Goal: Task Accomplishment & Management: Manage account settings

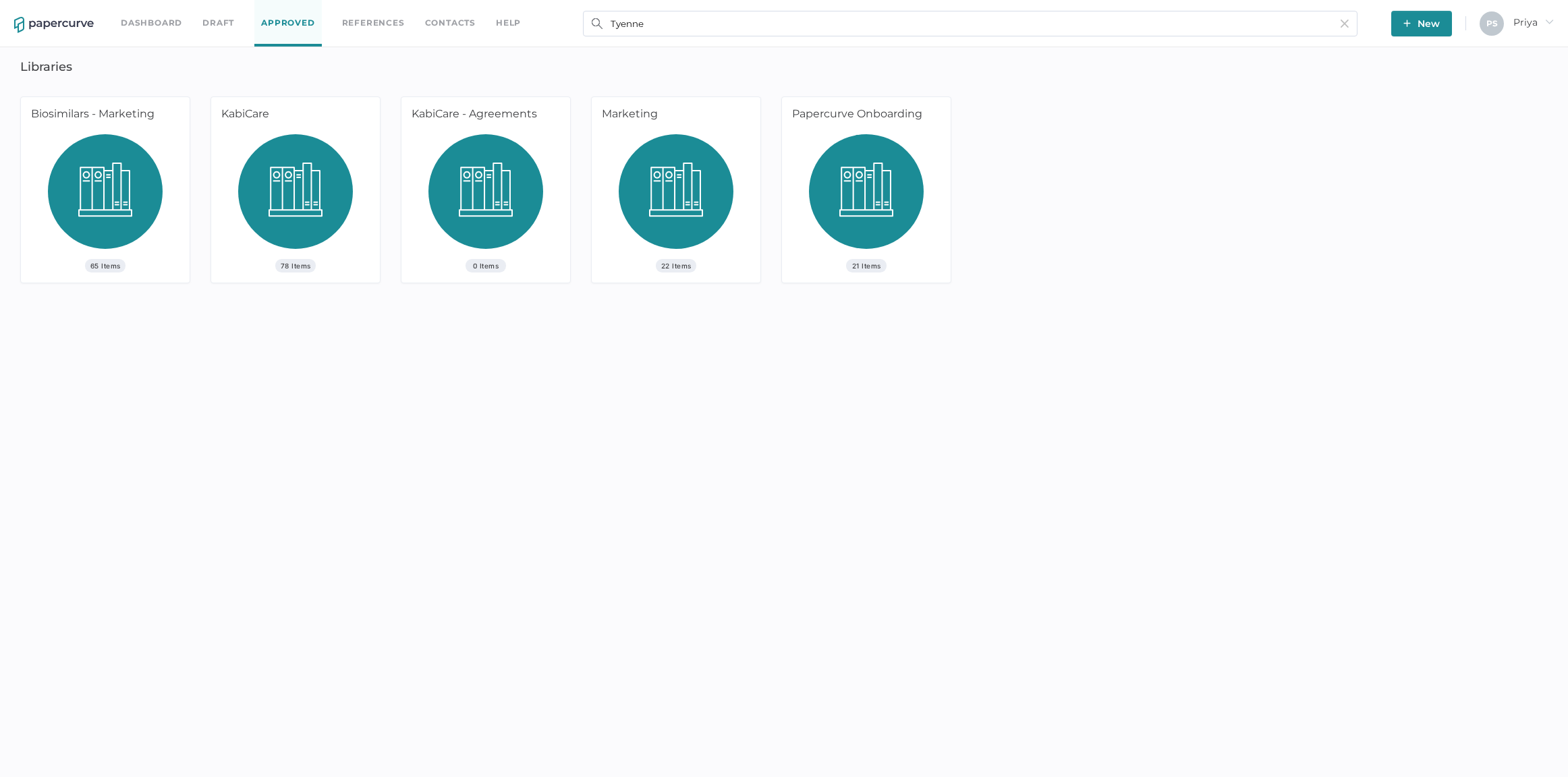
click at [166, 25] on link "Dashboard" at bounding box center [152, 23] width 61 height 15
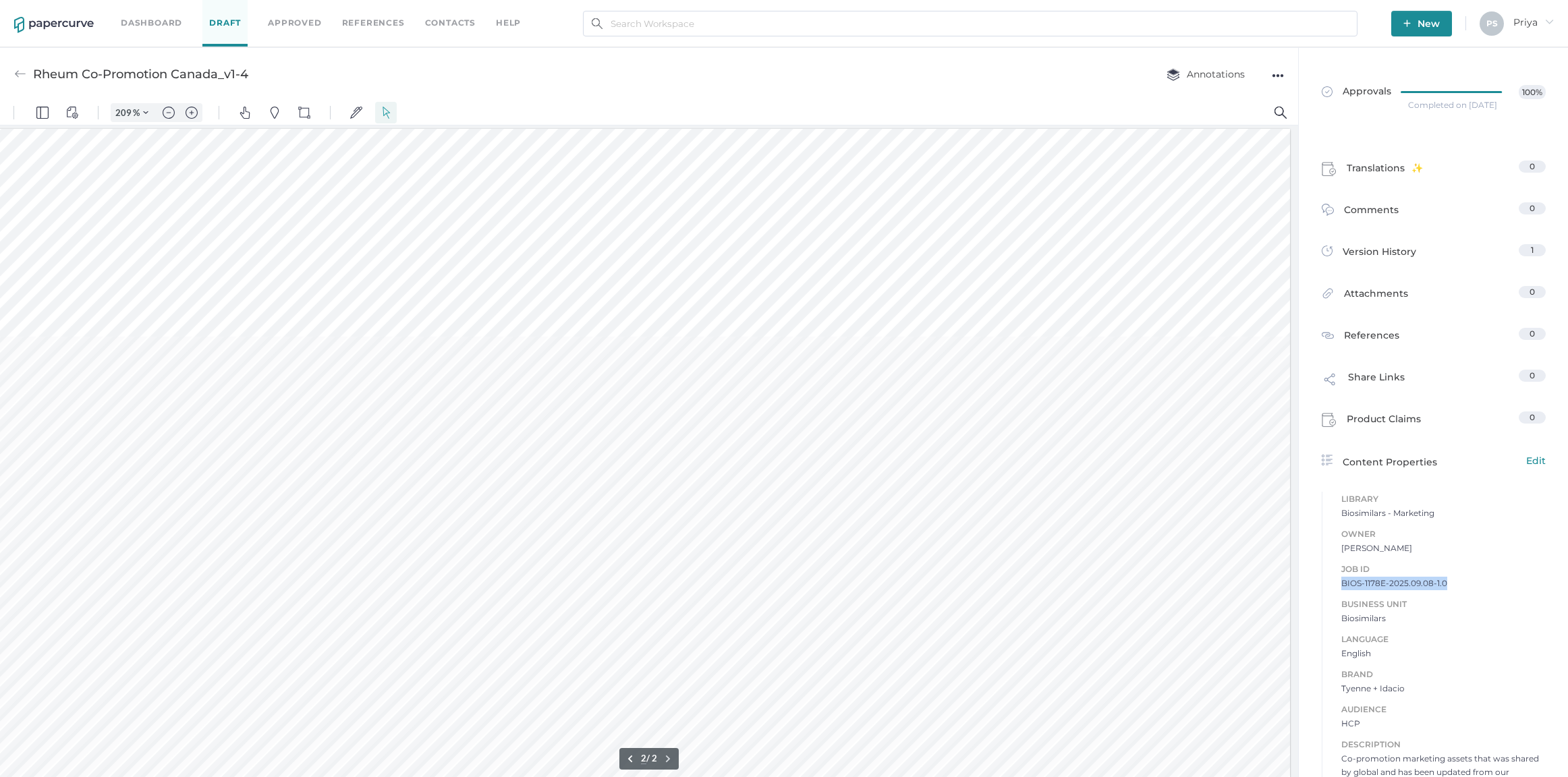
type input "1"
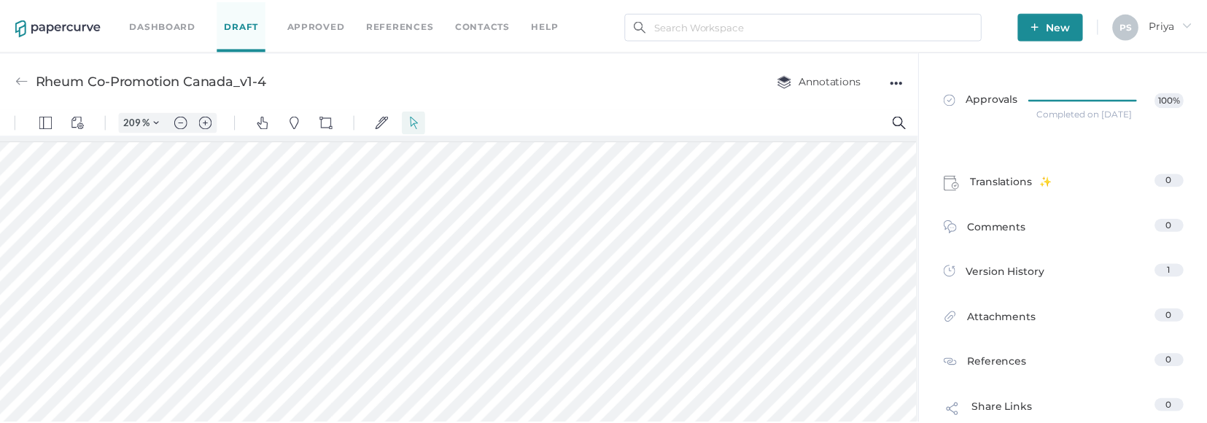
scroll to position [0, 1332]
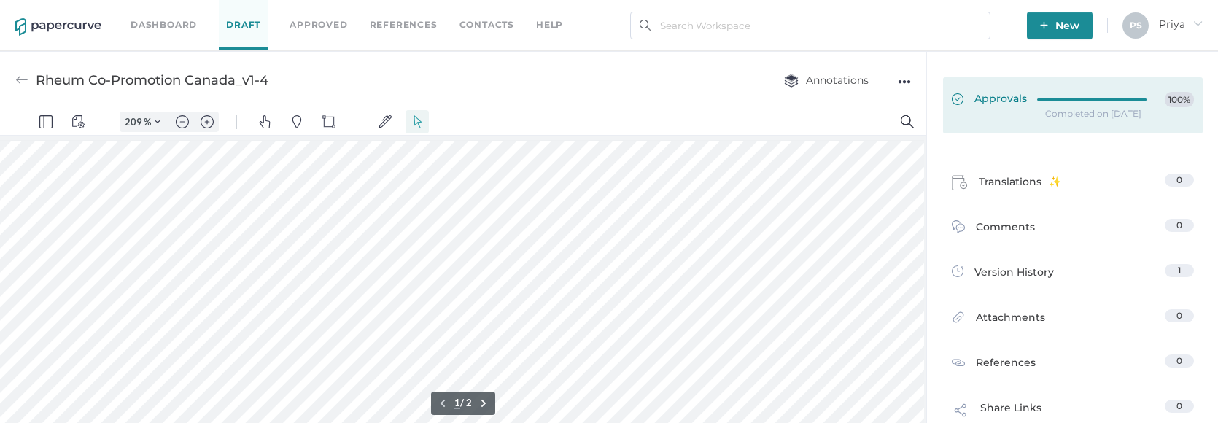
click at [1013, 96] on span "Approvals" at bounding box center [989, 100] width 75 height 16
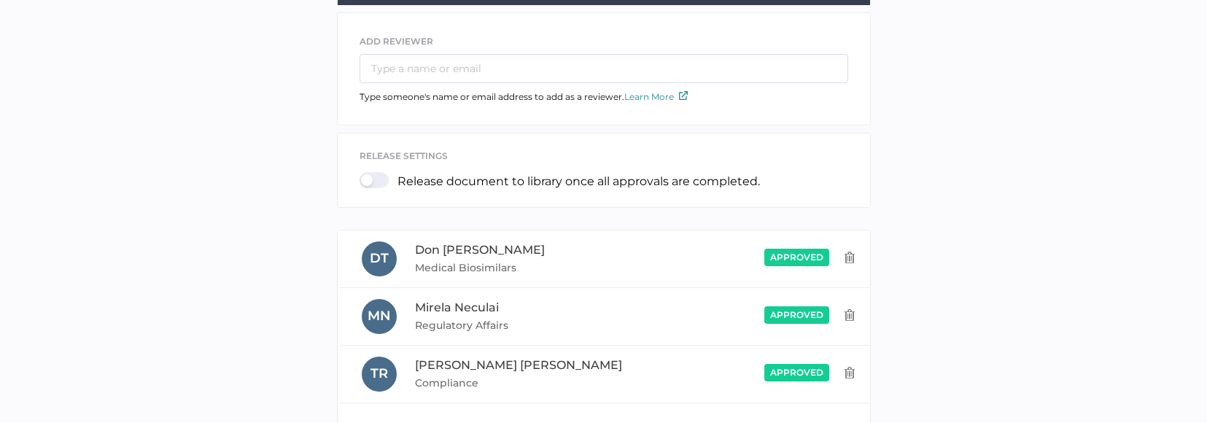
scroll to position [73, 0]
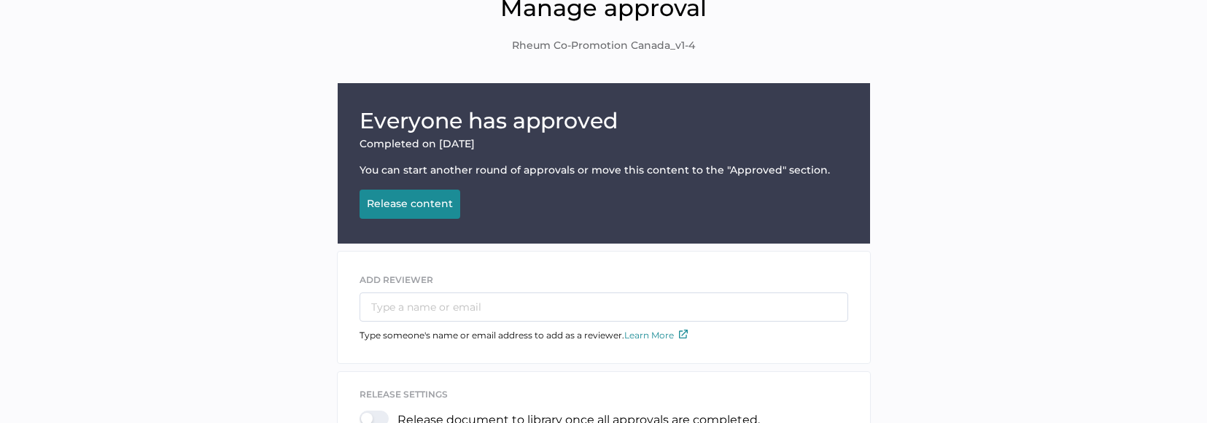
click at [397, 201] on div "Release content" at bounding box center [410, 203] width 86 height 13
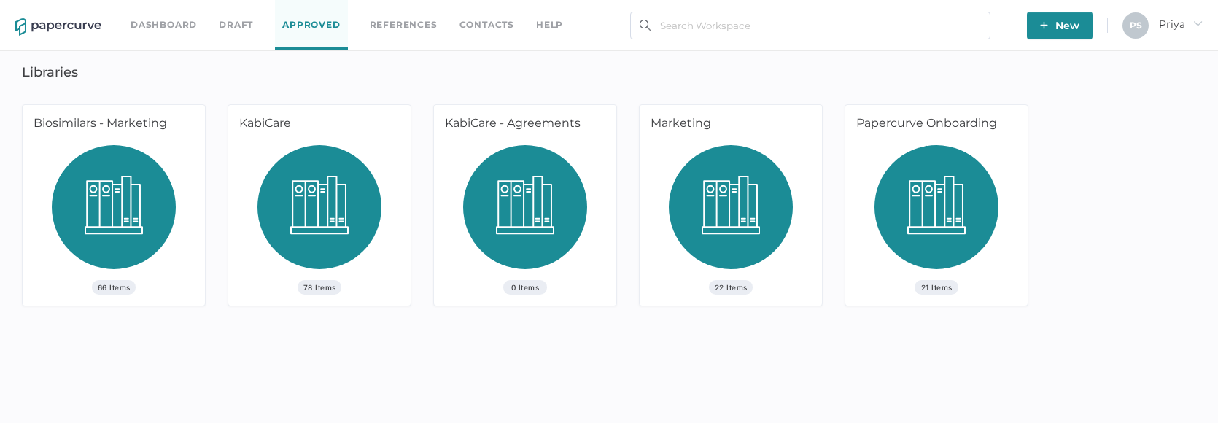
click at [176, 146] on div "66 Items" at bounding box center [114, 225] width 182 height 160
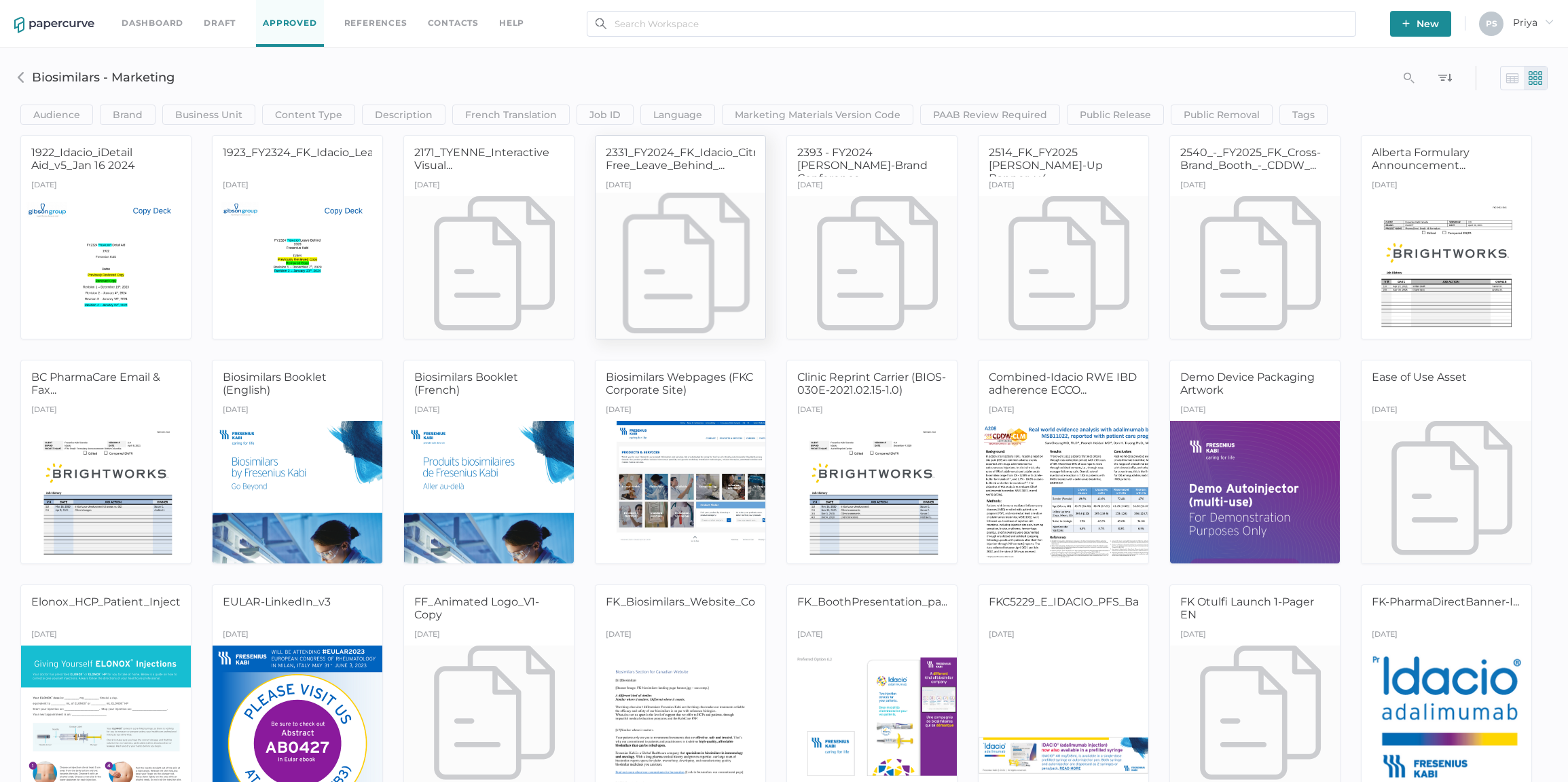
click at [716, 190] on div "September 30th" at bounding box center [680, 186] width 169 height 20
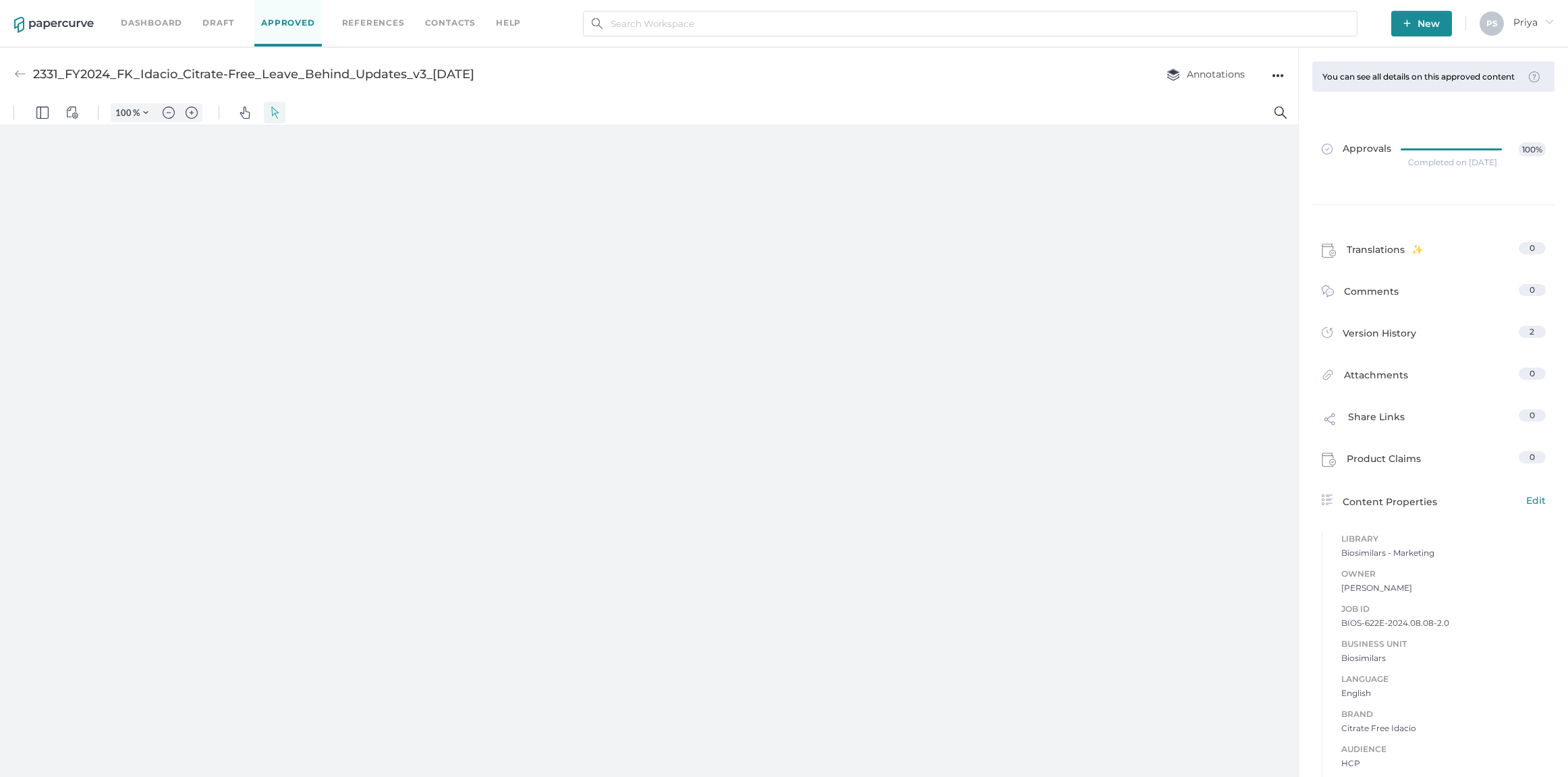
type input "209"
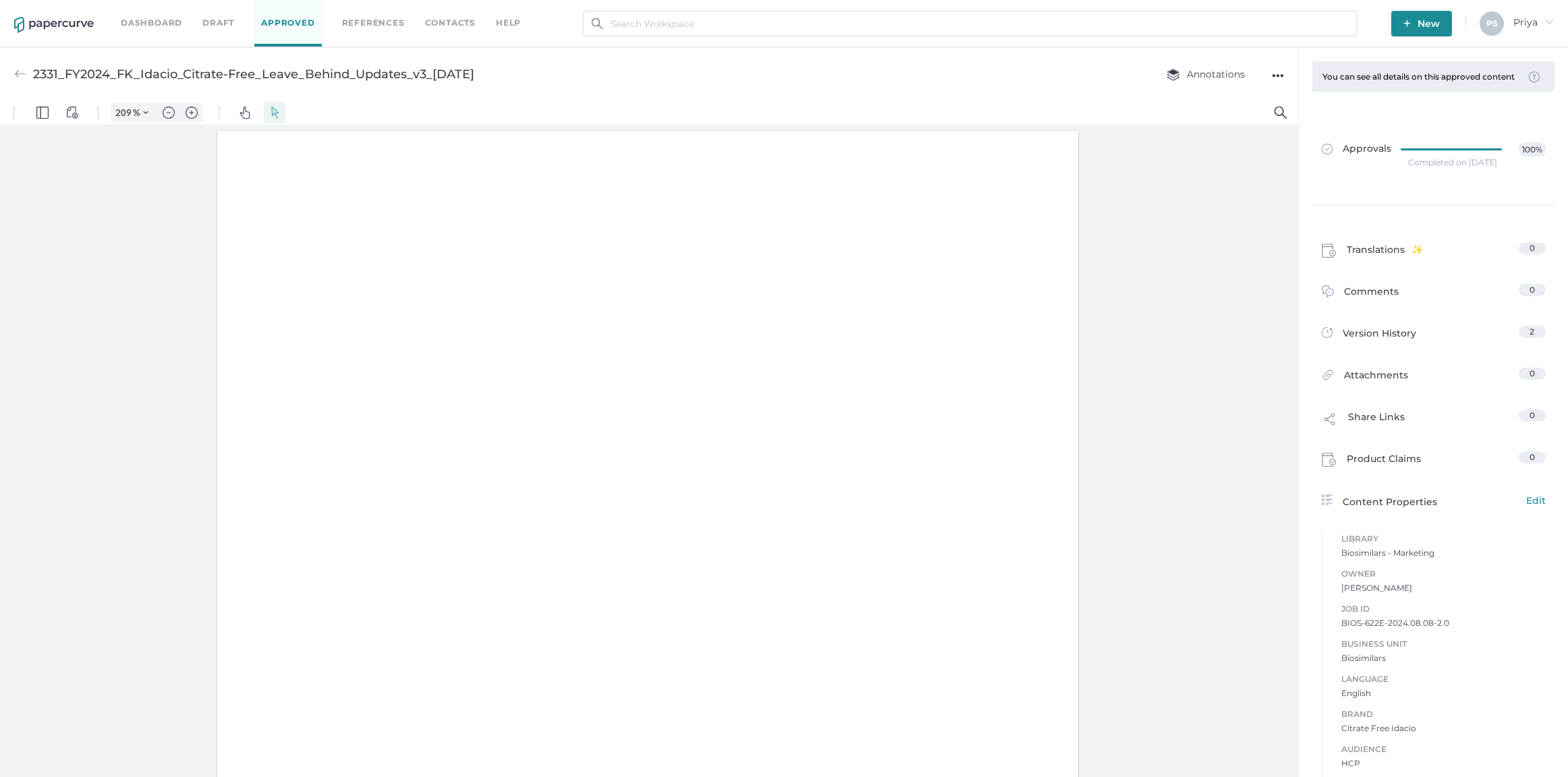
scroll to position [2, 0]
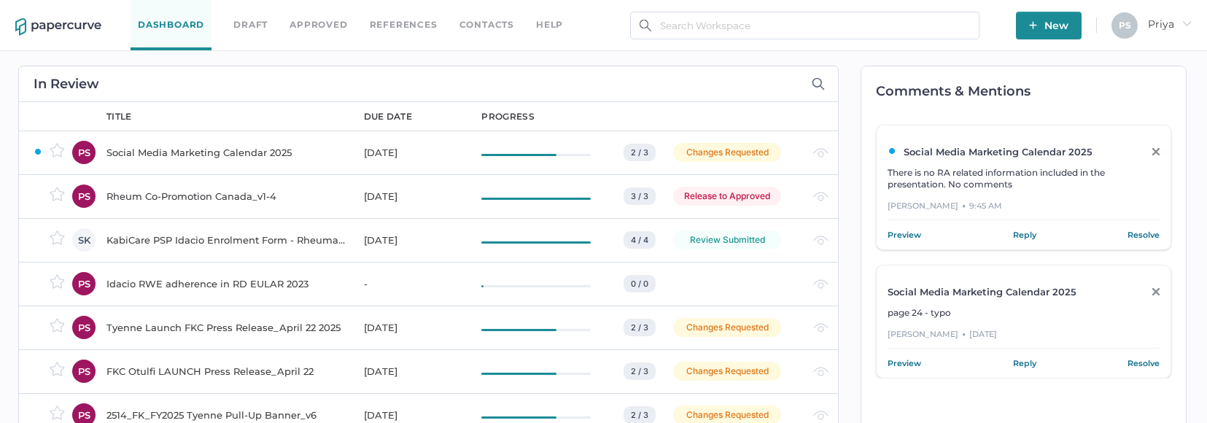
click at [327, 192] on div "Rheum Co-Promotion Canada_v1-4" at bounding box center [226, 196] width 240 height 18
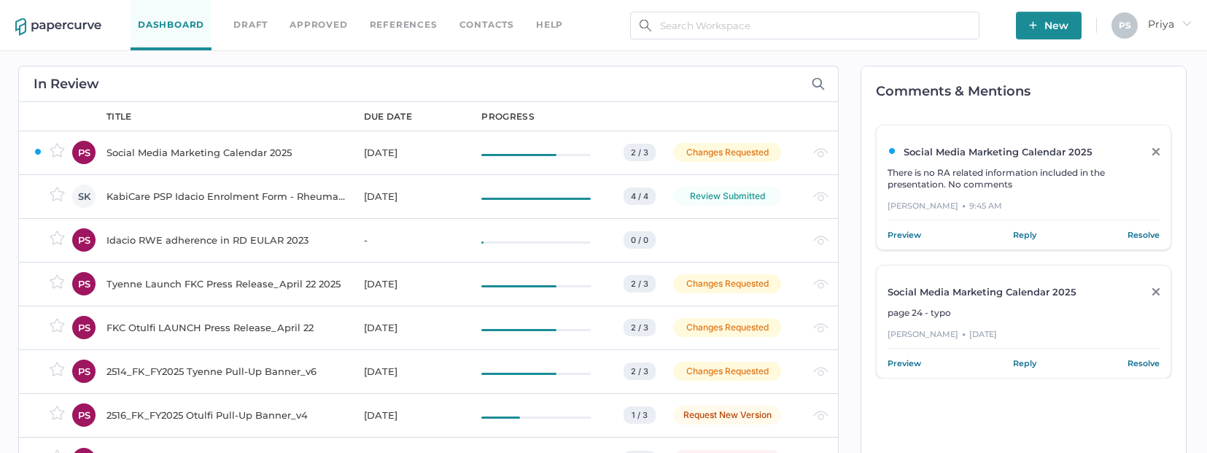
click at [798, 197] on td "Review Submitted" at bounding box center [728, 196] width 140 height 44
click at [729, 227] on td at bounding box center [728, 240] width 140 height 44
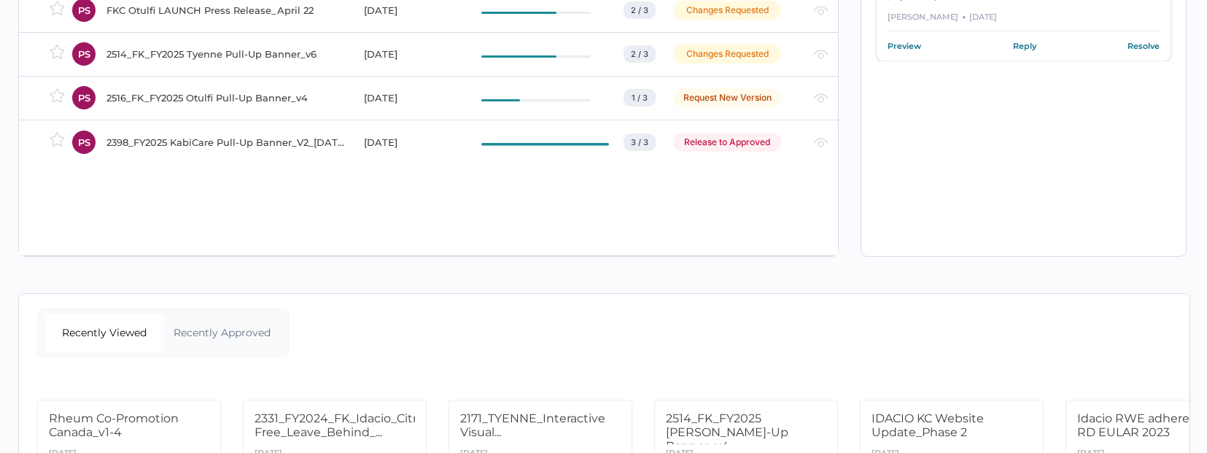
scroll to position [292, 0]
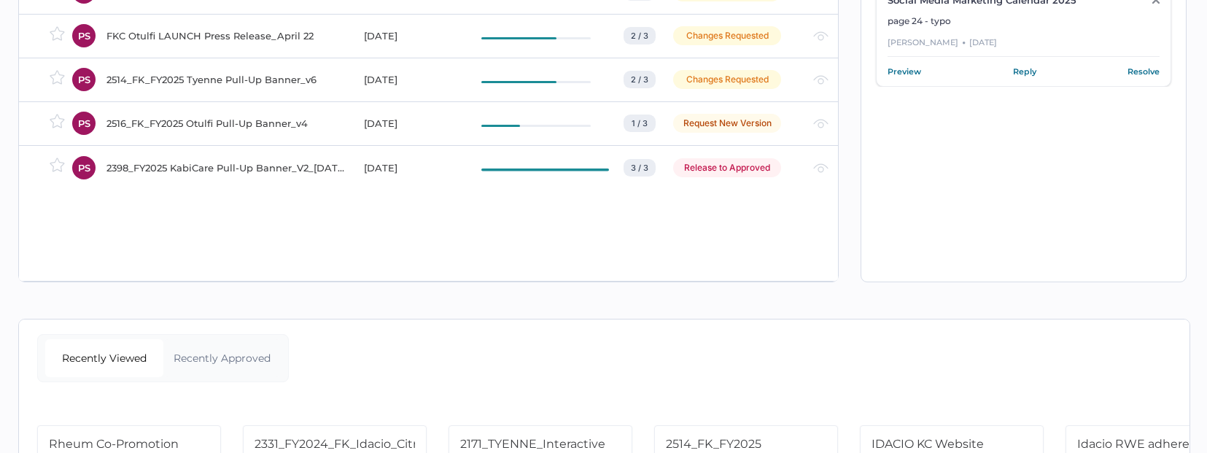
click at [796, 162] on div "Release to Approved" at bounding box center [734, 167] width 123 height 19
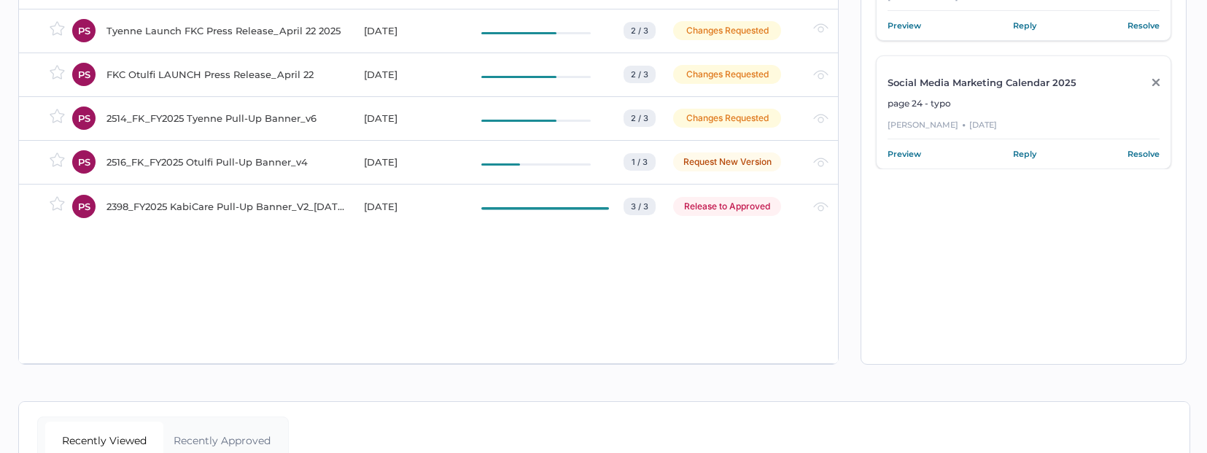
scroll to position [0, 0]
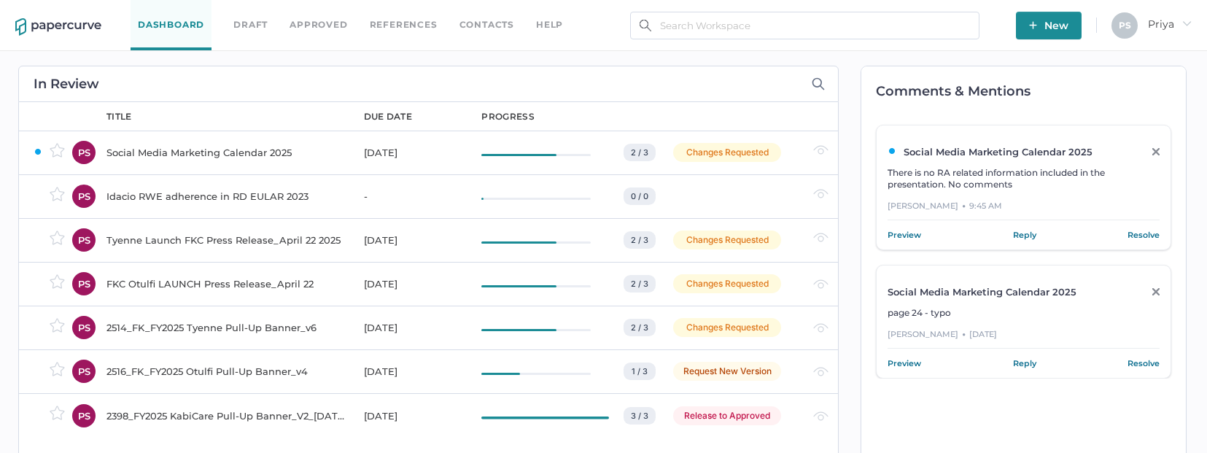
click at [740, 197] on td at bounding box center [728, 196] width 140 height 44
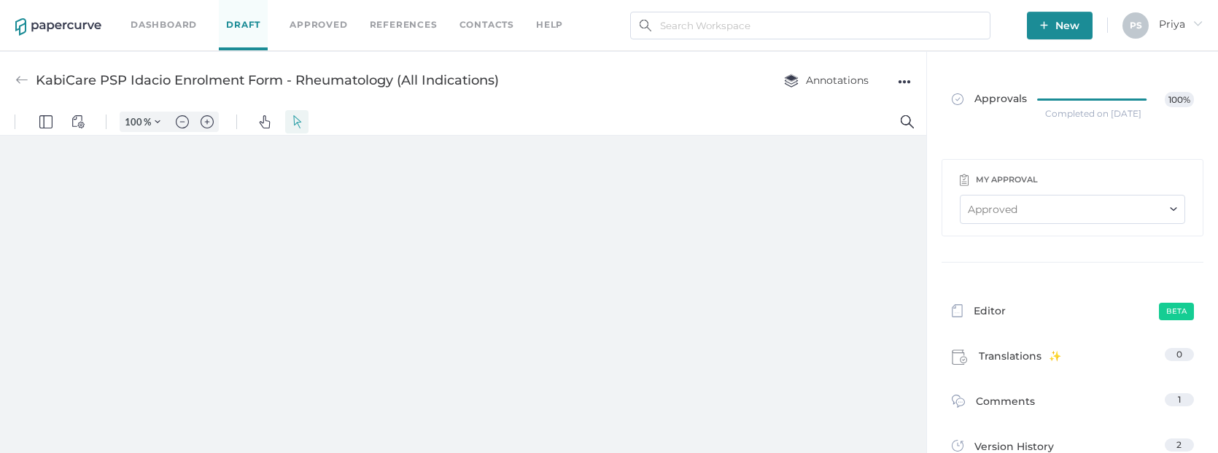
type input "209"
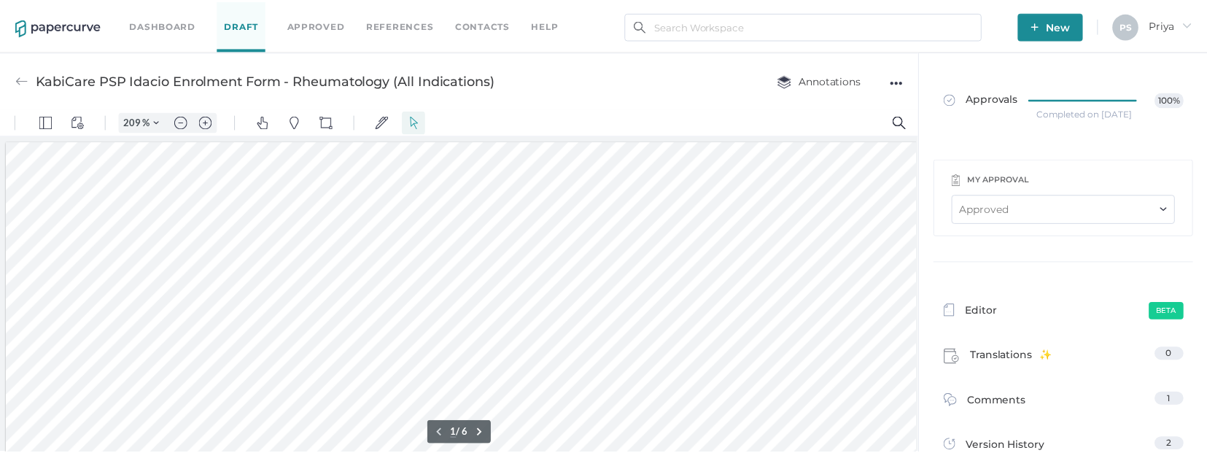
scroll to position [4, 0]
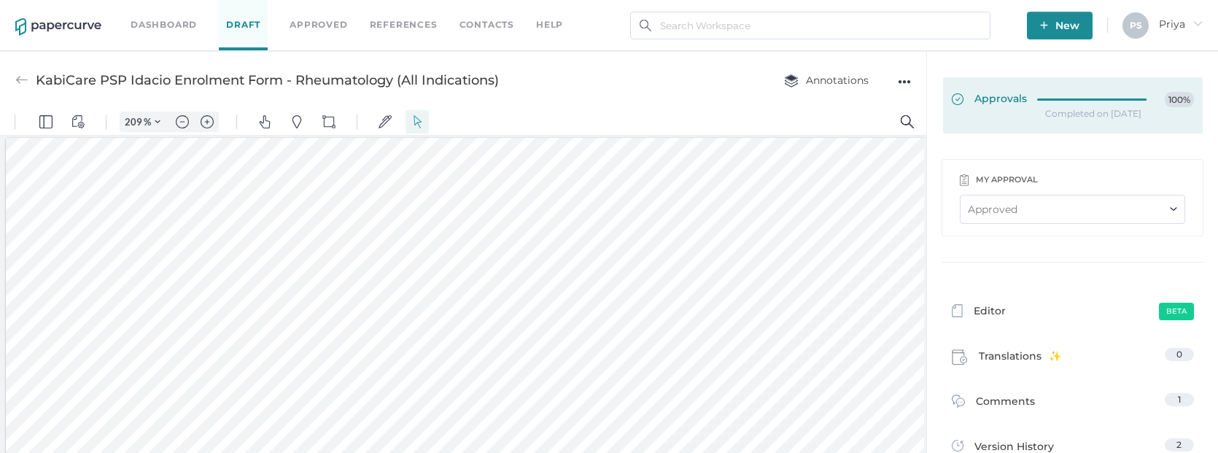
click at [1097, 94] on div at bounding box center [1096, 97] width 118 height 11
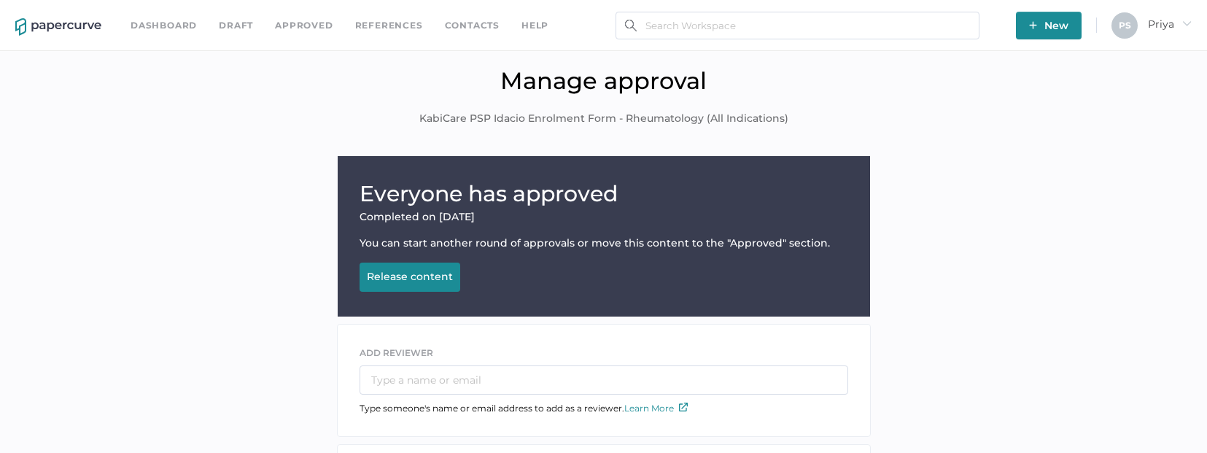
click at [415, 273] on div "Release content" at bounding box center [410, 276] width 86 height 13
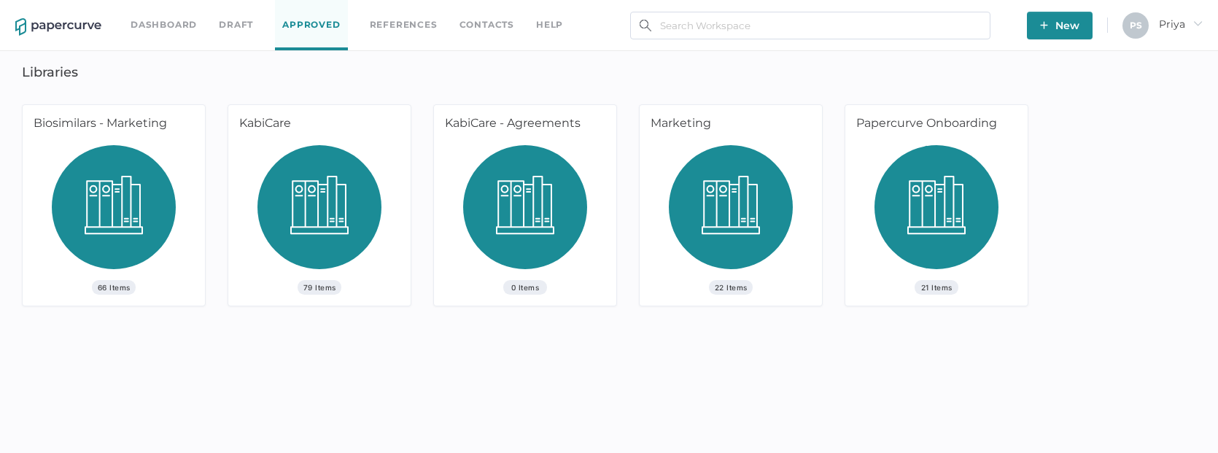
click at [374, 142] on div "KabiCare" at bounding box center [316, 125] width 177 height 40
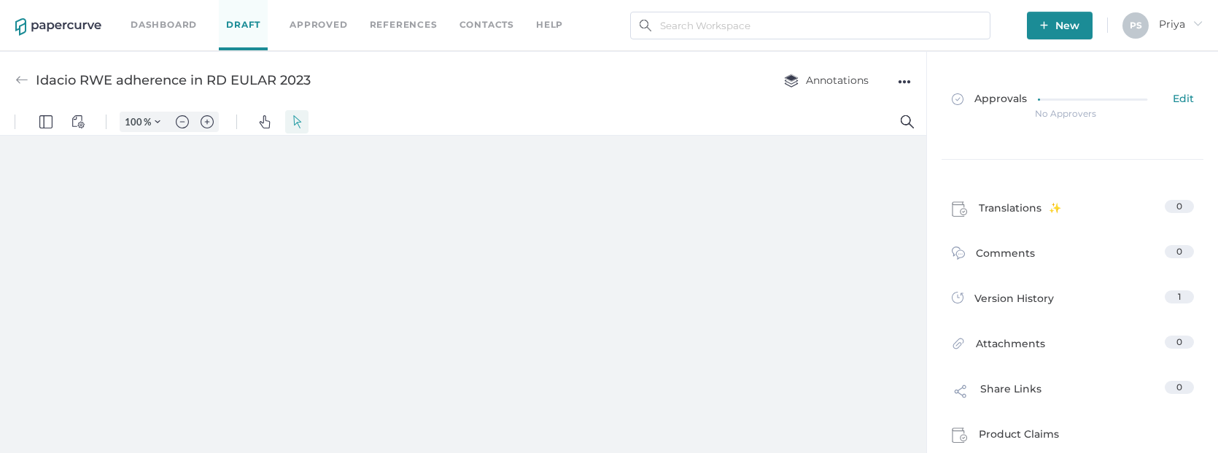
type input "209"
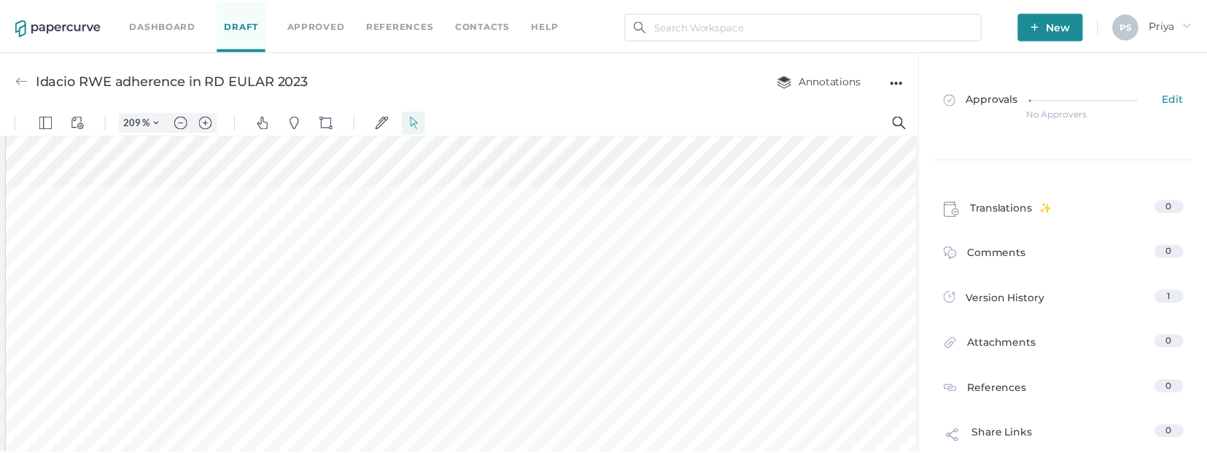
scroll to position [515, 0]
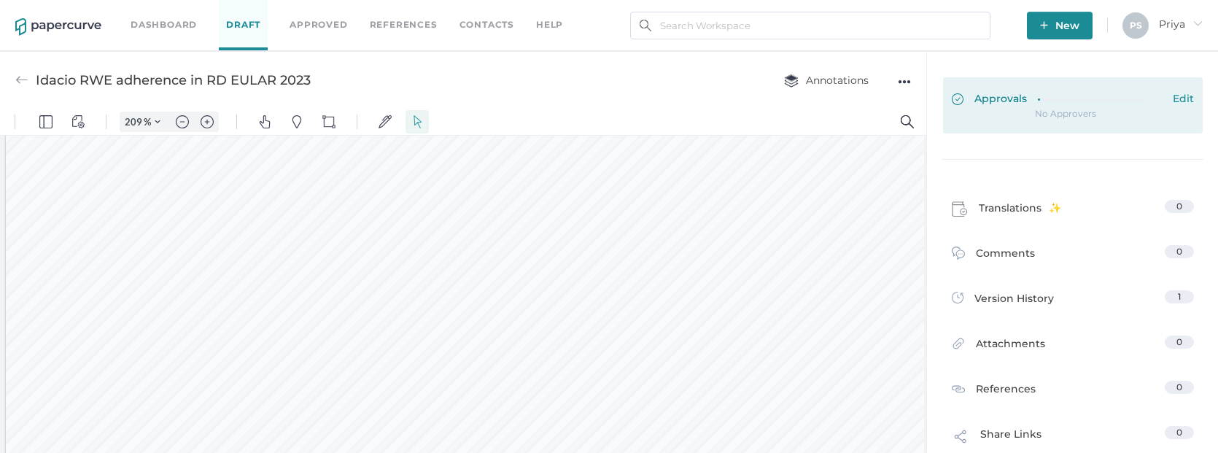
click at [1068, 83] on link "Approvals Edit" at bounding box center [1073, 105] width 260 height 56
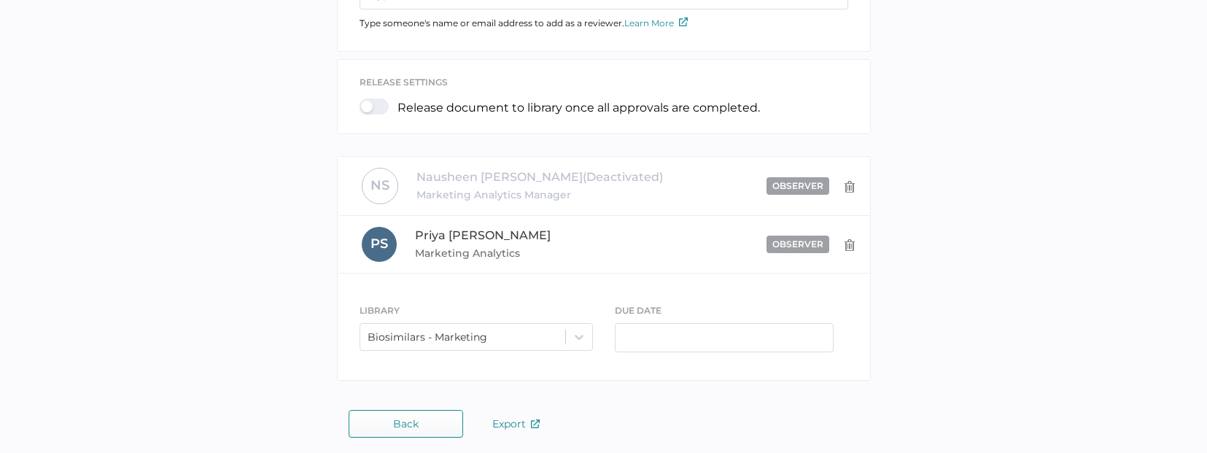
scroll to position [365, 0]
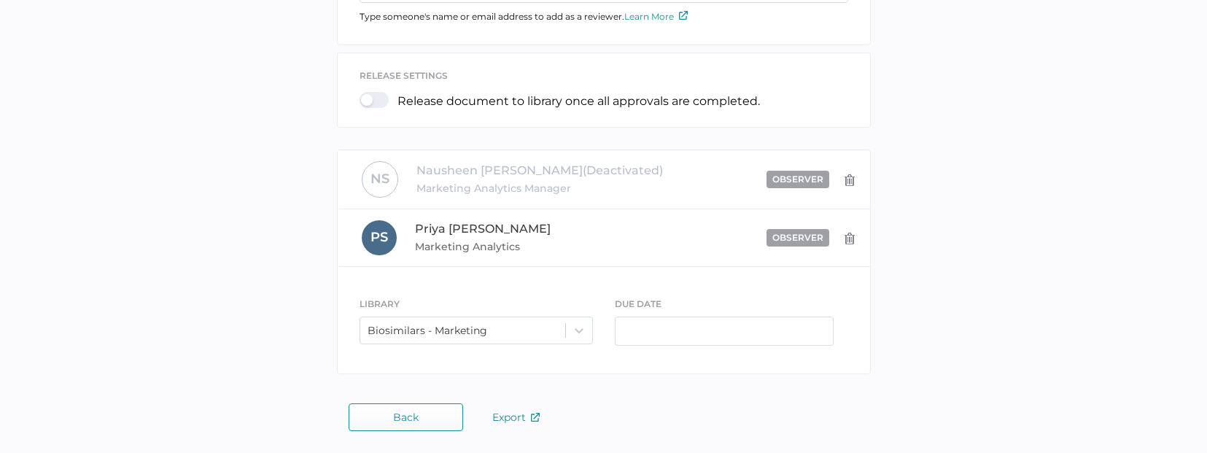
click at [993, 300] on div "Everyone has approved You can start another round of approvals or move this con…" at bounding box center [603, 86] width 1185 height 591
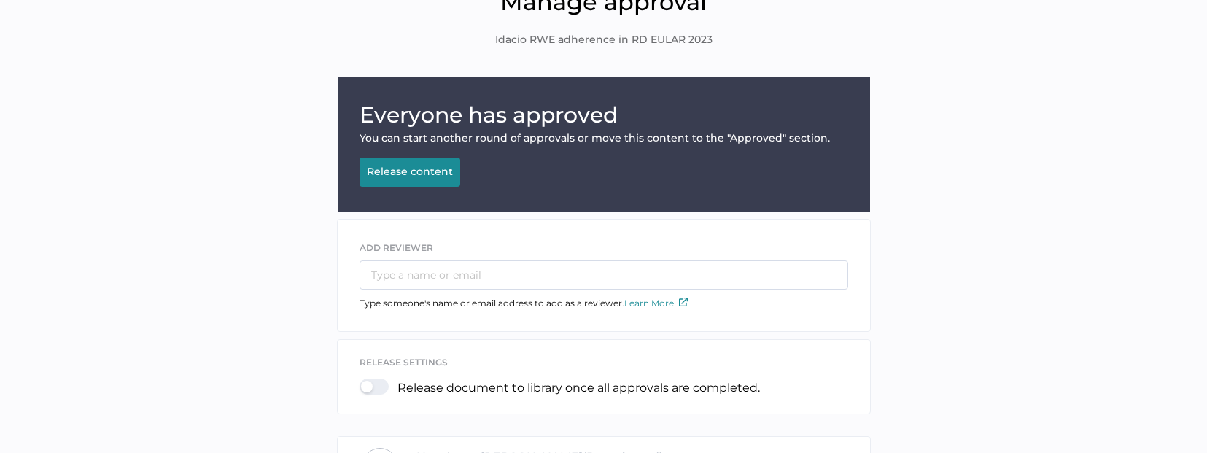
scroll to position [1, 0]
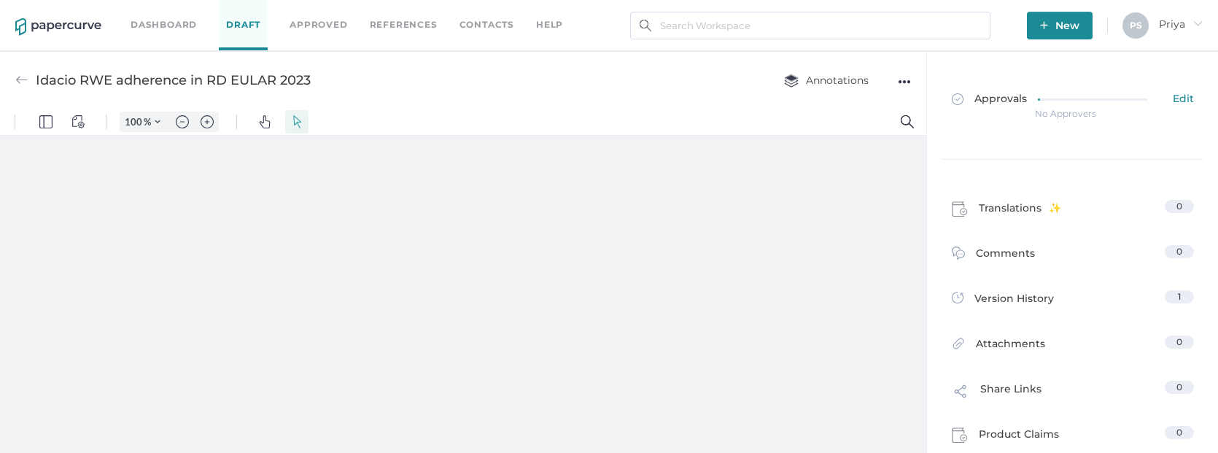
type input "209"
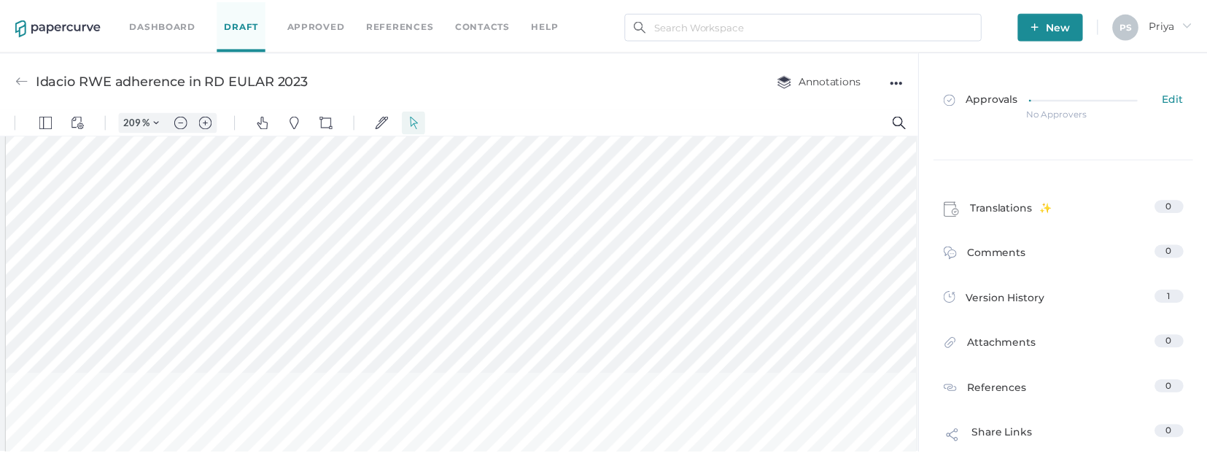
scroll to position [442, 0]
click at [901, 80] on div "●●●" at bounding box center [904, 81] width 13 height 20
click at [520, 68] on div "Idacio RWE adherence in RD EULAR 2023 Annotations ●●● Download Delete Rename Up…" at bounding box center [463, 80] width 926 height 58
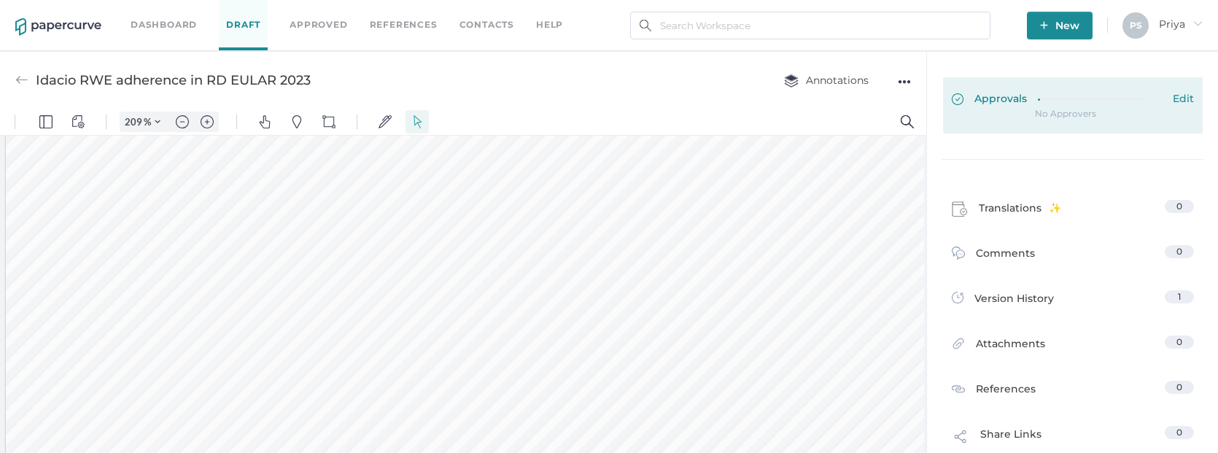
click at [1176, 99] on span "Edit" at bounding box center [1183, 100] width 21 height 16
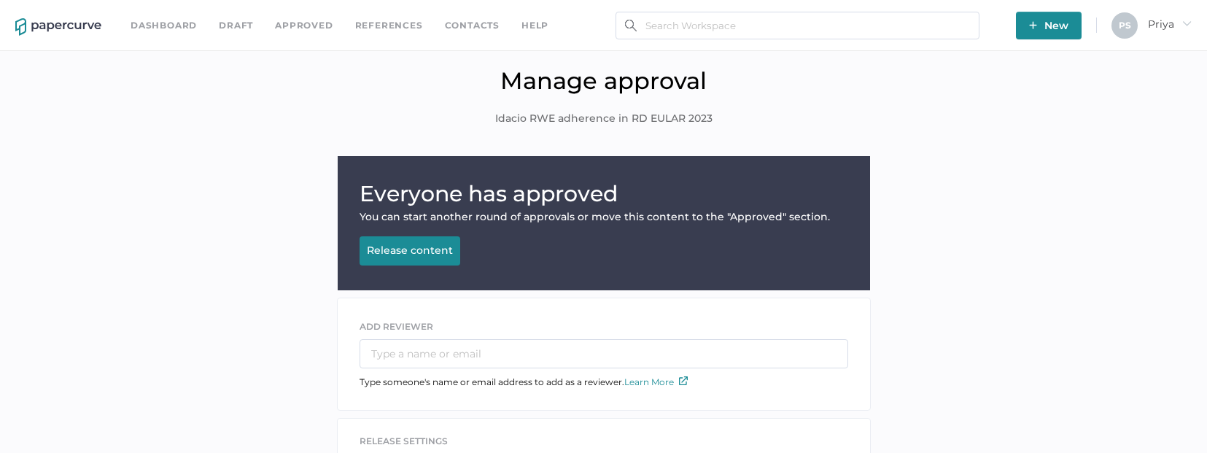
click at [318, 30] on link "Approved" at bounding box center [304, 26] width 58 height 16
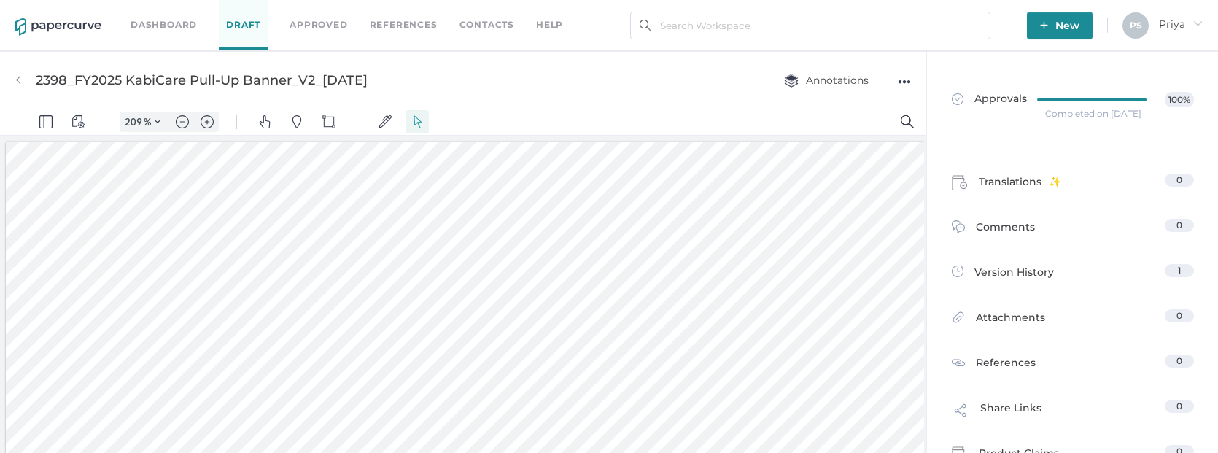
scroll to position [5, 0]
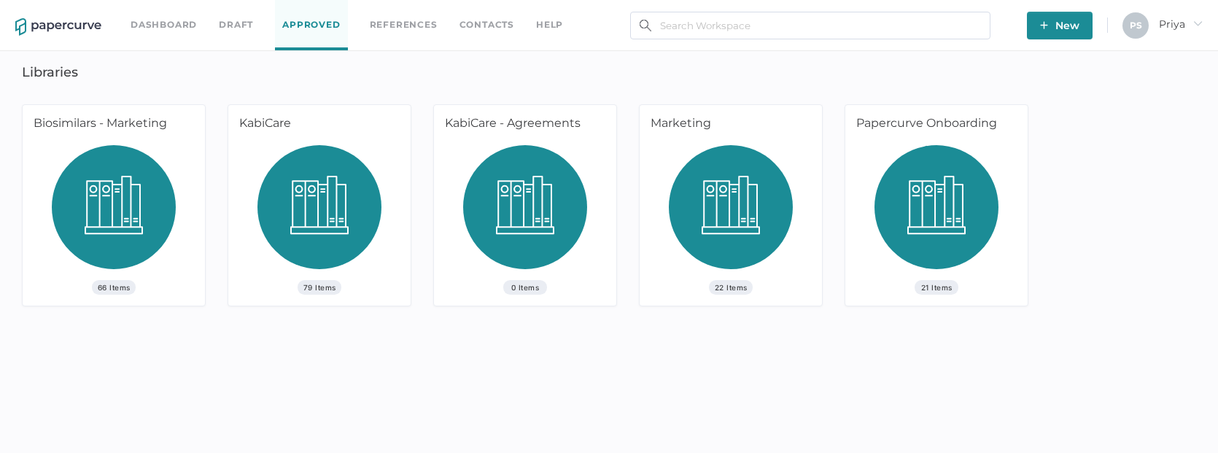
click at [165, 34] on div "Dashboard Draft Approved References Contacts help" at bounding box center [358, 25] width 454 height 50
click at [165, 27] on link "Dashboard" at bounding box center [164, 25] width 66 height 16
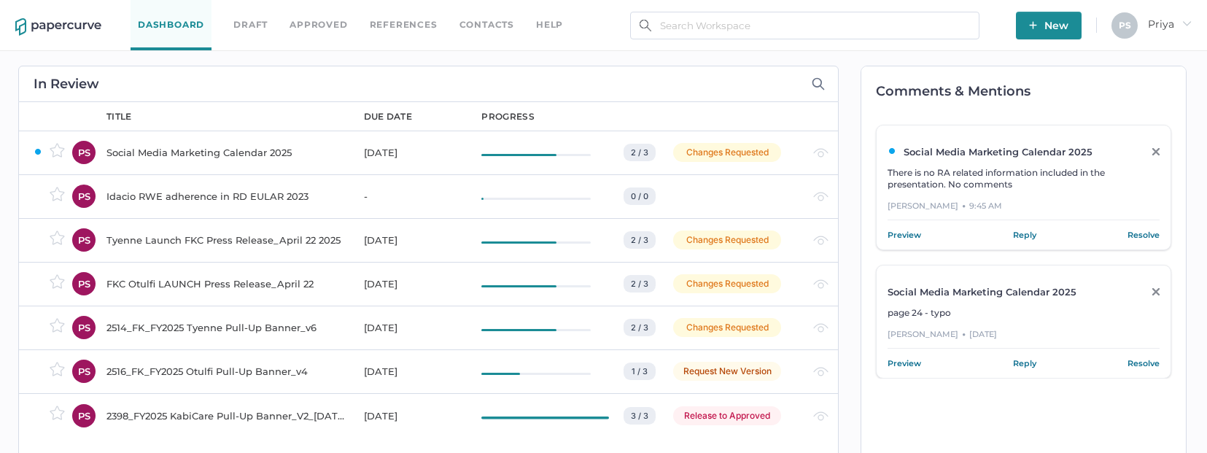
click at [812, 240] on td at bounding box center [817, 240] width 39 height 44
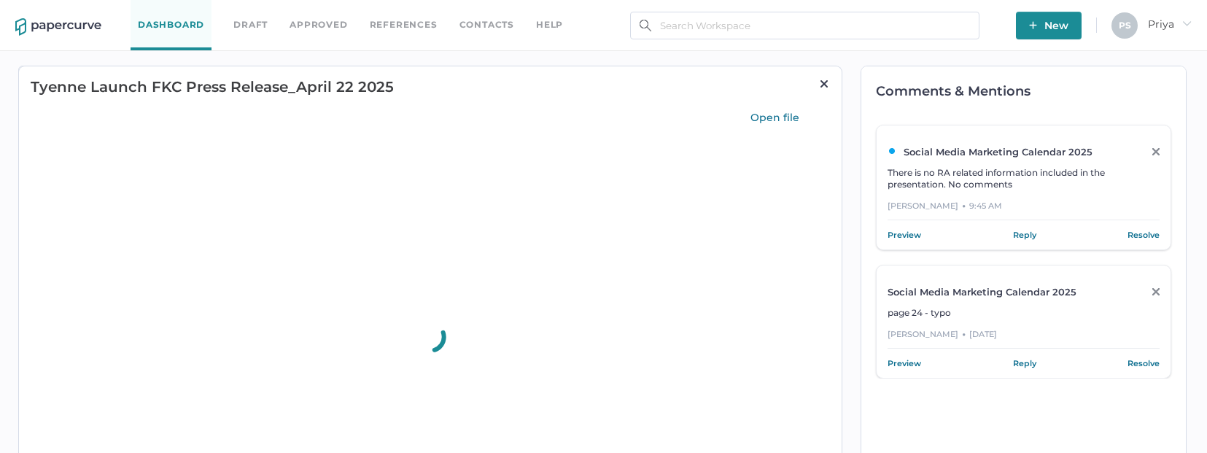
type input "70"
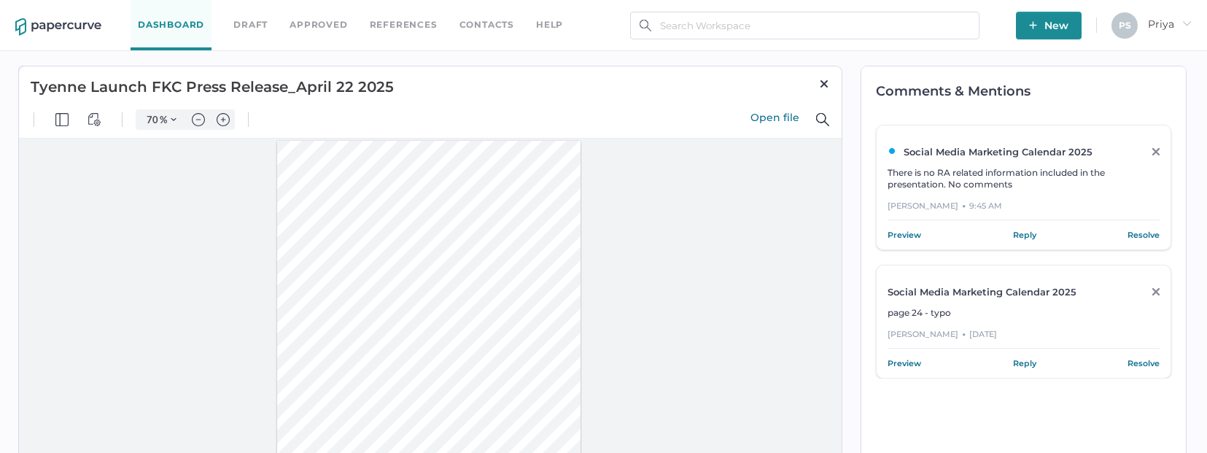
click at [1159, 236] on link "Resolve" at bounding box center [1143, 235] width 32 height 15
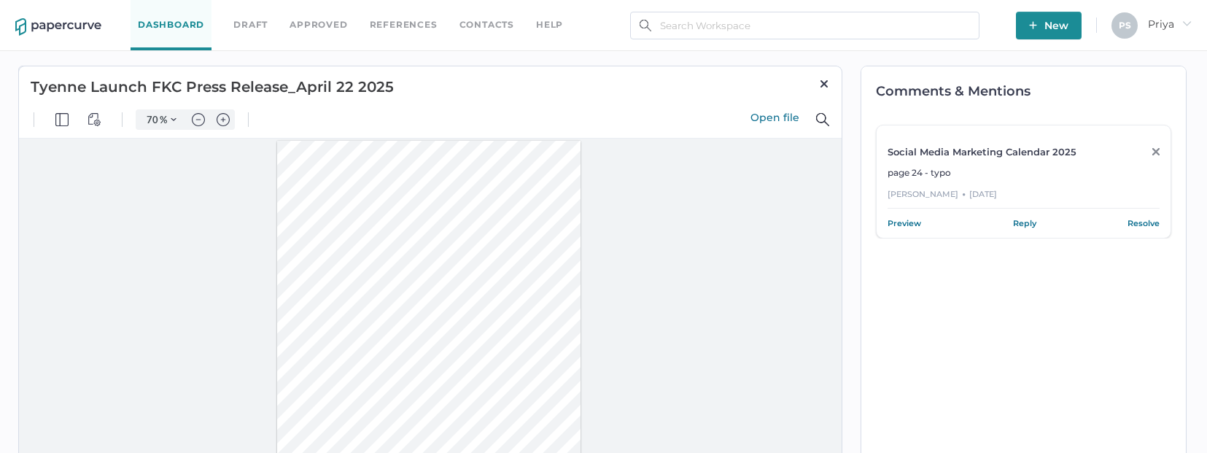
click at [52, 90] on h1 "Tyenne Launch FKC Press Release_April 22 2025" at bounding box center [380, 87] width 699 height 22
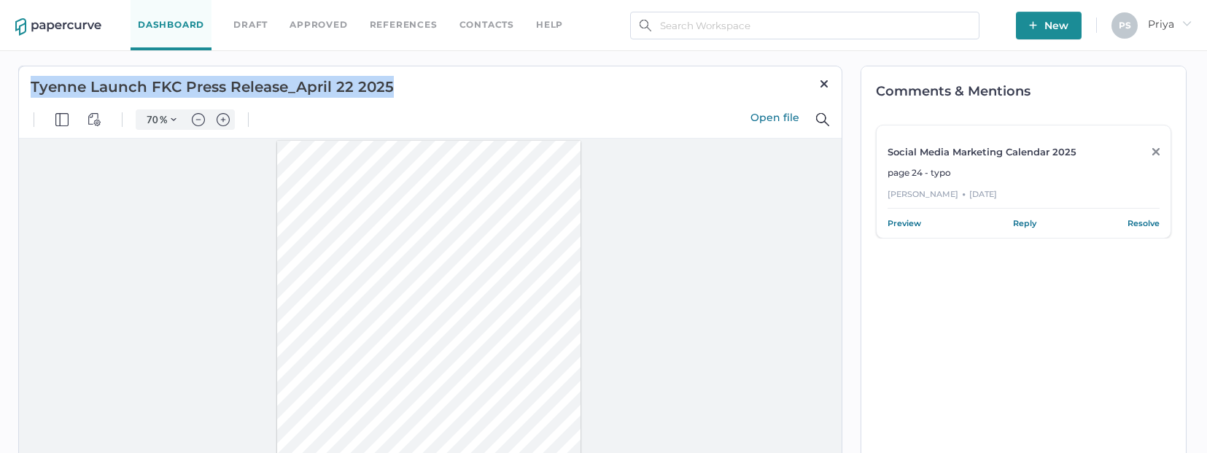
drag, startPoint x: 29, startPoint y: 86, endPoint x: 406, endPoint y: 82, distance: 377.0
click at [406, 82] on div "Tyenne Launch FKC Press Release_April 22 2025 Open file" at bounding box center [430, 84] width 824 height 36
copy h1 "Tyenne Launch FKC Press Release_April 22 2025"
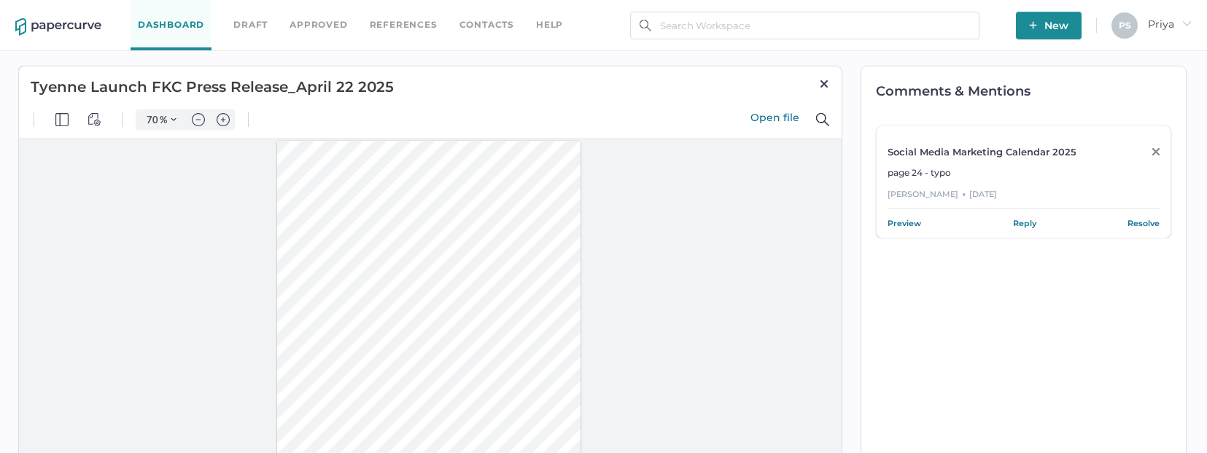
click at [1077, 335] on div "Comments & Mentions Social Media Marketing Calendar 2025 page 24 - typo Don Tru…" at bounding box center [1023, 320] width 326 height 508
click at [829, 85] on img at bounding box center [824, 84] width 12 height 12
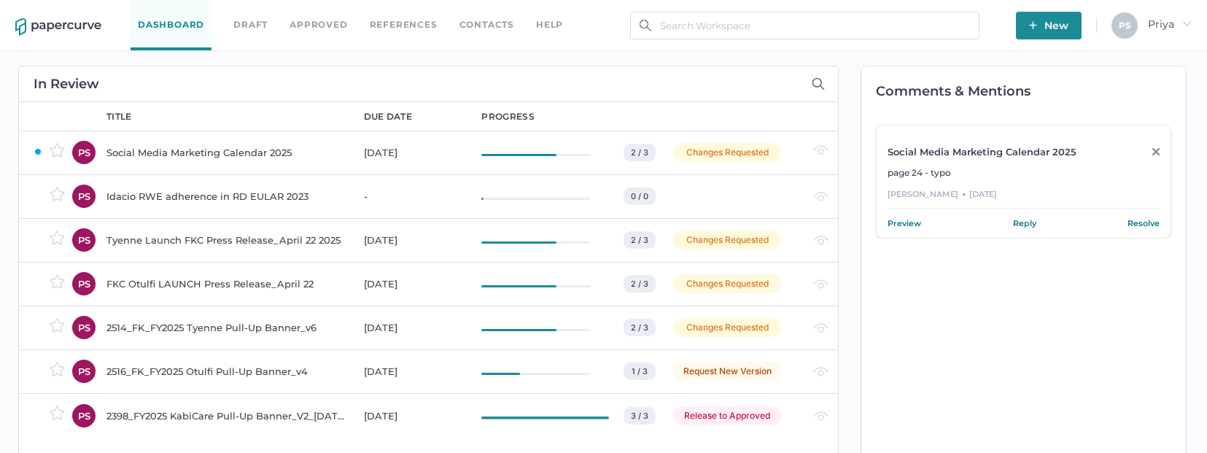
click at [796, 236] on div "Changes Requested" at bounding box center [734, 239] width 123 height 19
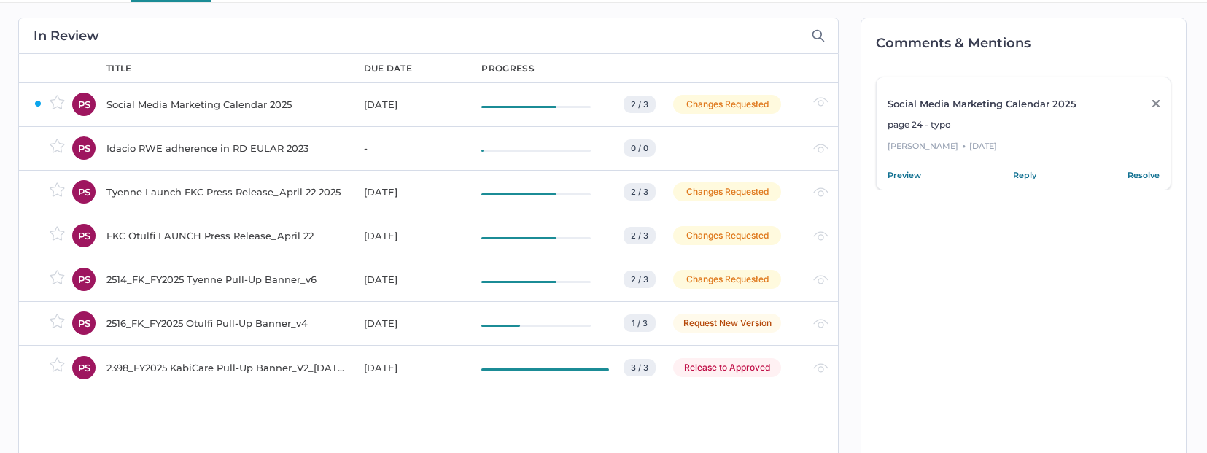
scroll to position [73, 0]
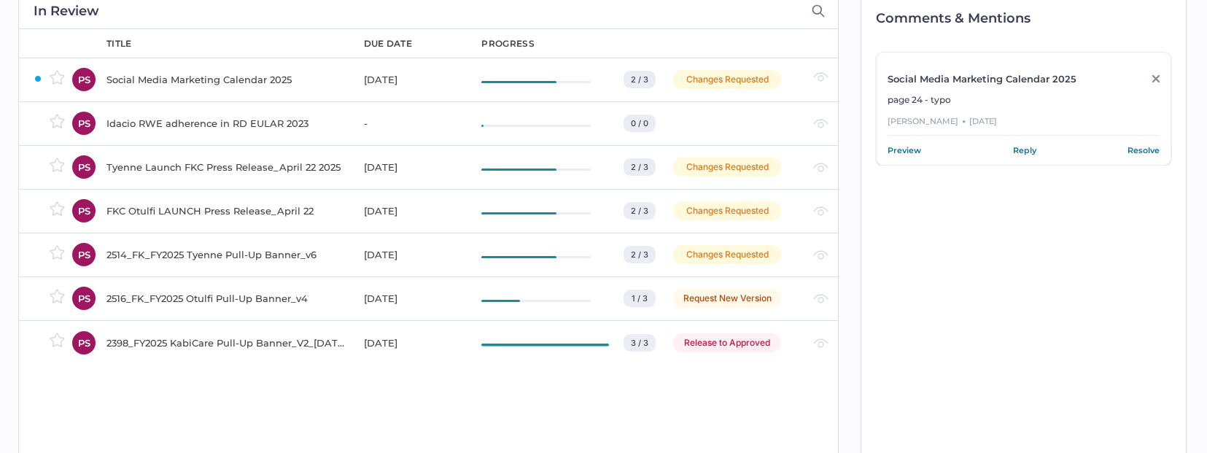
click at [739, 250] on div "Changes Requested" at bounding box center [727, 254] width 108 height 19
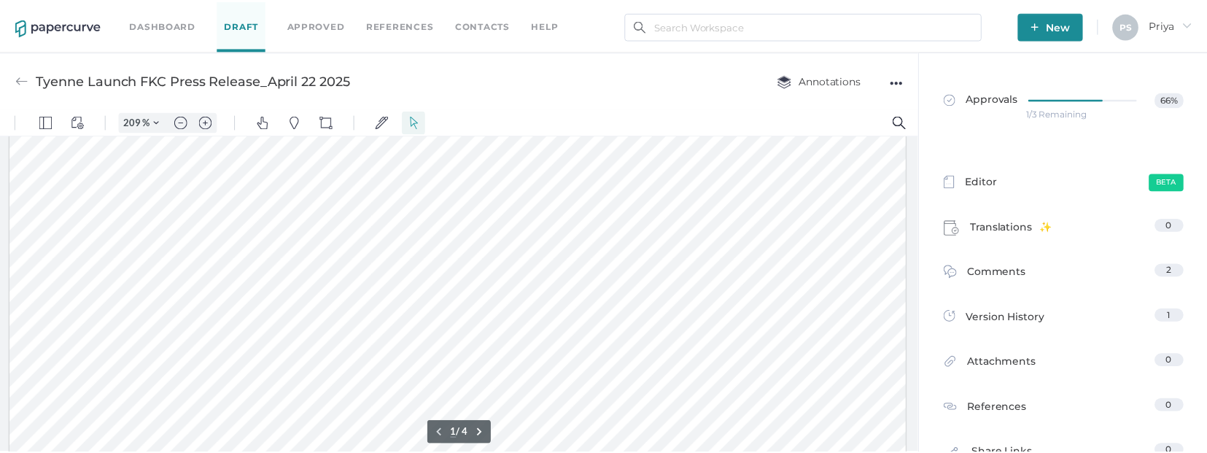
scroll to position [295, 0]
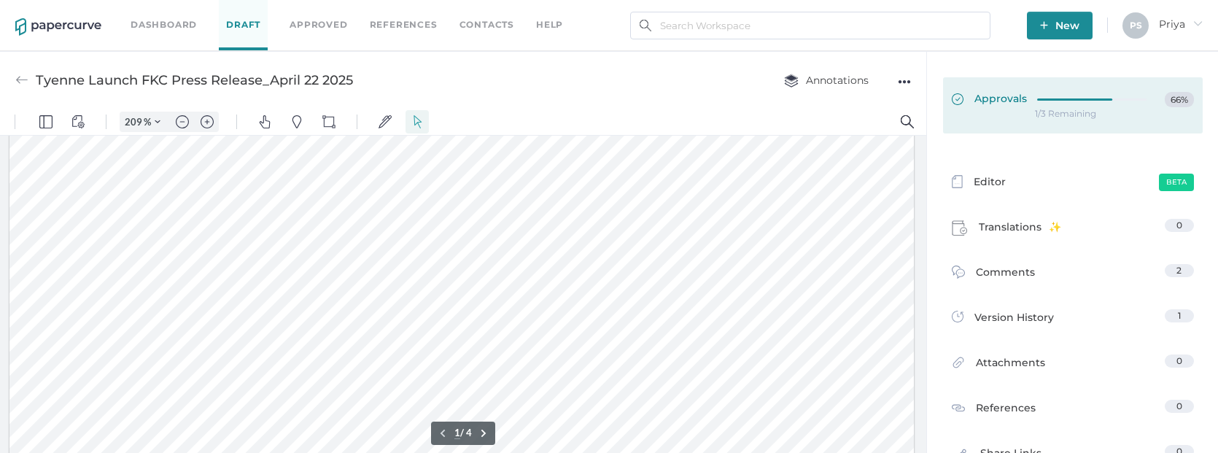
click at [1068, 94] on div at bounding box center [1096, 97] width 118 height 11
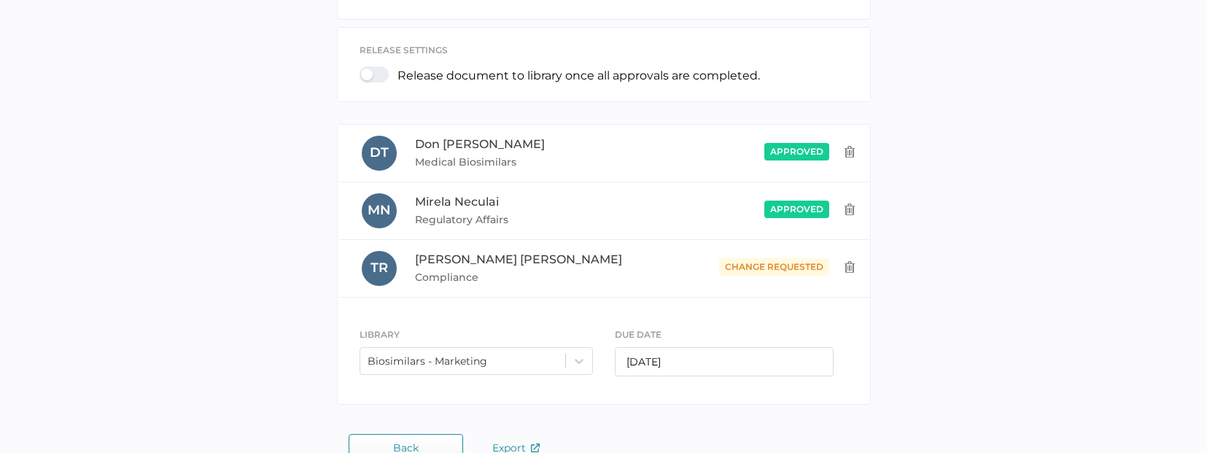
scroll to position [416, 0]
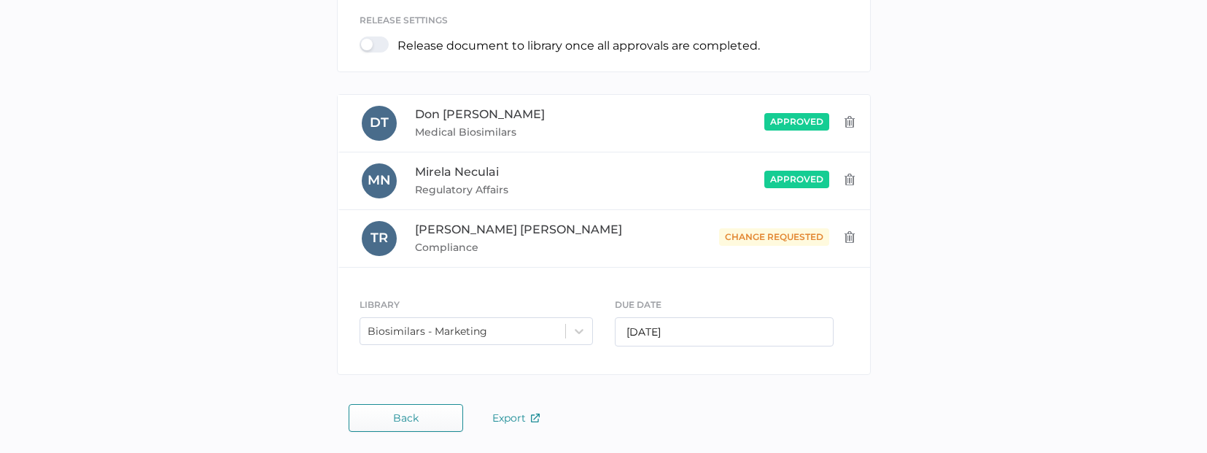
click at [1049, 216] on div "New Version Requested You can upload a new version or remove this content. Uplo…" at bounding box center [603, 61] width 1185 height 642
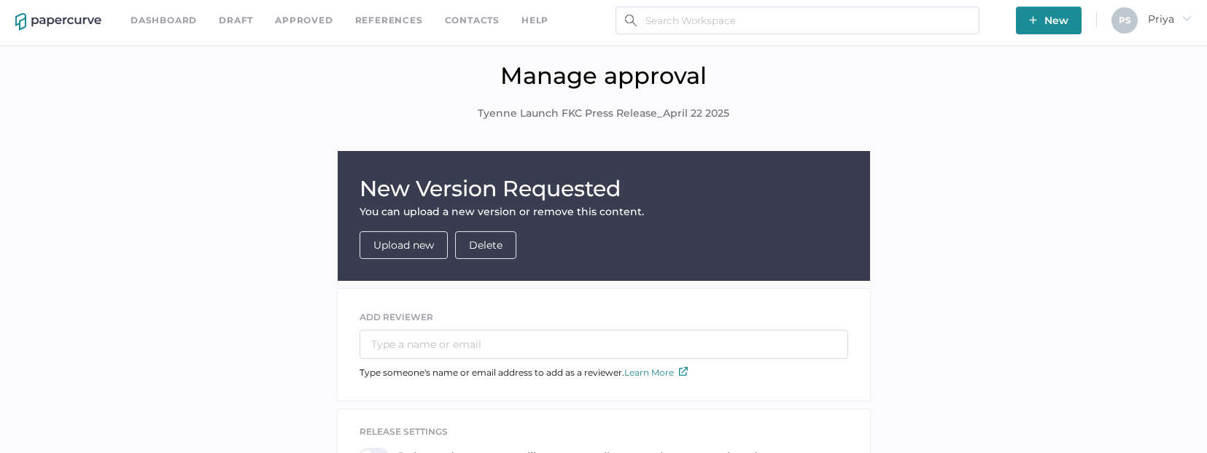
scroll to position [0, 0]
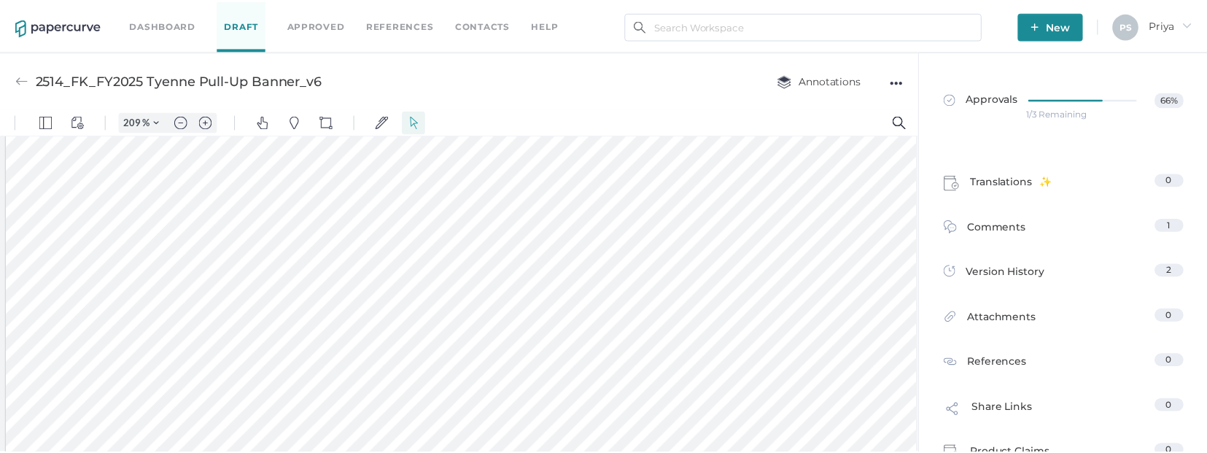
scroll to position [443, 0]
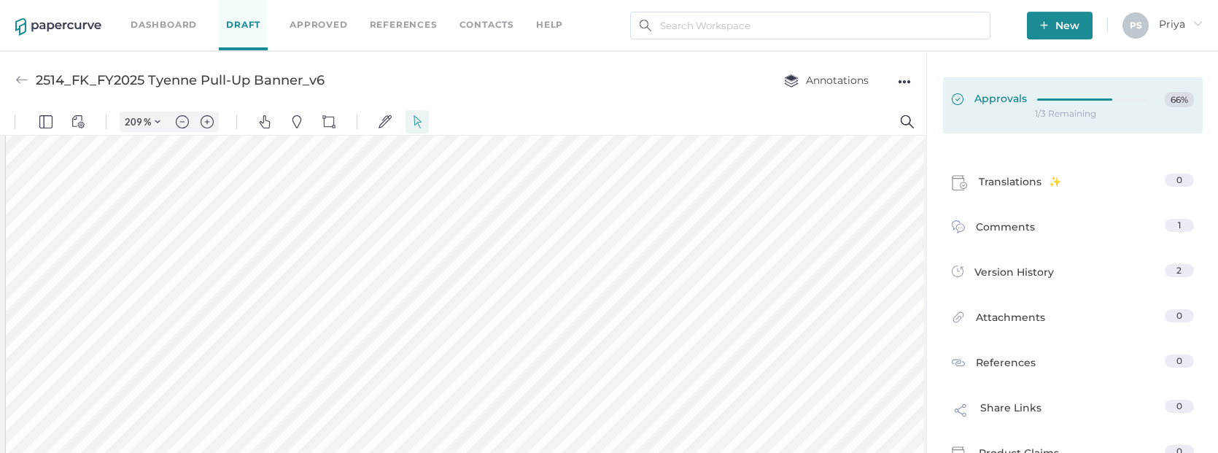
click at [1108, 109] on link "Approvals 66%" at bounding box center [1073, 105] width 260 height 56
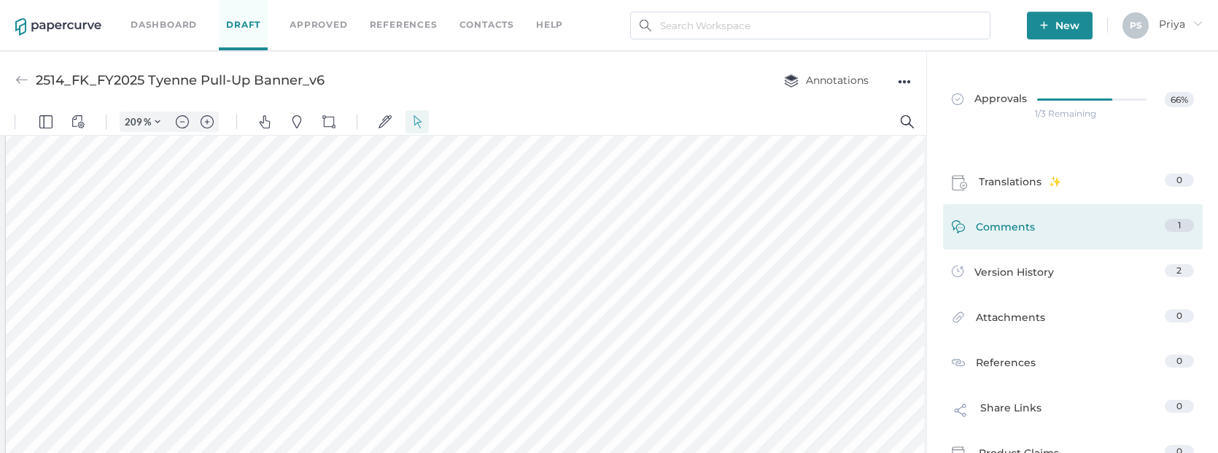
click at [1077, 235] on link "Comments 1" at bounding box center [1073, 230] width 242 height 23
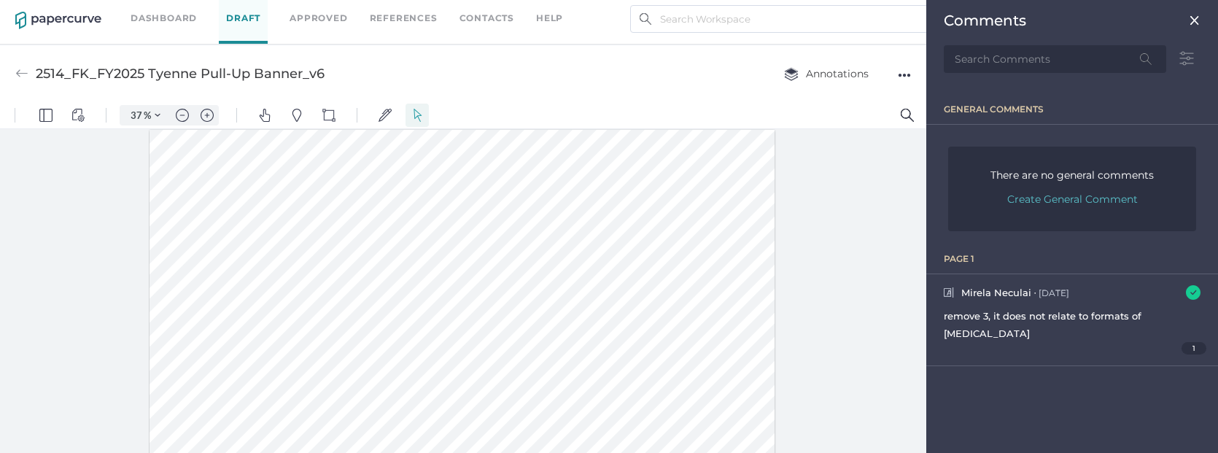
type input "29"
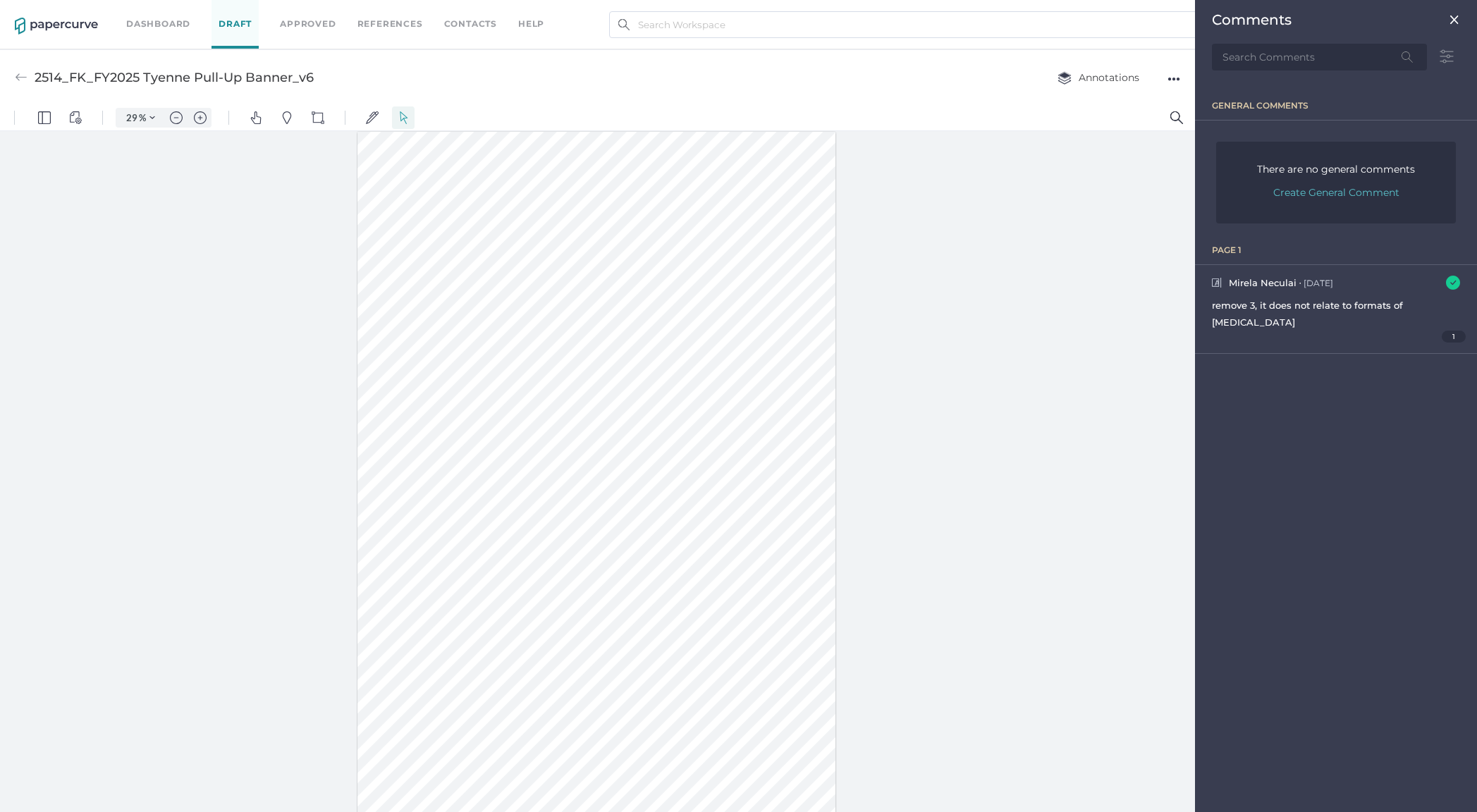
click at [961, 353] on div at bounding box center [597, 475] width 1195 height 687
click at [1176, 285] on div "Mirela Neculai ● Mar 3 March 3, 2025 at 10:31pm" at bounding box center [1335, 282] width 248 height 14
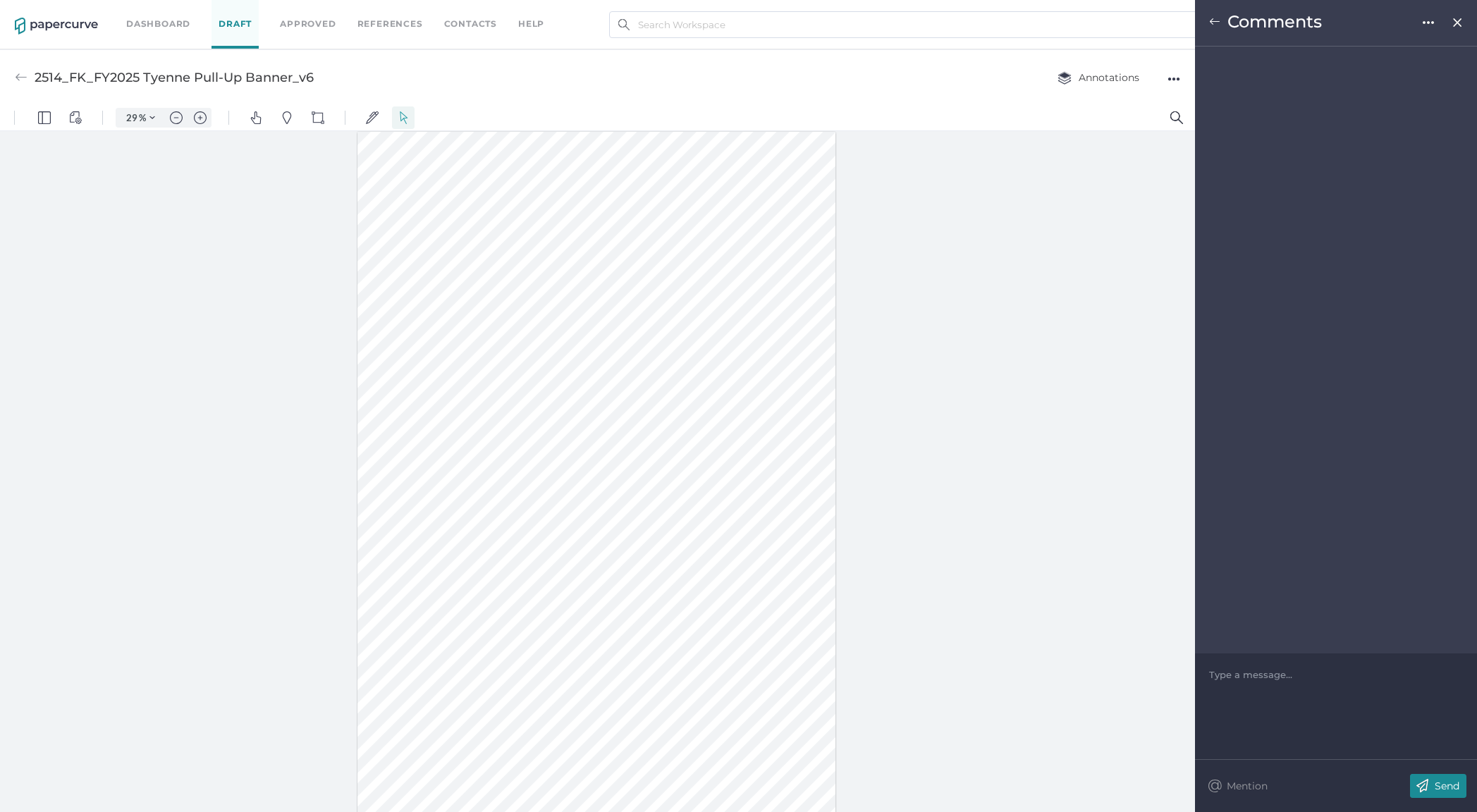
scroll to position [207, 0]
click at [1176, 437] on div at bounding box center [1336, 675] width 253 height 14
click at [1176, 437] on img at bounding box center [1422, 786] width 25 height 24
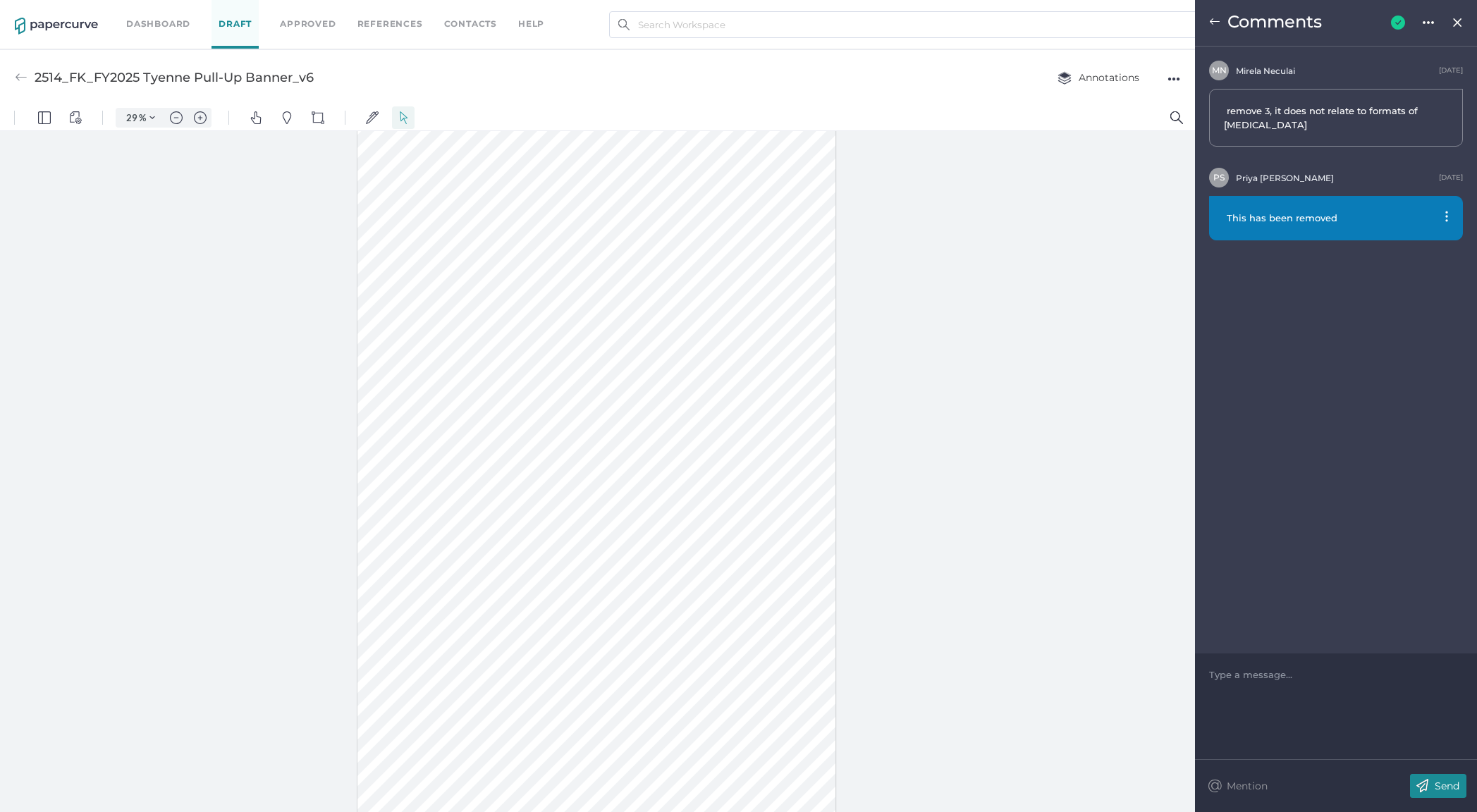
click at [1176, 22] on img at bounding box center [1457, 23] width 12 height 12
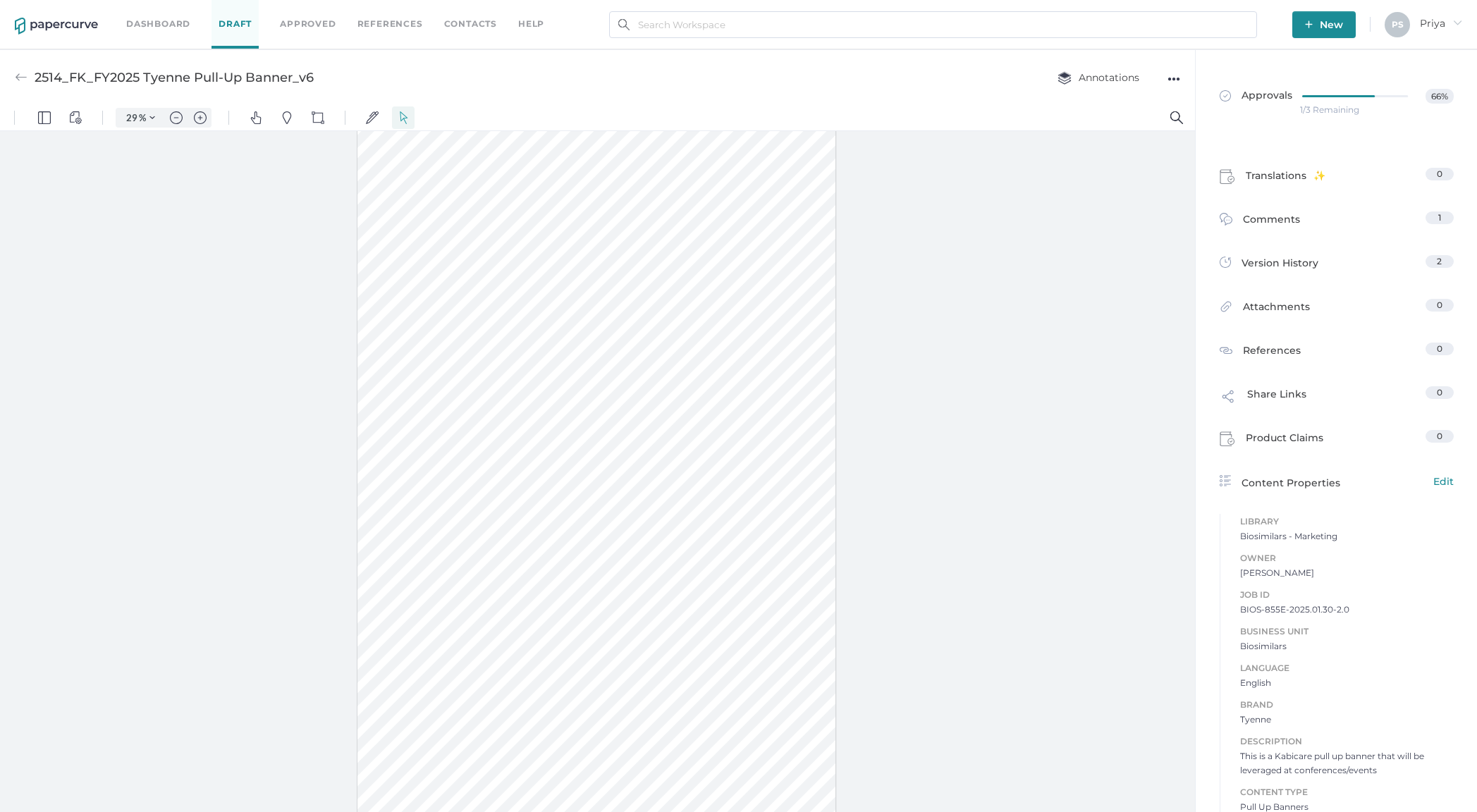
click at [949, 92] on div "2514_FK_FY2025 Tyenne Pull-Up Banner_v6 Annotations ●●●" at bounding box center [597, 77] width 1195 height 56
click at [1172, 83] on div "●●●" at bounding box center [1173, 78] width 13 height 19
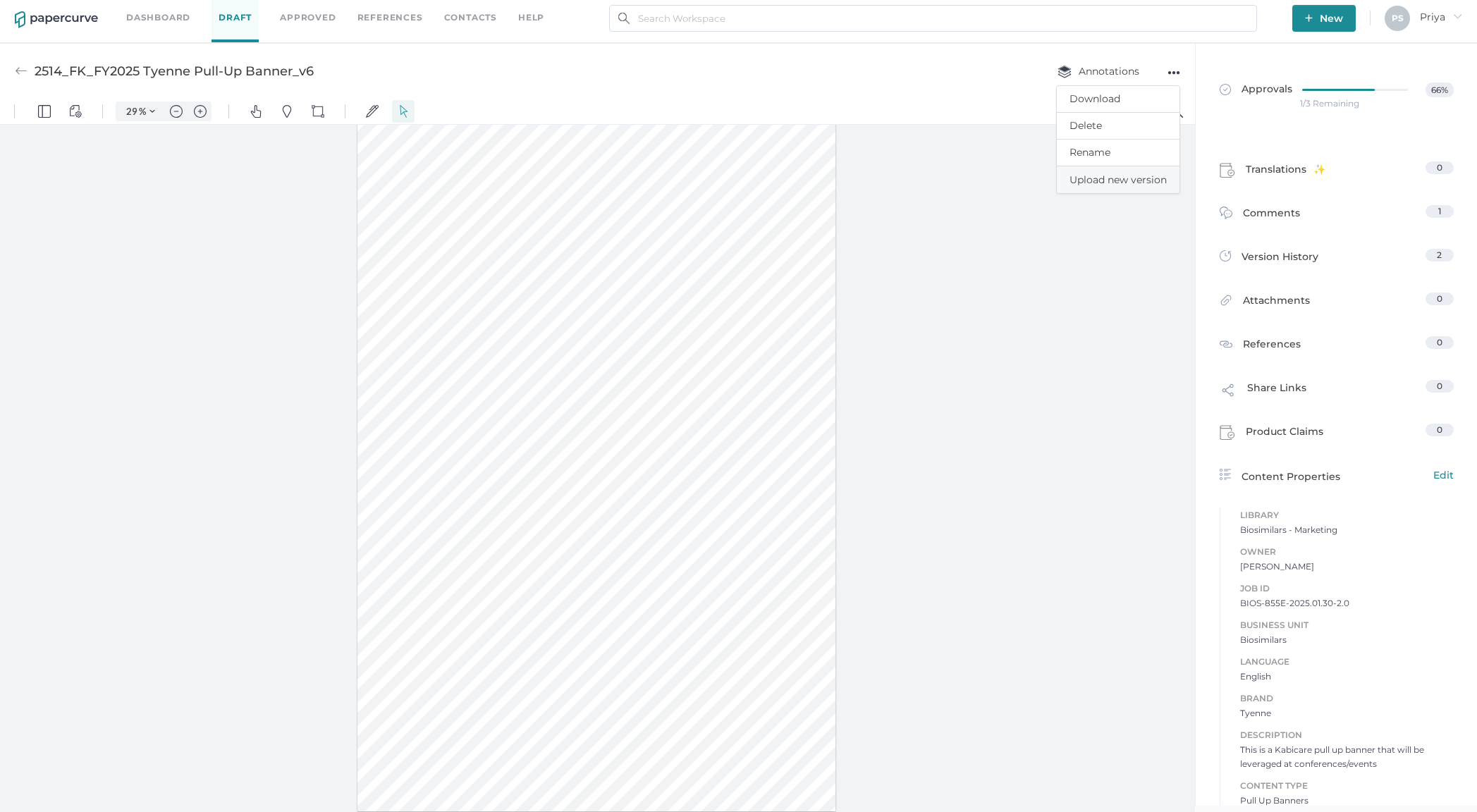
click at [1126, 182] on span "Upload new version" at bounding box center [1117, 180] width 98 height 27
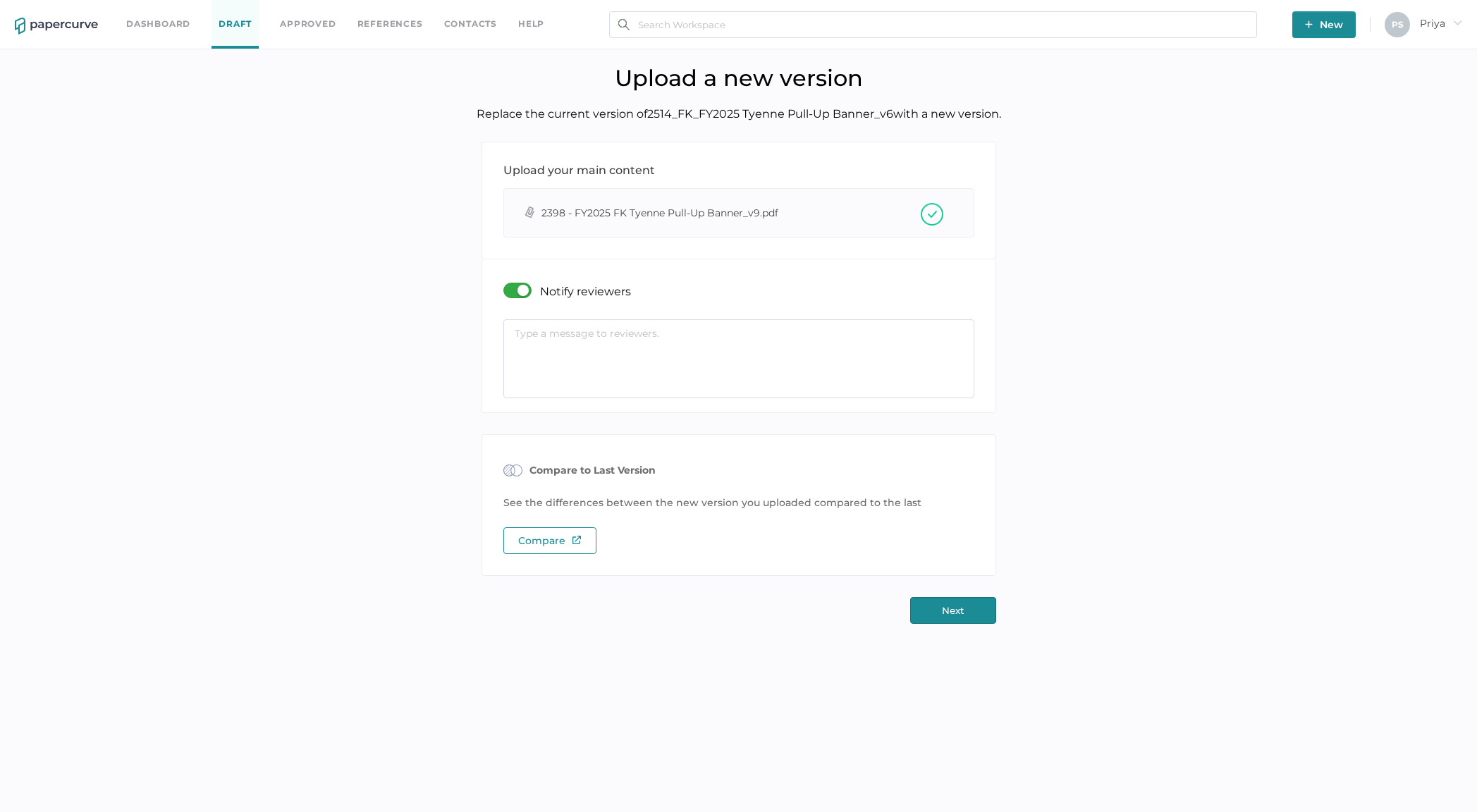
click at [615, 334] on textarea at bounding box center [738, 359] width 471 height 79
click at [896, 334] on textarea "Everything is the same except the 3 was removed as per Mirela's" at bounding box center [738, 359] width 471 height 79
type textarea "Everything is the same except the 3 was removed as per Mirela's feedback"
click at [962, 437] on button "Next" at bounding box center [952, 611] width 86 height 27
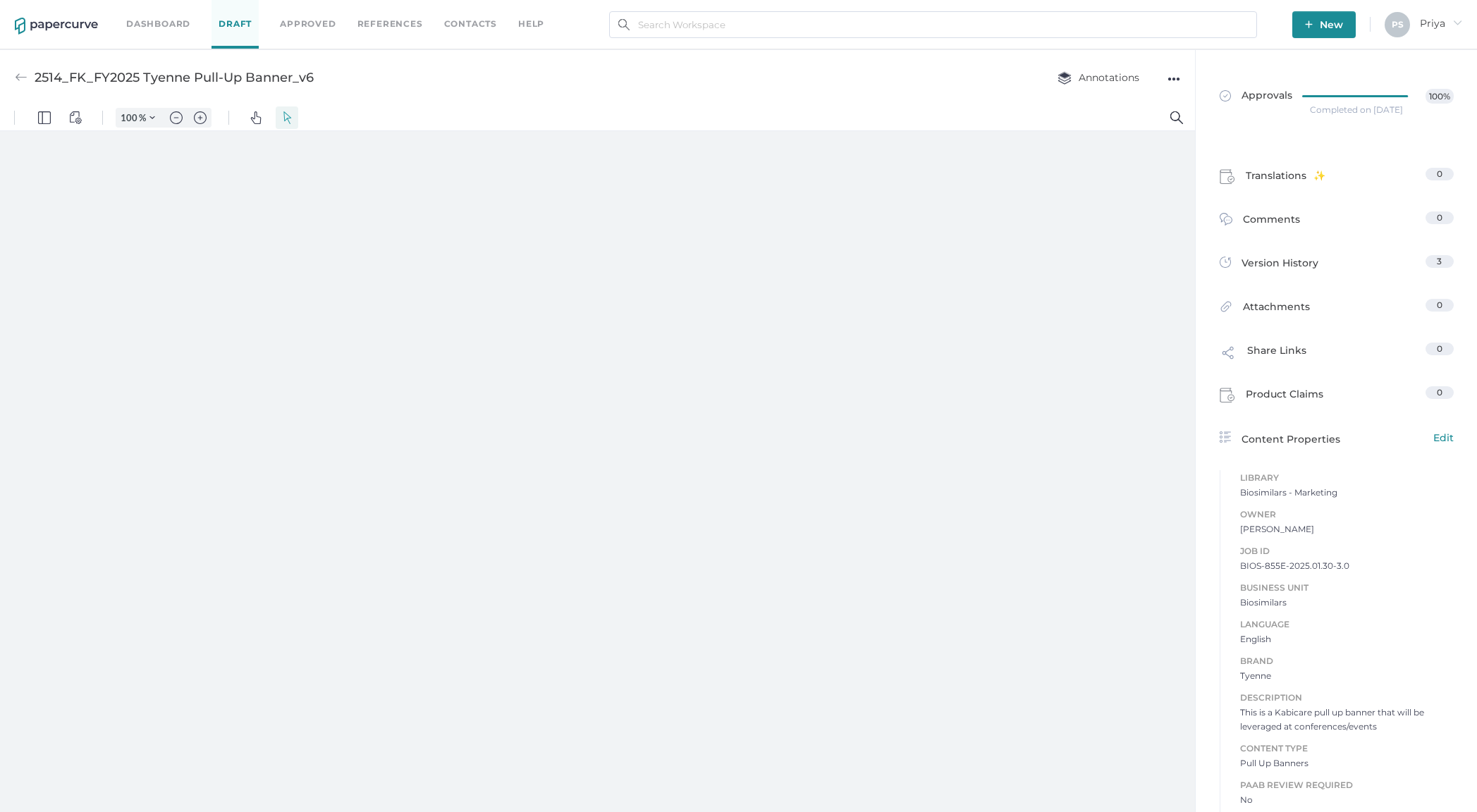
type input "29"
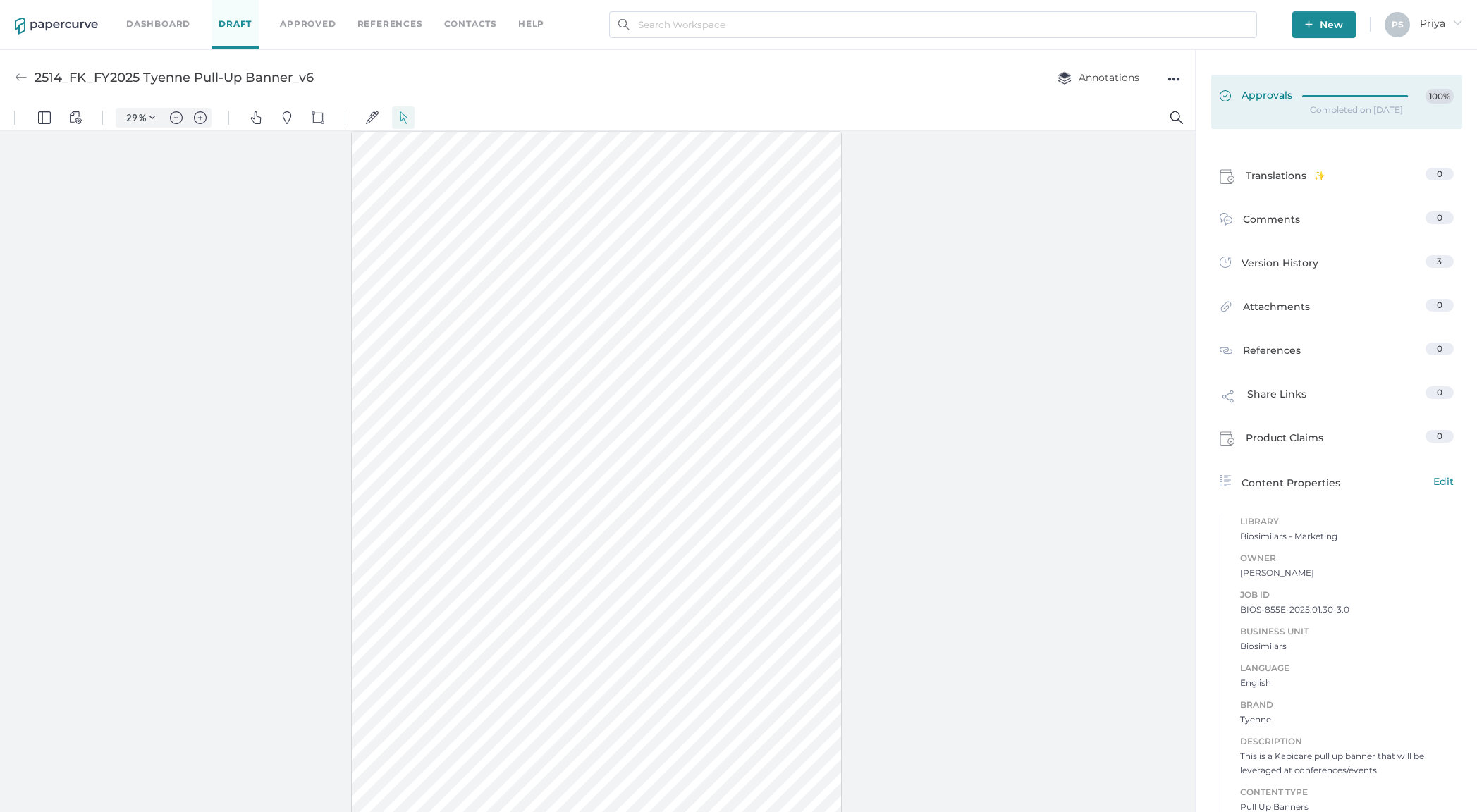
click at [1176, 109] on link "Approvals 100%" at bounding box center [1337, 102] width 251 height 54
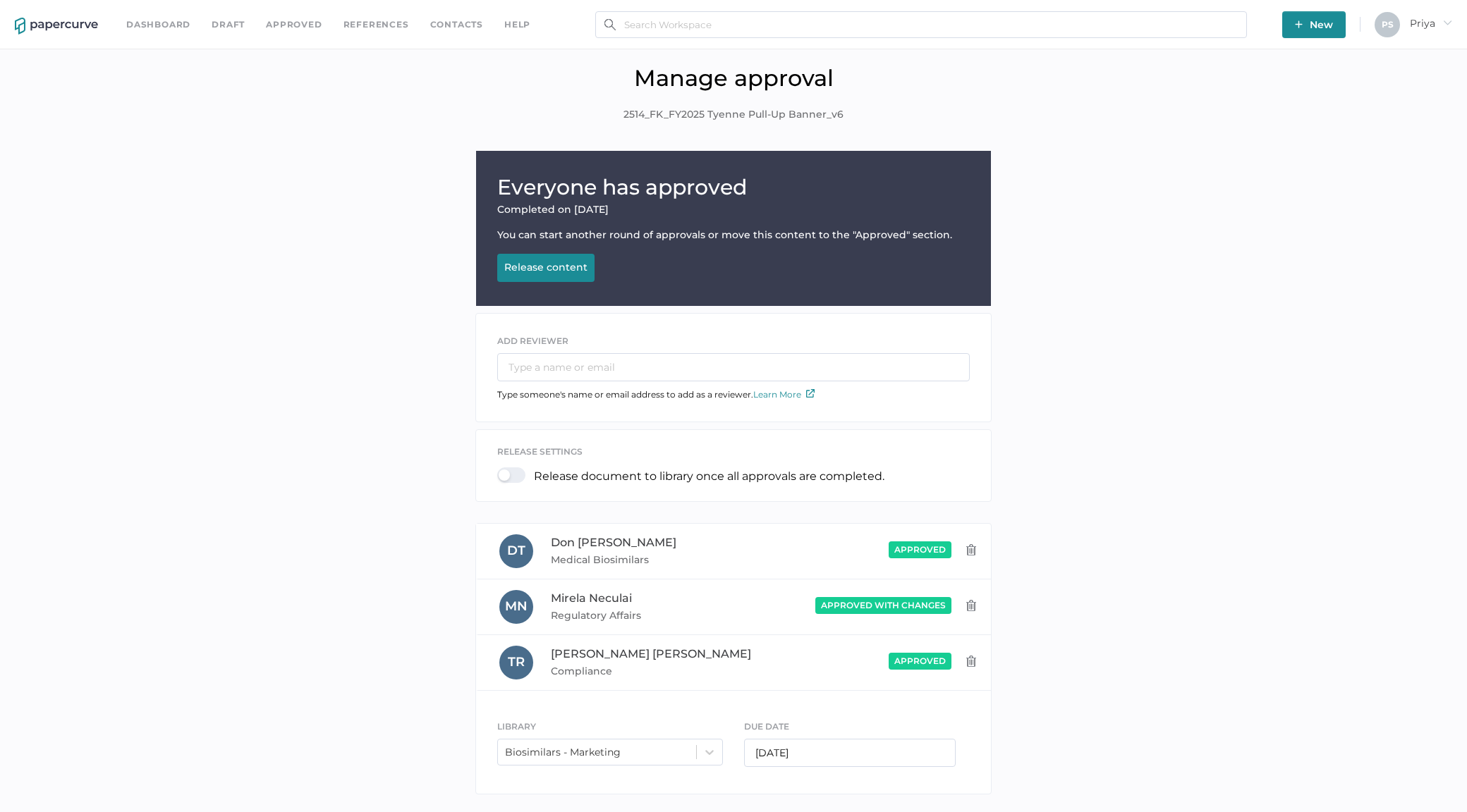
click at [550, 266] on div "Release content" at bounding box center [545, 267] width 83 height 13
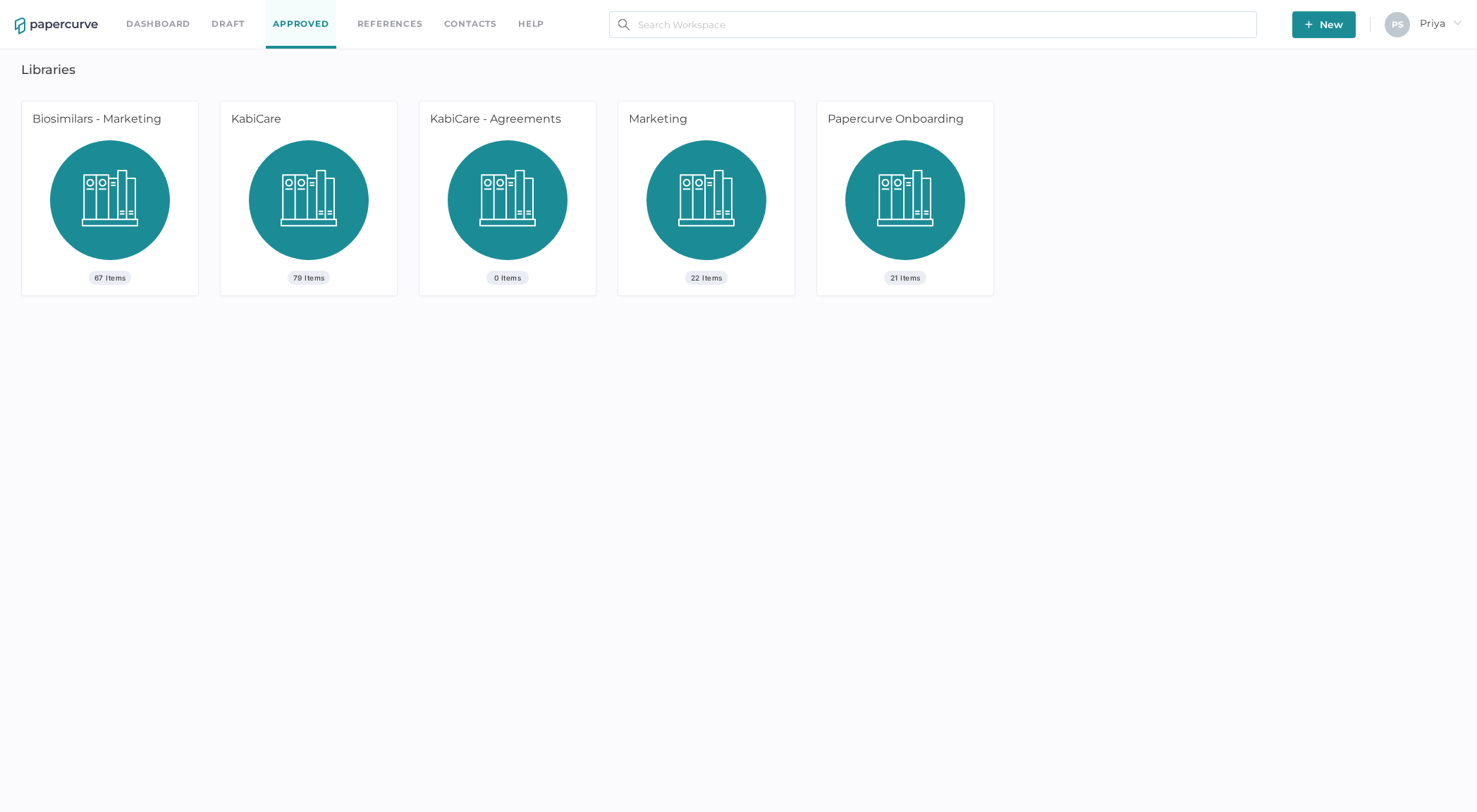
click at [177, 134] on div "Biosimilars - Marketing" at bounding box center [107, 121] width 171 height 39
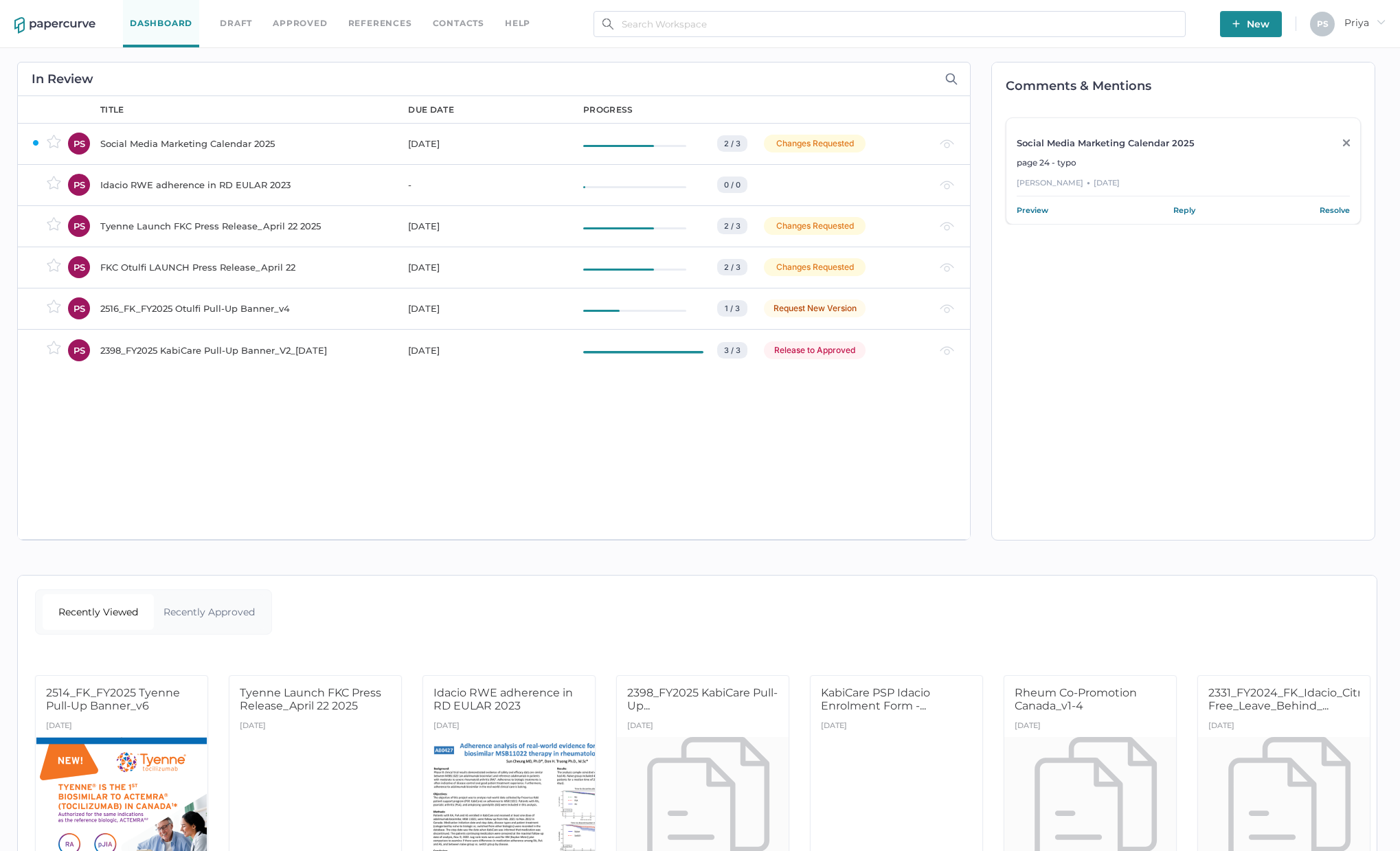
click at [907, 343] on div "Release to Approved" at bounding box center [843, 350] width 159 height 18
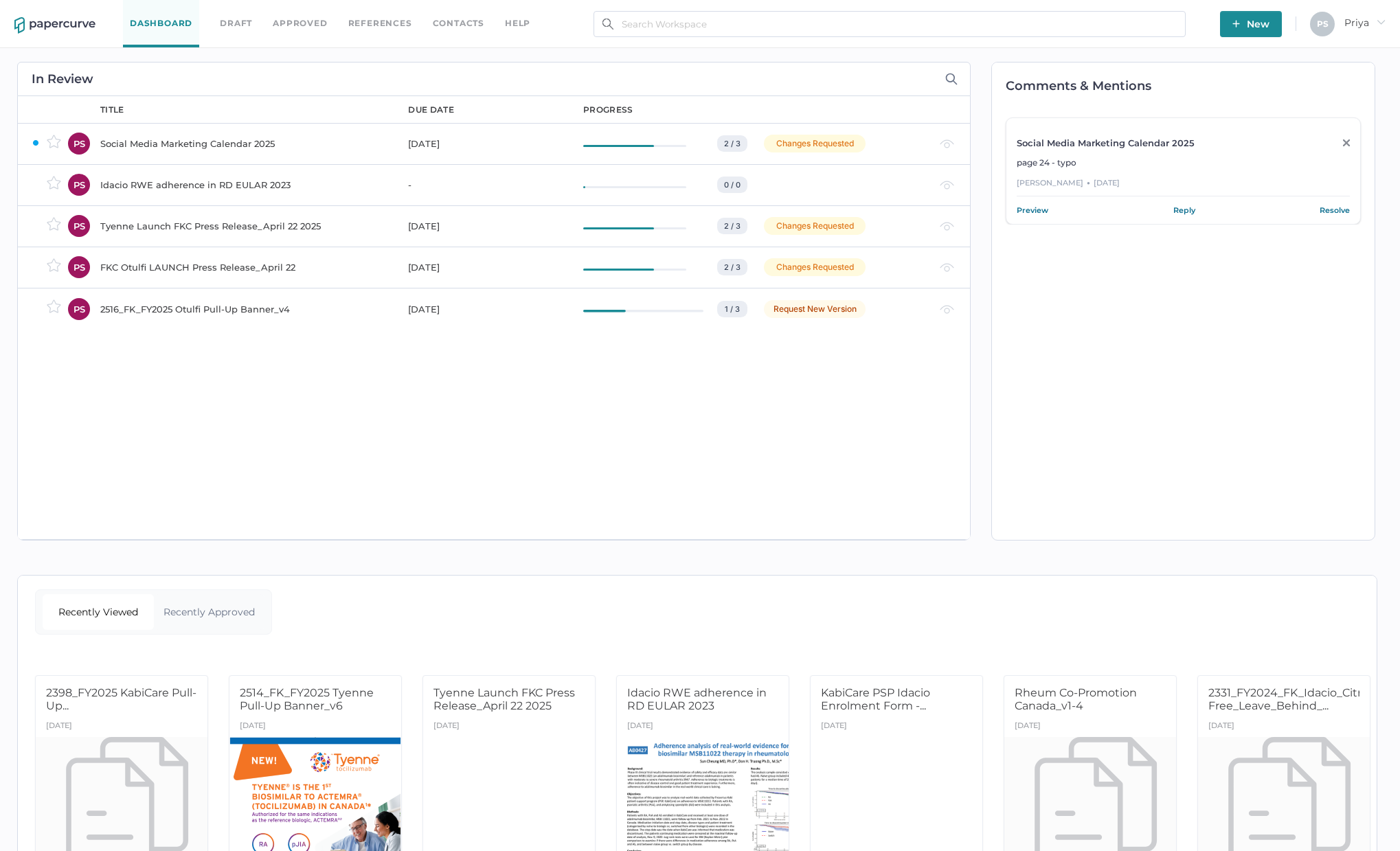
click at [900, 311] on div "Request New Version" at bounding box center [843, 309] width 159 height 18
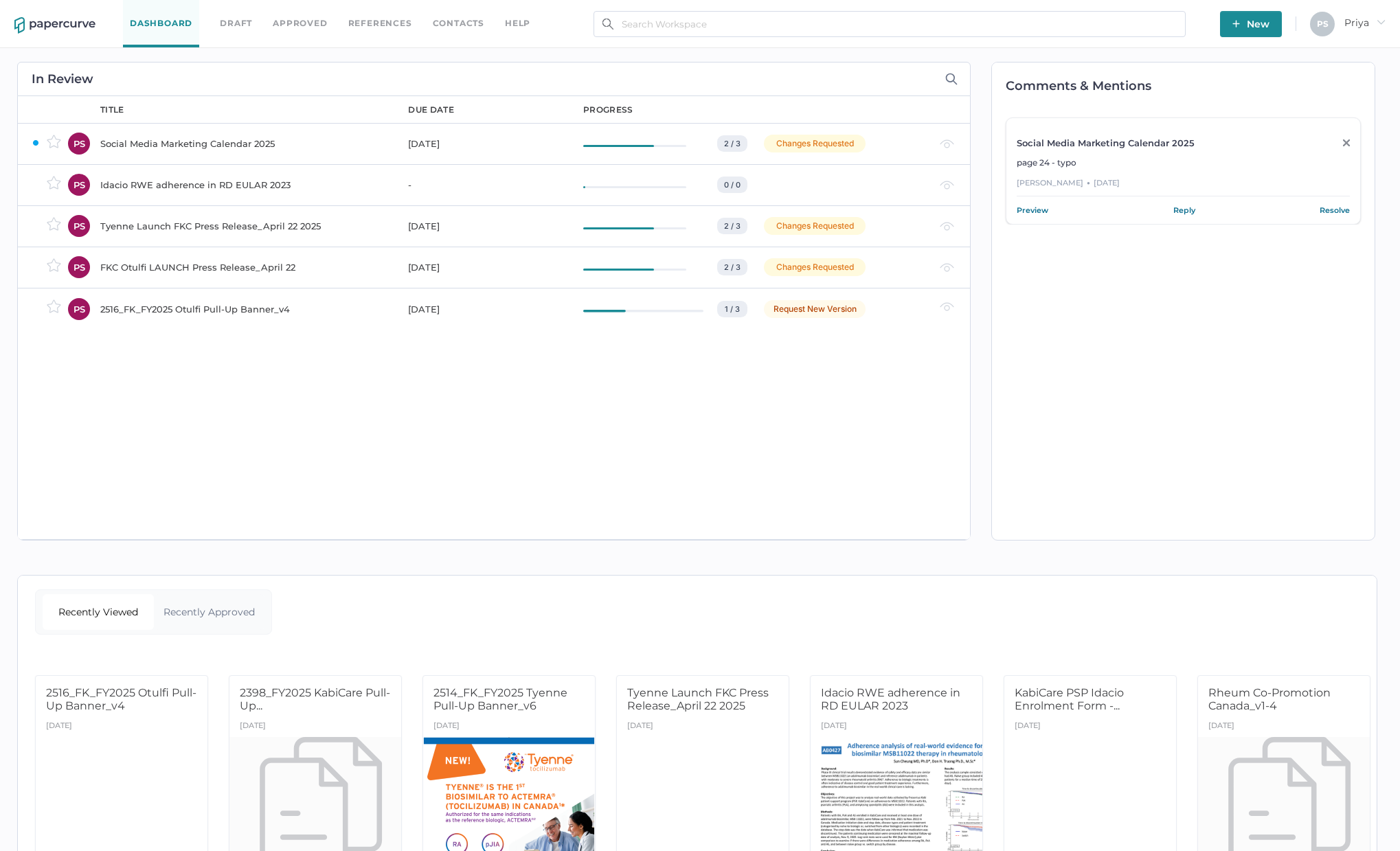
click at [638, 483] on div "title due date progress Social Media Marketing Calendar 2025 Aug 20, 2025 2 / 3…" at bounding box center [529, 318] width 884 height 443
click at [442, 143] on div "Aug 20, 2025" at bounding box center [487, 144] width 158 height 17
click at [1360, 205] on div "Social Media Marketing Calendar 2025 page 24 - typo Don Truong ● Aug 26, 2025 P…" at bounding box center [1183, 172] width 355 height 107
click at [1350, 211] on link "Resolve" at bounding box center [1335, 210] width 30 height 14
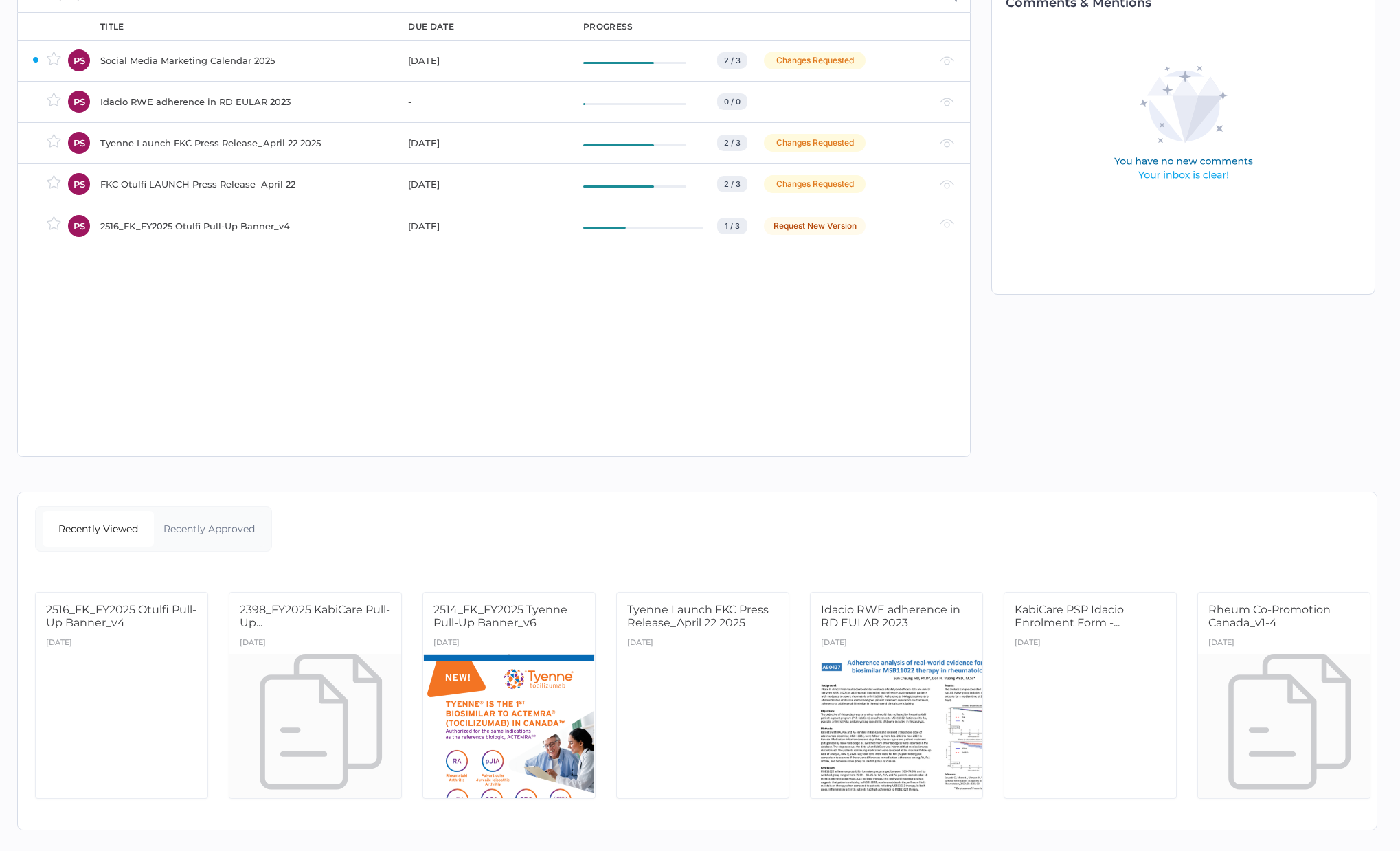
scroll to position [93, 0]
click at [514, 634] on div "[DATE]" at bounding box center [509, 644] width 171 height 20
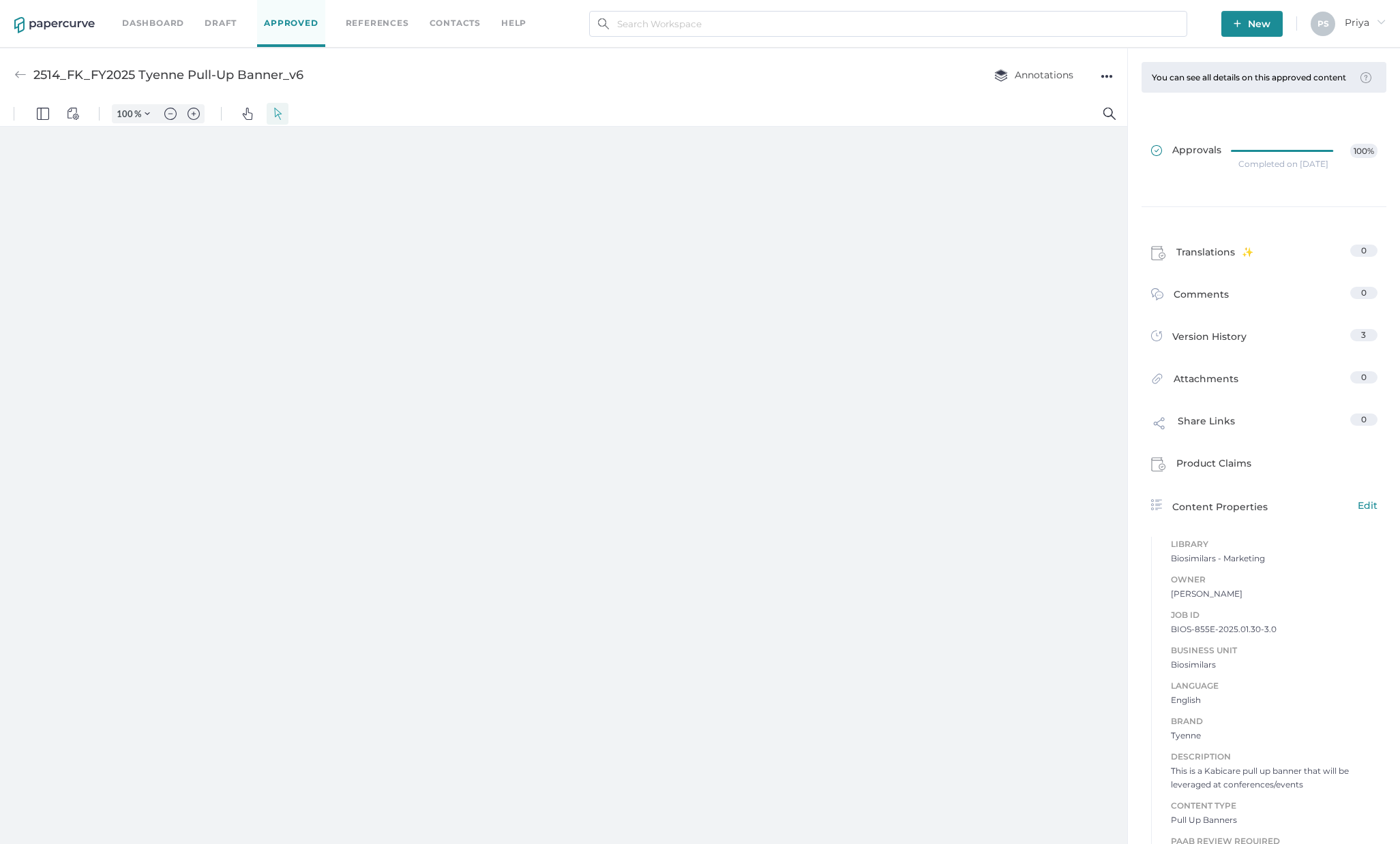
type input "29"
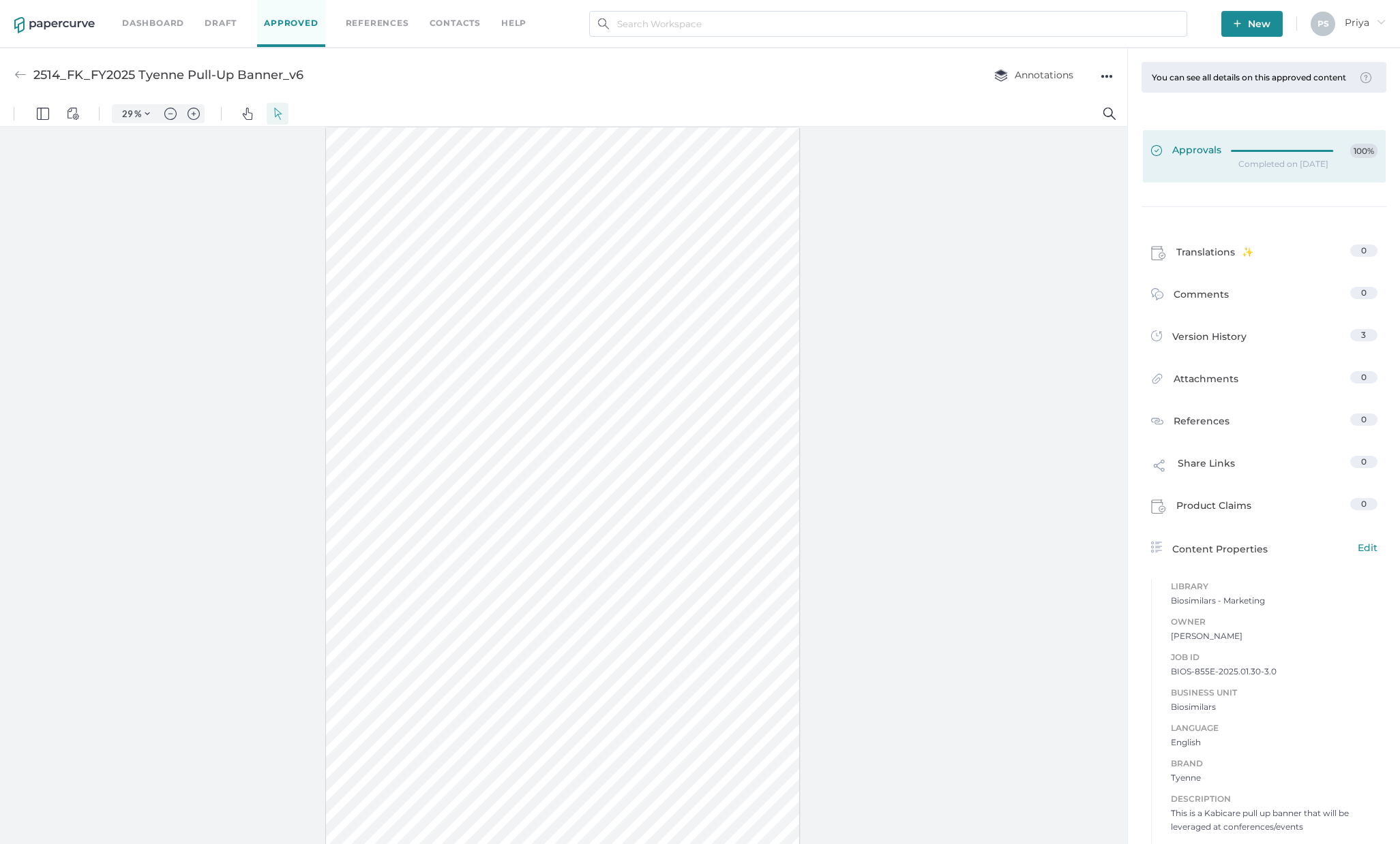
click at [1222, 155] on div "Approvals 100%" at bounding box center [1264, 151] width 226 height 15
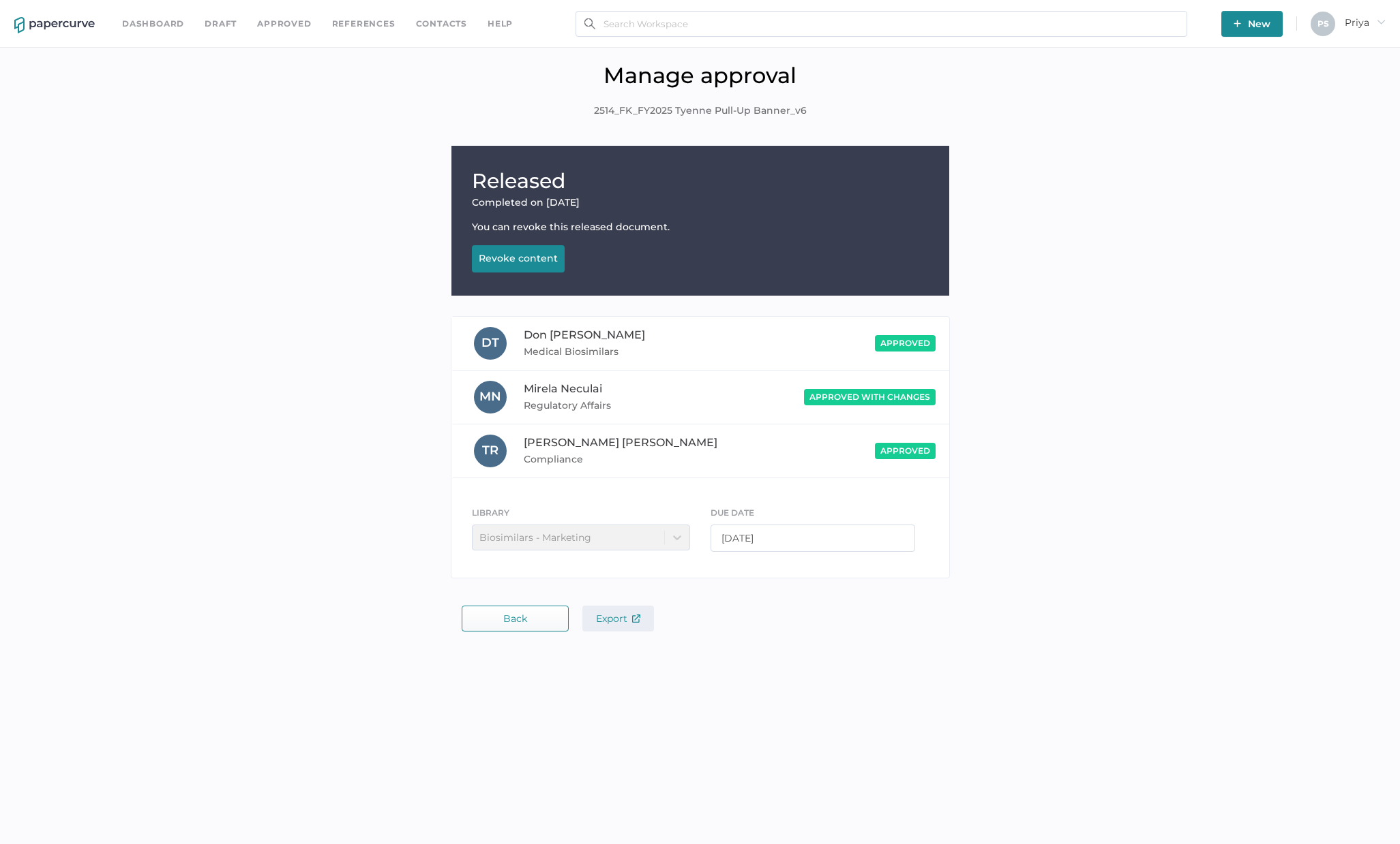
click at [626, 615] on span "Export" at bounding box center [617, 619] width 44 height 12
drag, startPoint x: 1248, startPoint y: 308, endPoint x: 1215, endPoint y: 321, distance: 35.5
click at [1248, 310] on div "Released Completed on Sep 23, 2025 You can revoke this released document. Revok…" at bounding box center [700, 365] width 1379 height 439
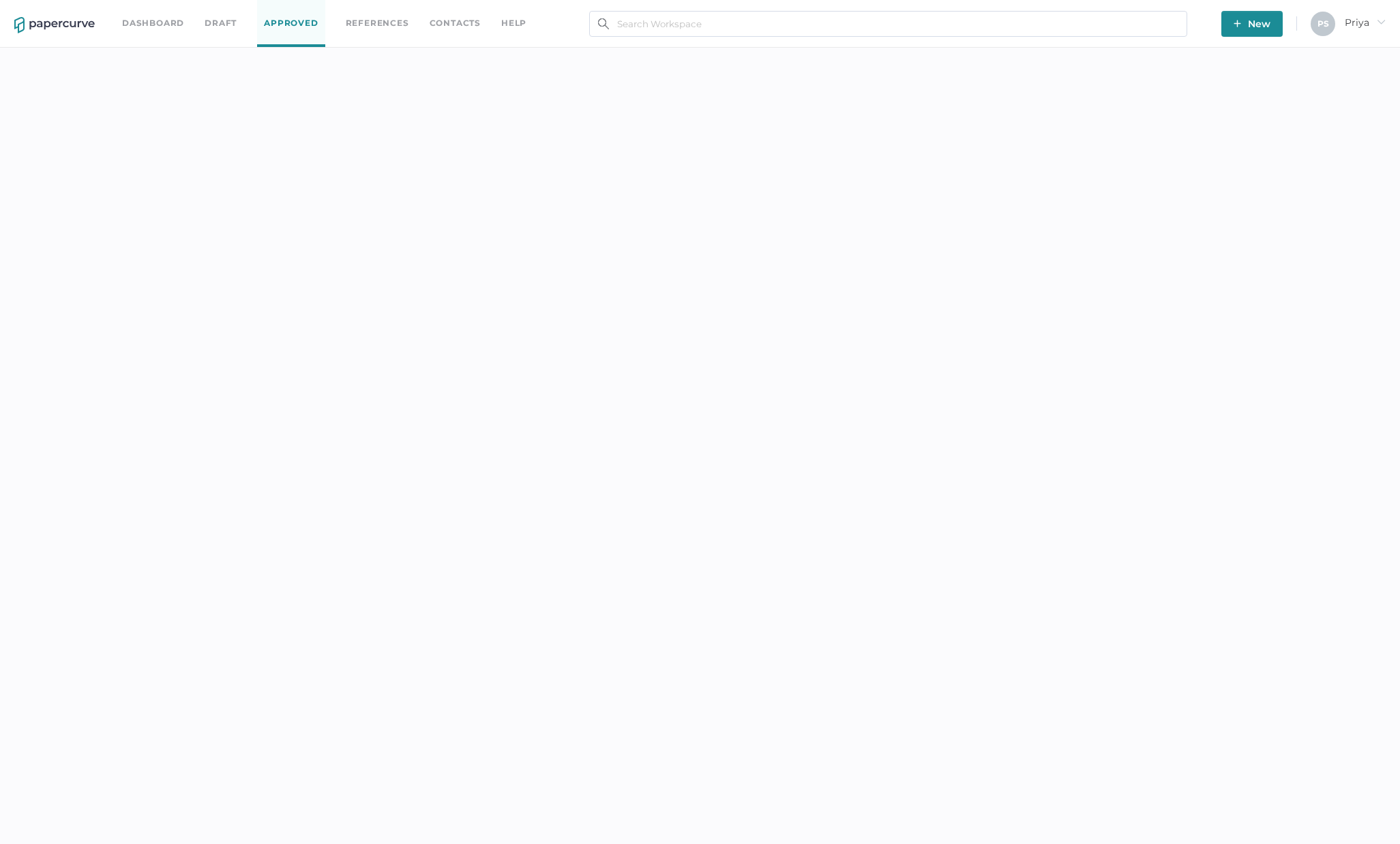
click at [168, 26] on link "Dashboard" at bounding box center [153, 23] width 62 height 15
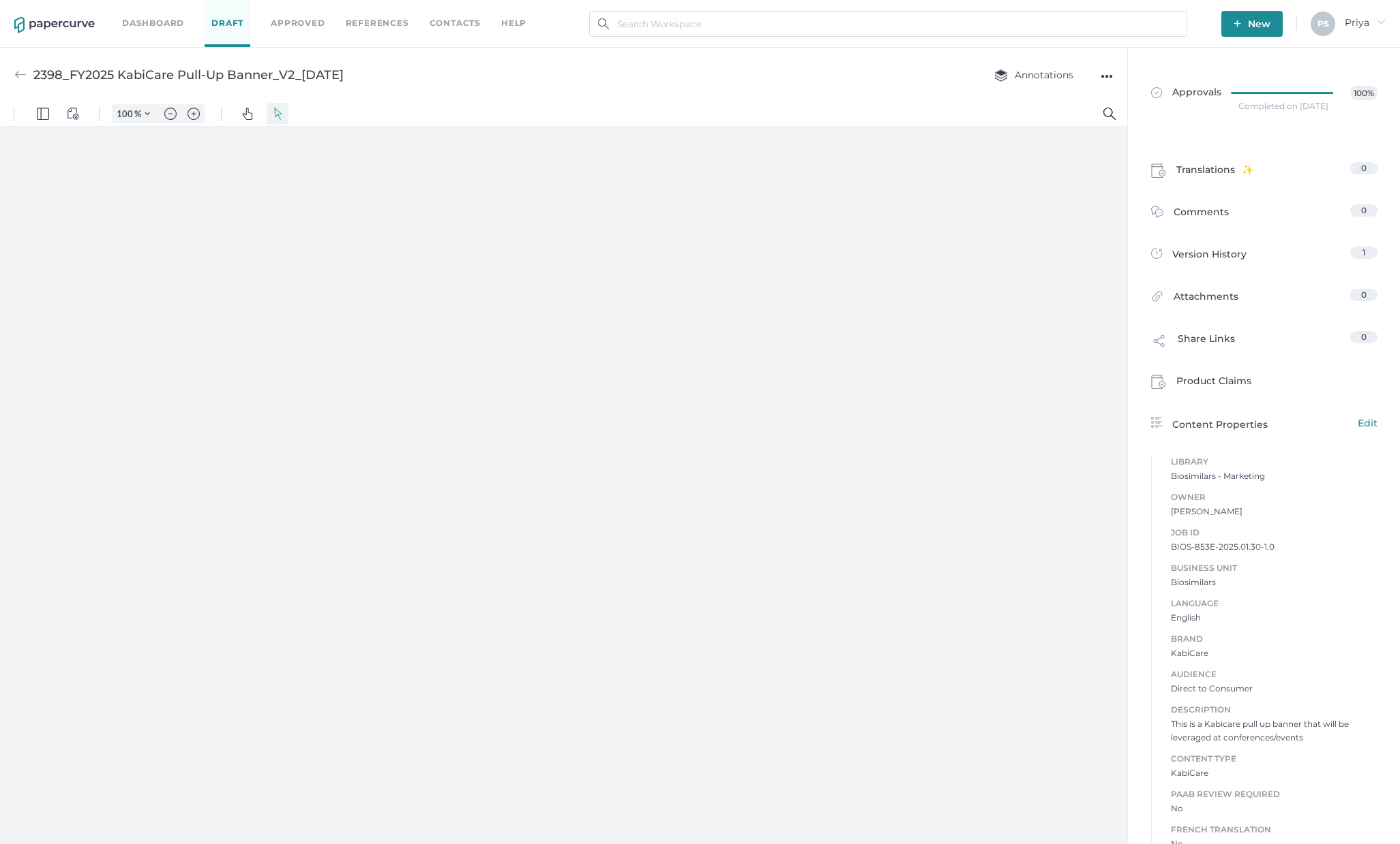
type input "29"
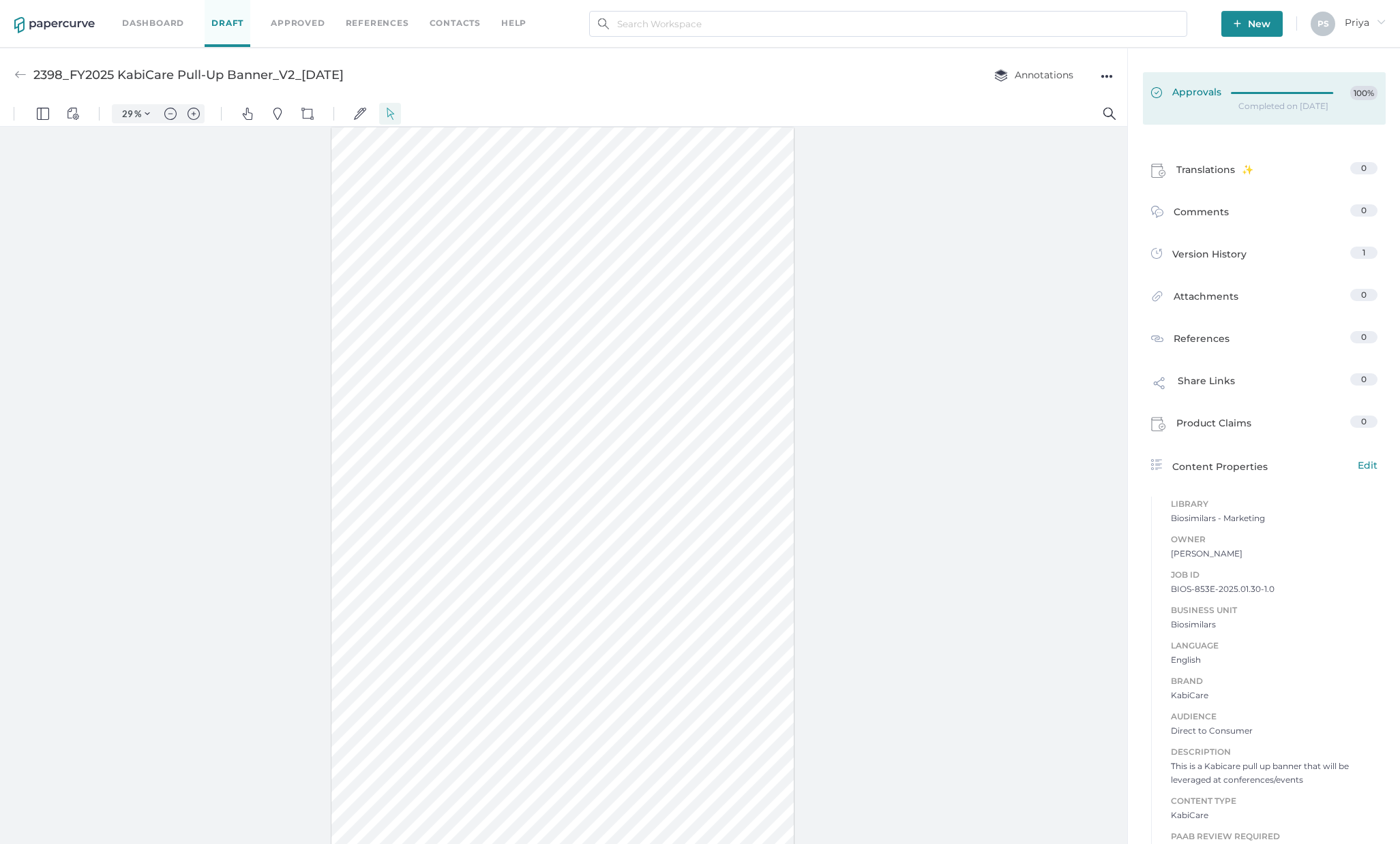
click at [1200, 82] on link "Approvals 100%" at bounding box center [1264, 98] width 243 height 52
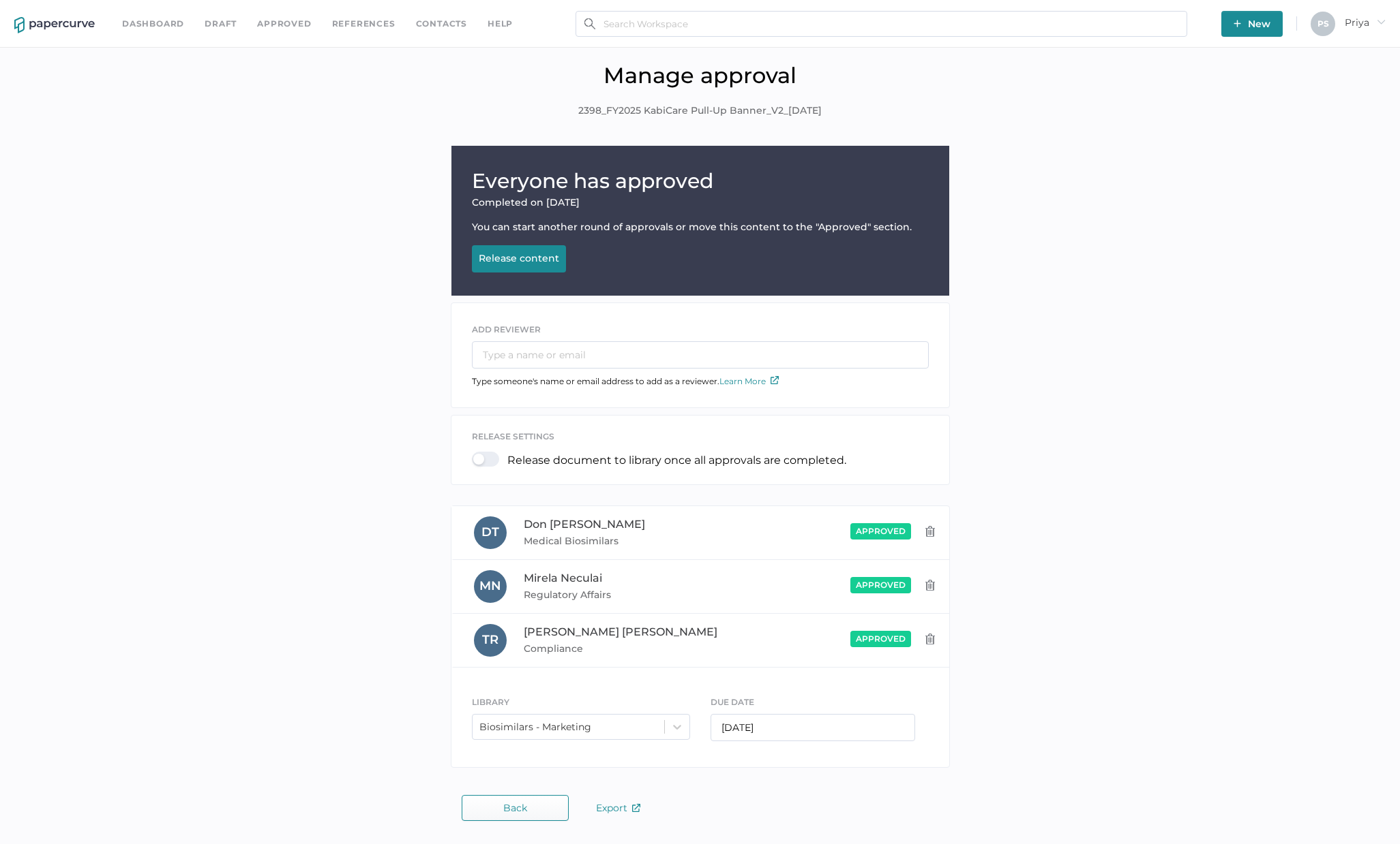
click at [519, 256] on div "Release content" at bounding box center [519, 258] width 80 height 12
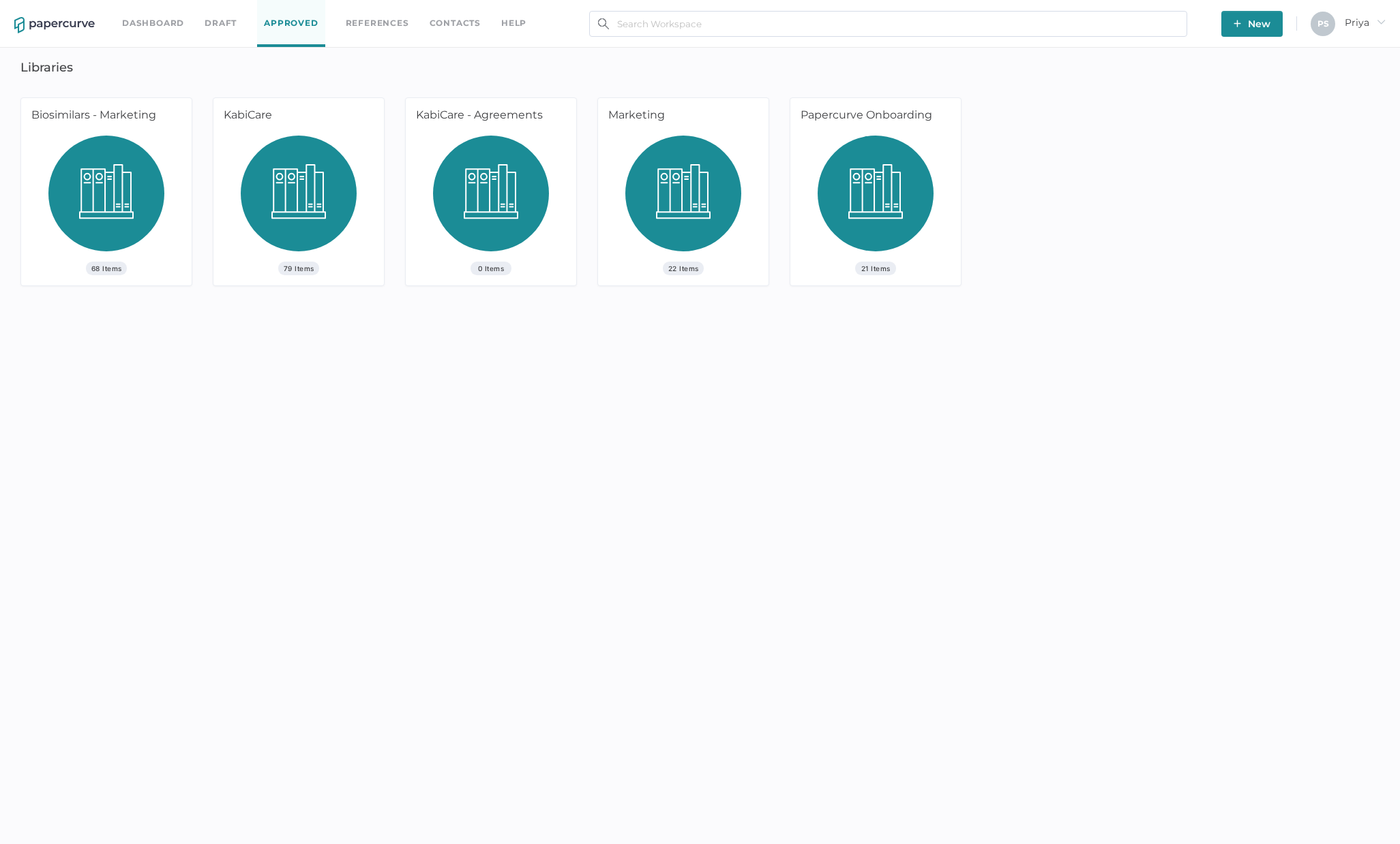
click at [161, 120] on div "Biosimilars - Marketing" at bounding box center [104, 117] width 166 height 37
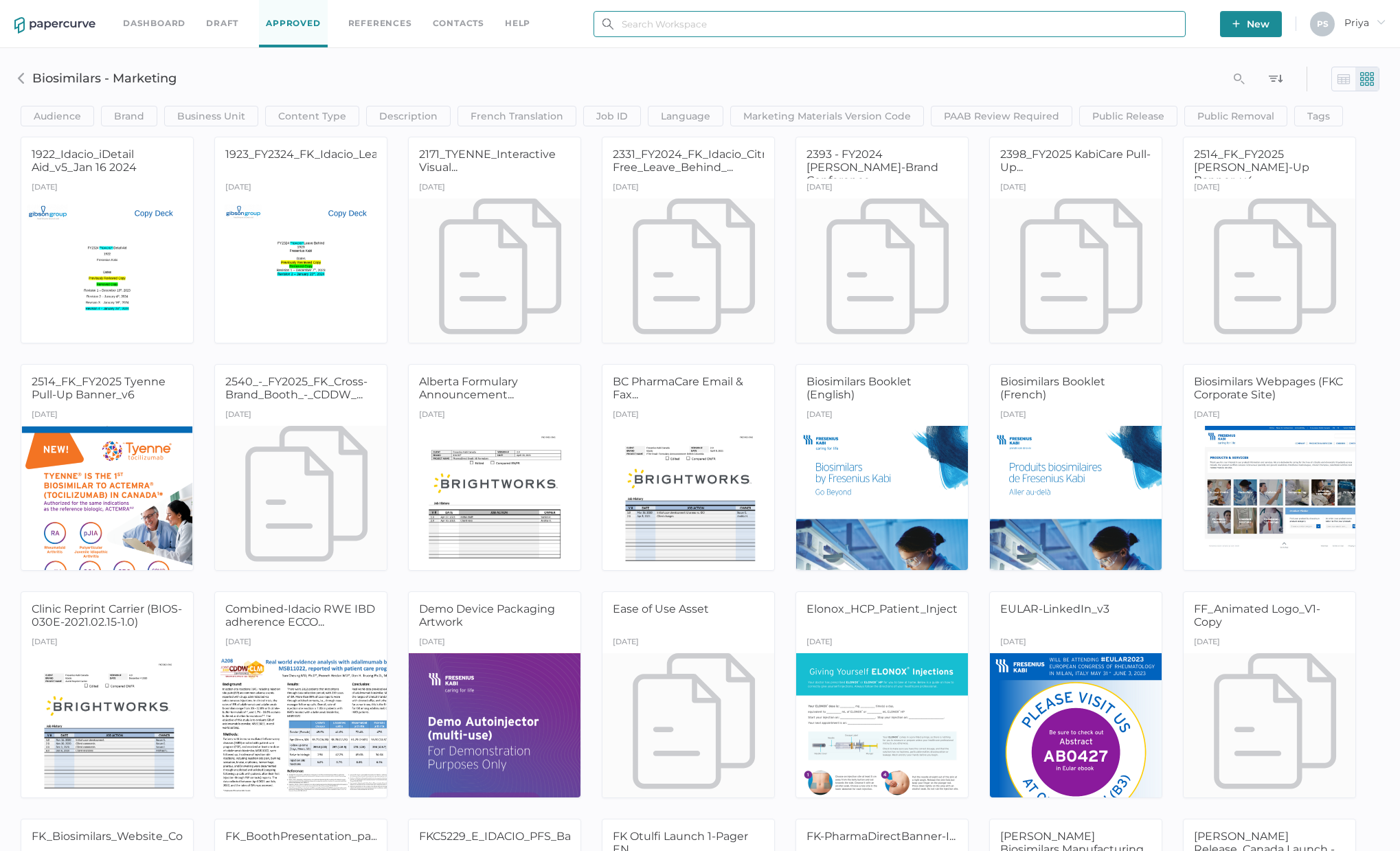
click at [718, 32] on input "text" at bounding box center [889, 25] width 593 height 26
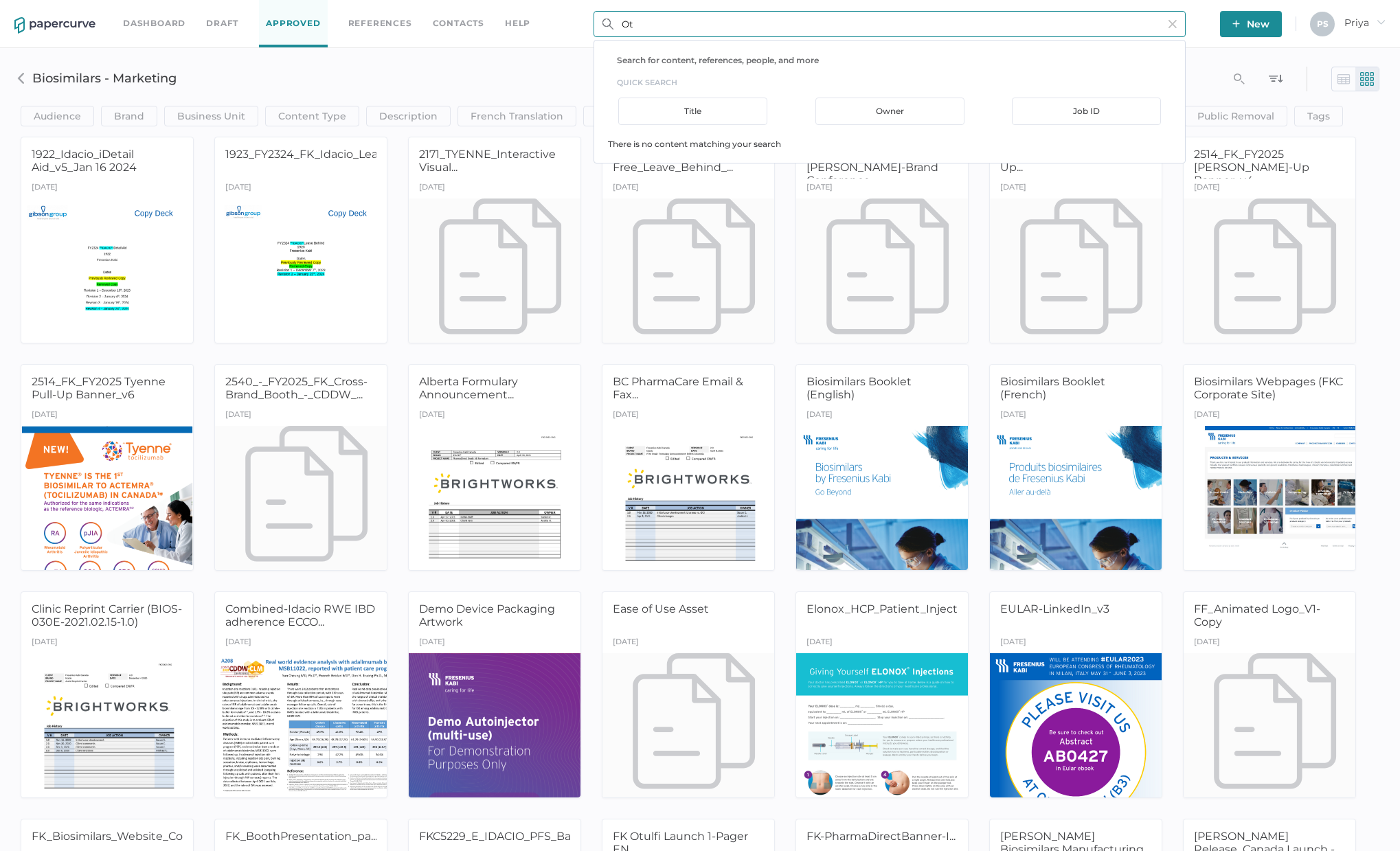
type input "O"
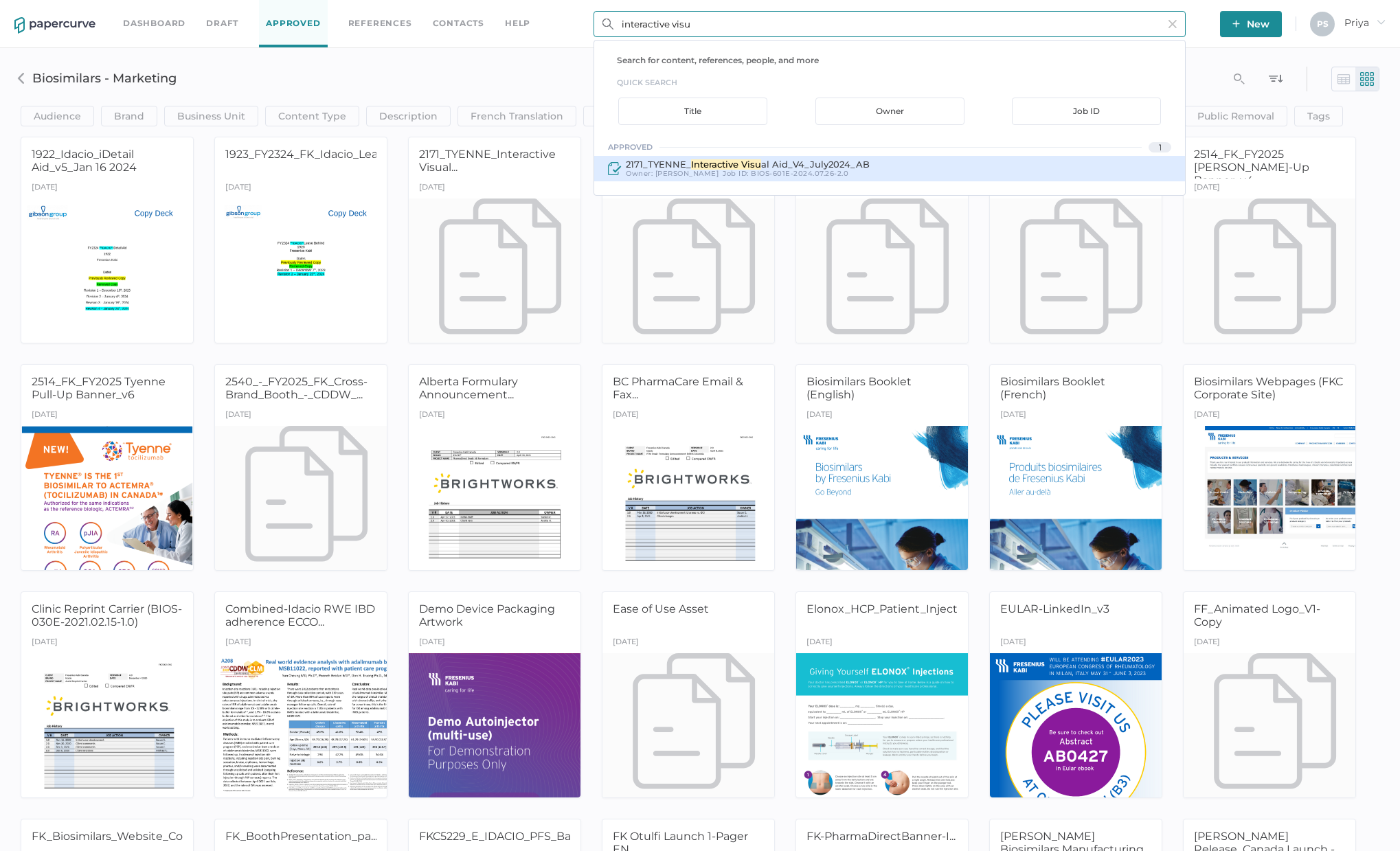
type input "interactive visu"
click at [825, 176] on span "BIOS-601E-2024.07.26-2.0" at bounding box center [800, 172] width 98 height 8
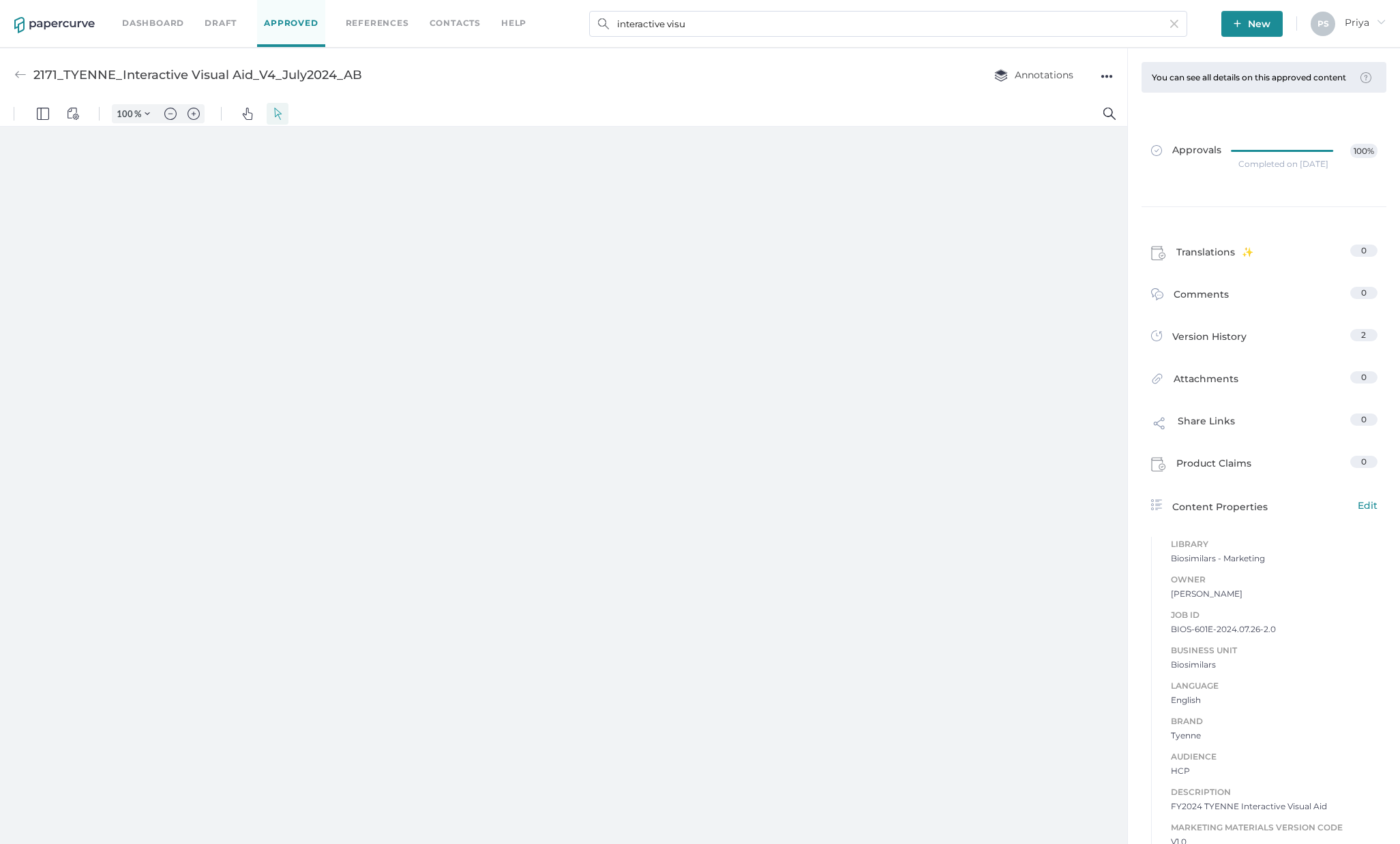
type input "29"
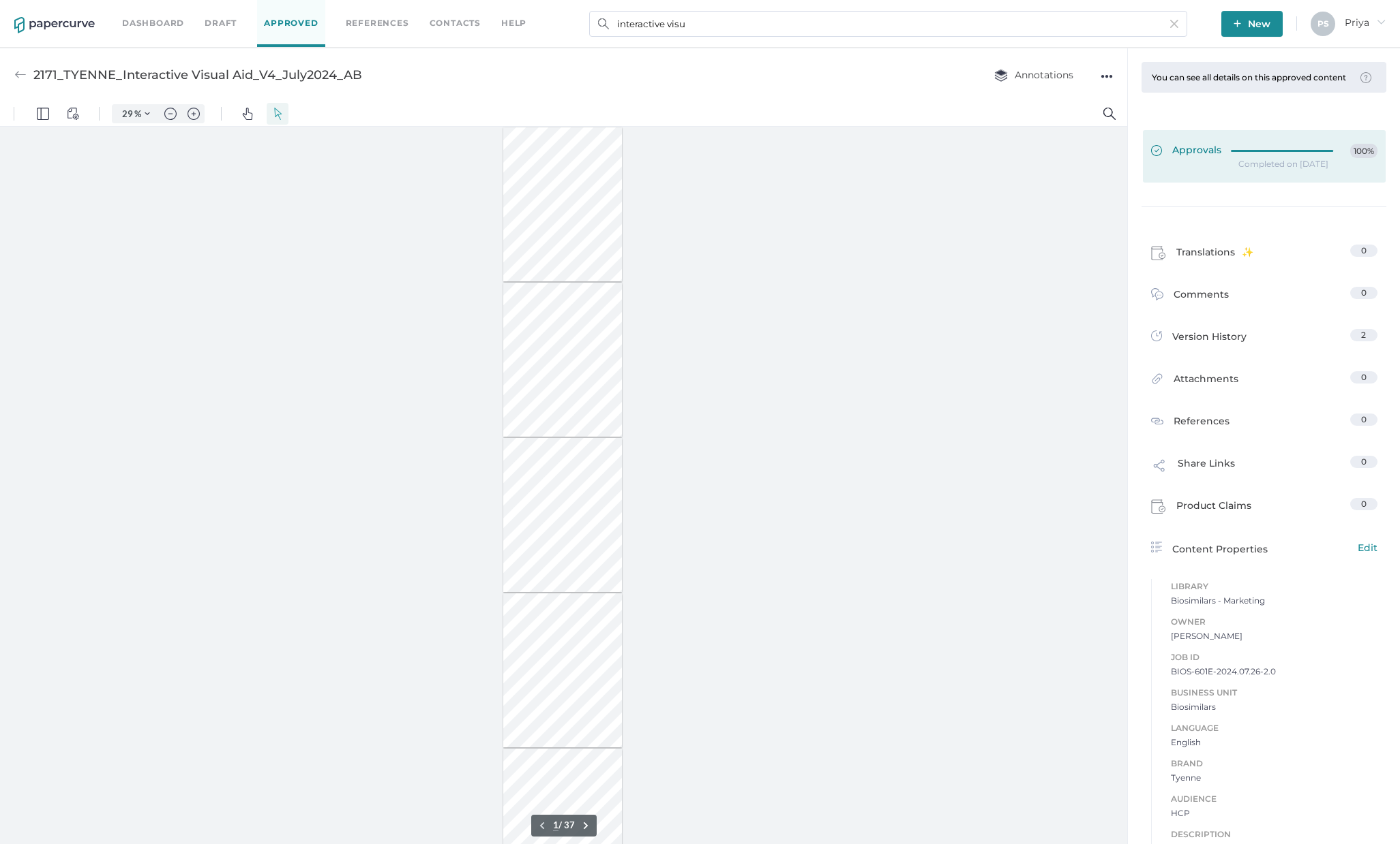
click at [1179, 170] on link "Approvals 100%" at bounding box center [1264, 156] width 243 height 52
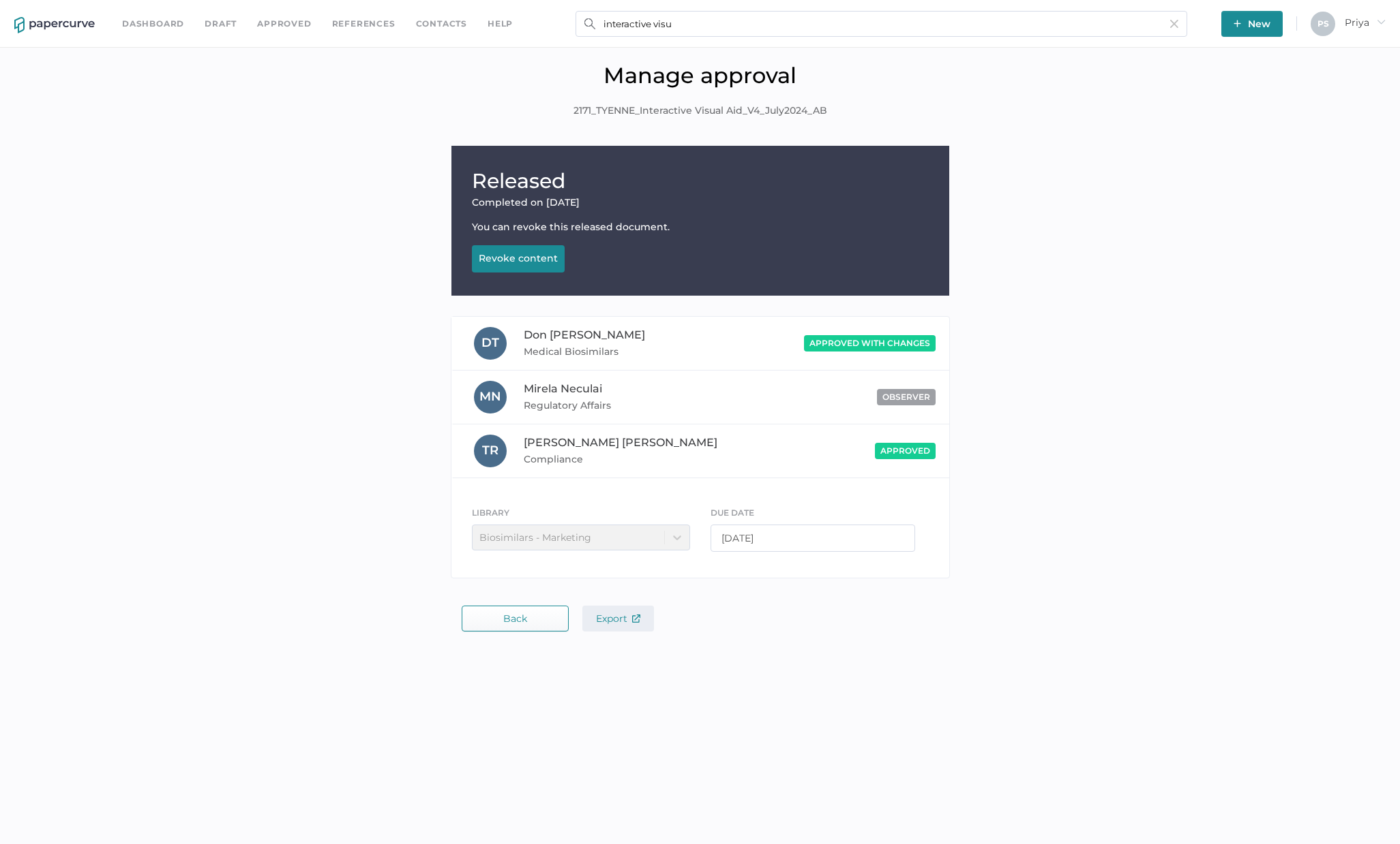
click at [611, 613] on span "Export" at bounding box center [617, 619] width 44 height 12
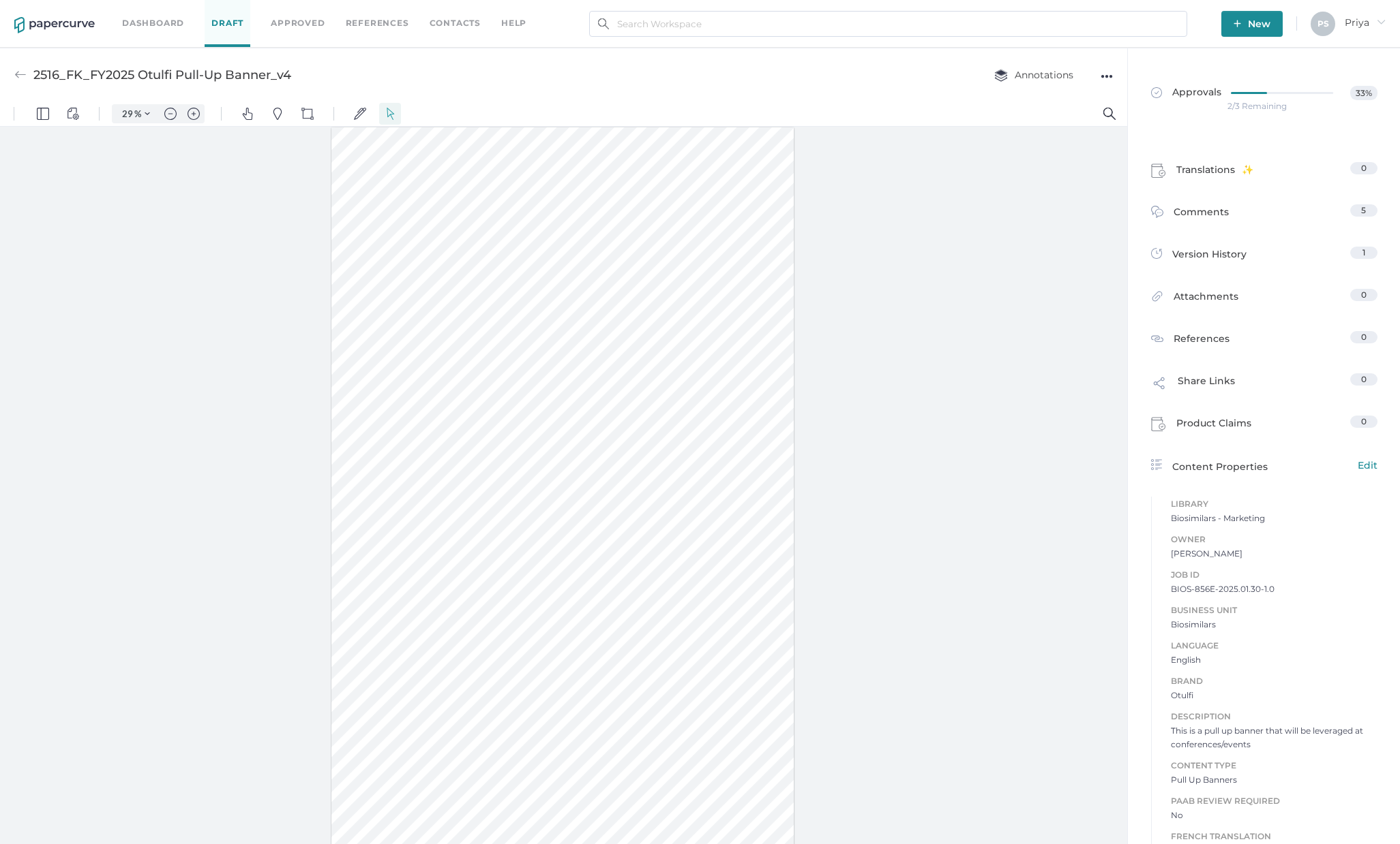
click at [1101, 77] on div "●●●" at bounding box center [1106, 76] width 12 height 19
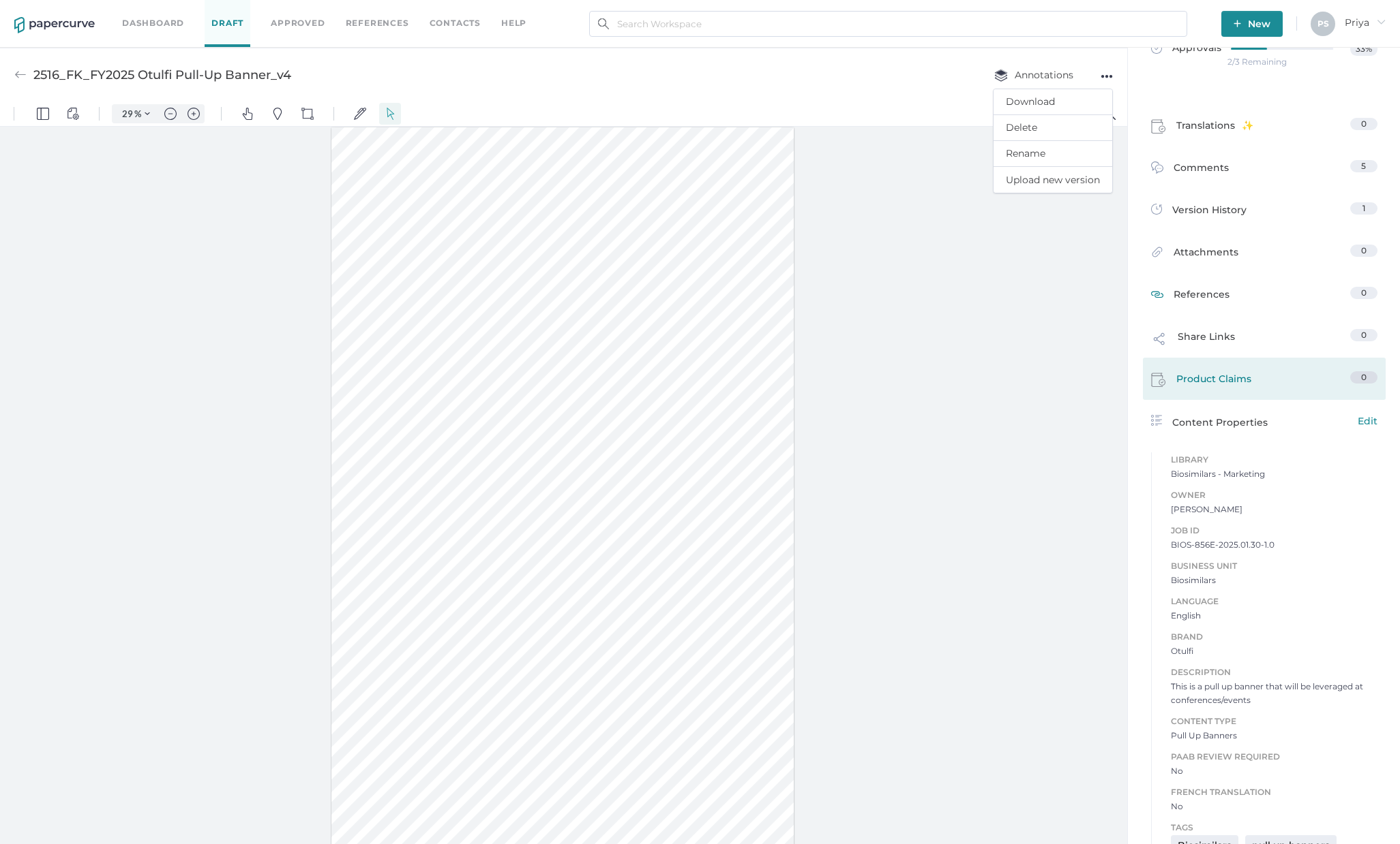
scroll to position [69, 0]
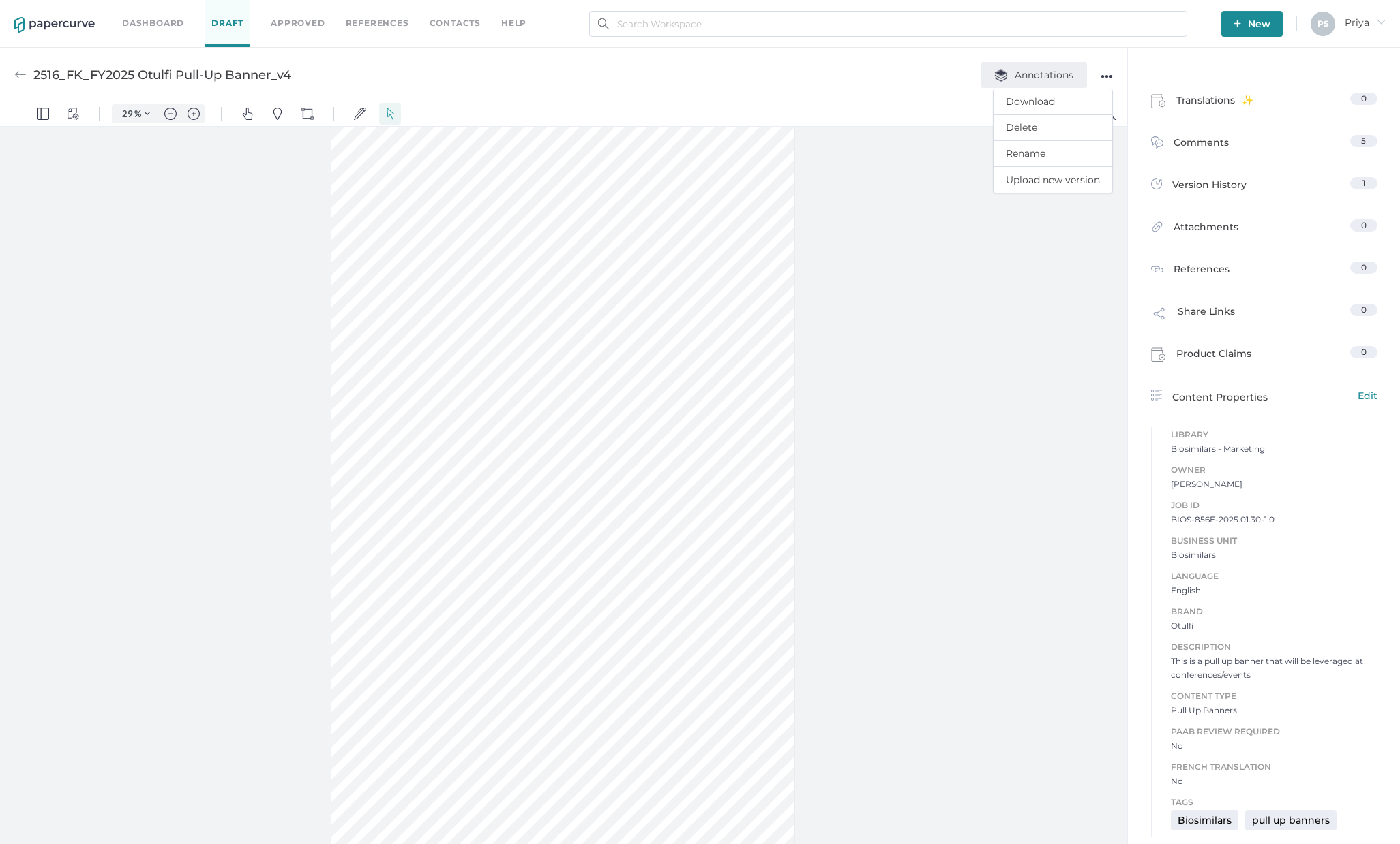
click at [1034, 72] on span "Annotations" at bounding box center [1033, 75] width 79 height 12
click at [1106, 82] on div "●●●" at bounding box center [1106, 76] width 12 height 19
click at [771, 65] on div "2516_FK_FY2025 Otulfi Pull-Up Banner_v4 Annotations ●●● Download Delete Rename …" at bounding box center [563, 75] width 1127 height 54
click at [331, 75] on div "2516_FK_FY2025 Otulfi Pull-Up Banner_v4 Annotations ●●●" at bounding box center [563, 75] width 1127 height 54
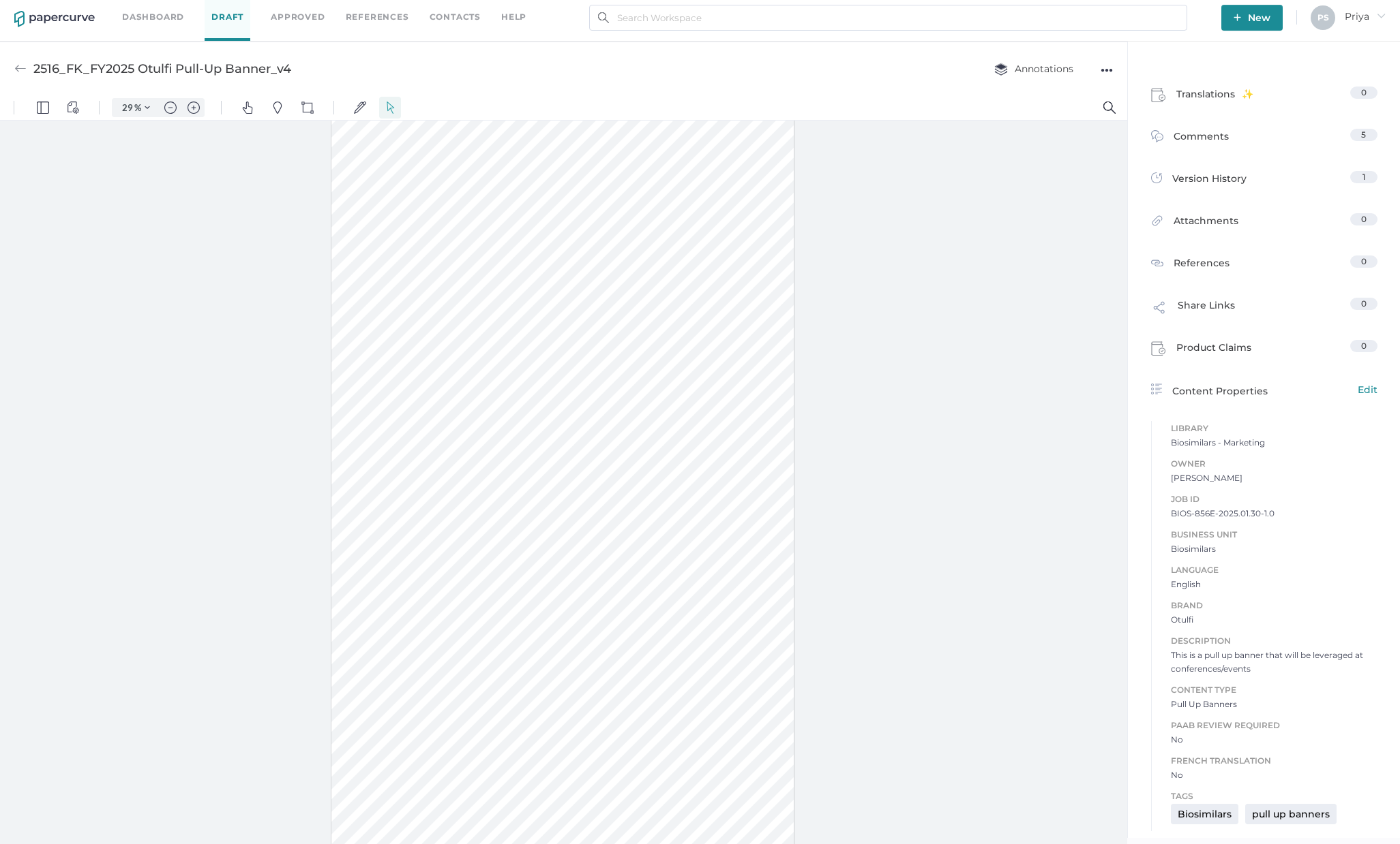
scroll to position [0, 0]
click at [636, 61] on div "2516_FK_FY2025 Otulfi Pull-Up Banner_v4 Annotations ●●●" at bounding box center [563, 68] width 1127 height 54
click at [277, 18] on link "Approved" at bounding box center [297, 17] width 54 height 15
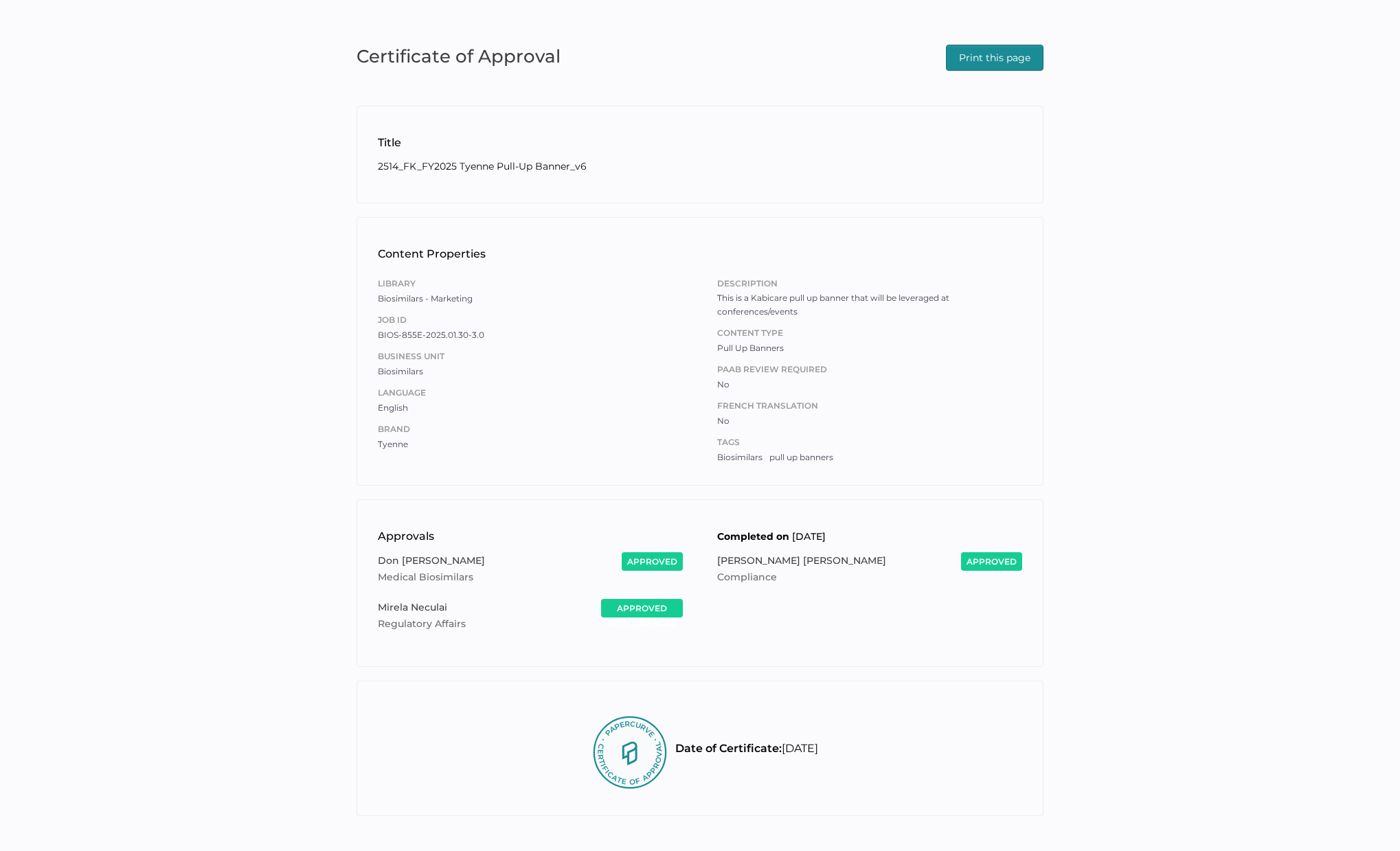
click at [1209, 448] on div "Certificate of Approval Print this page Title 2514_FK_FY2025 Tyenne Pull-Up Ban…" at bounding box center [700, 429] width 1400 height 858
click at [990, 62] on span "Print this page" at bounding box center [995, 57] width 72 height 25
click at [711, 37] on div "Certificate of Approval Print this page Title 2514_FK_FY2025 Tyenne Pull-Up Ban…" at bounding box center [700, 429] width 1400 height 858
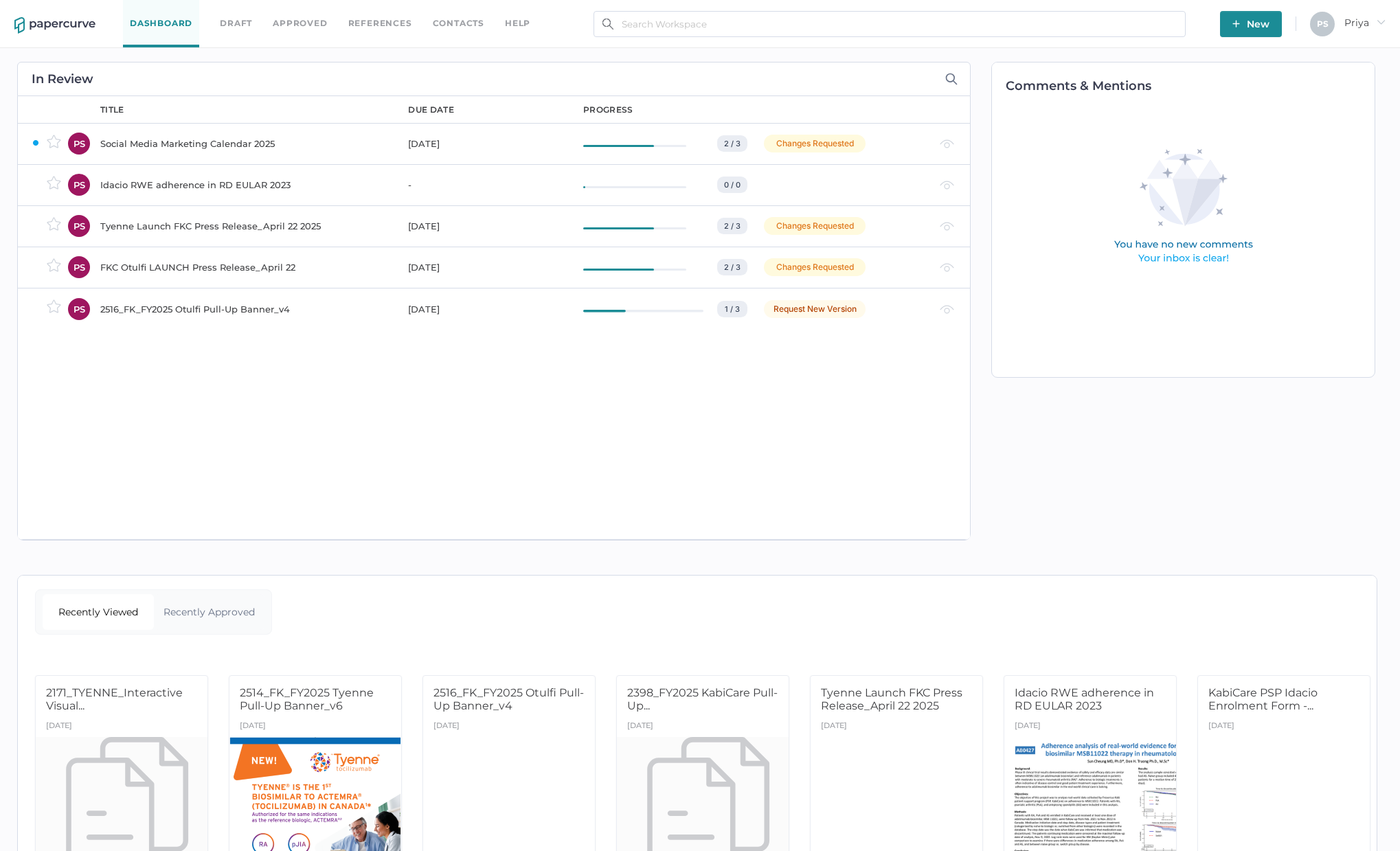
click at [298, 15] on div "Dashboard Draft Approved References Contacts help" at bounding box center [337, 24] width 428 height 47
click at [298, 24] on link "Approved" at bounding box center [300, 24] width 55 height 15
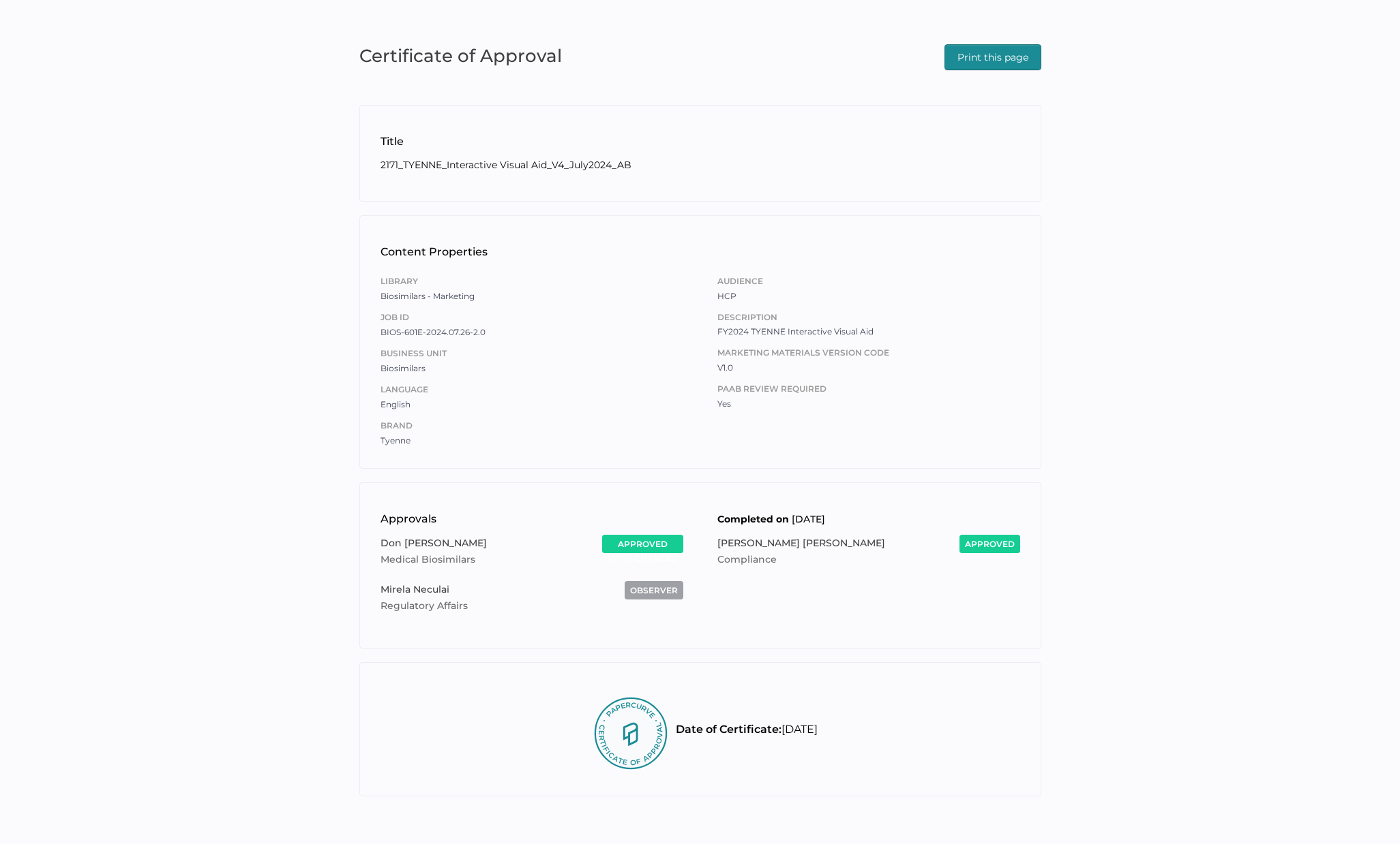
click at [1160, 426] on div "Certificate of Approval Print this page Title 2171_TYENNE_Interactive Visual Ai…" at bounding box center [700, 419] width 1400 height 837
click at [1005, 62] on span "Print this page" at bounding box center [993, 57] width 71 height 24
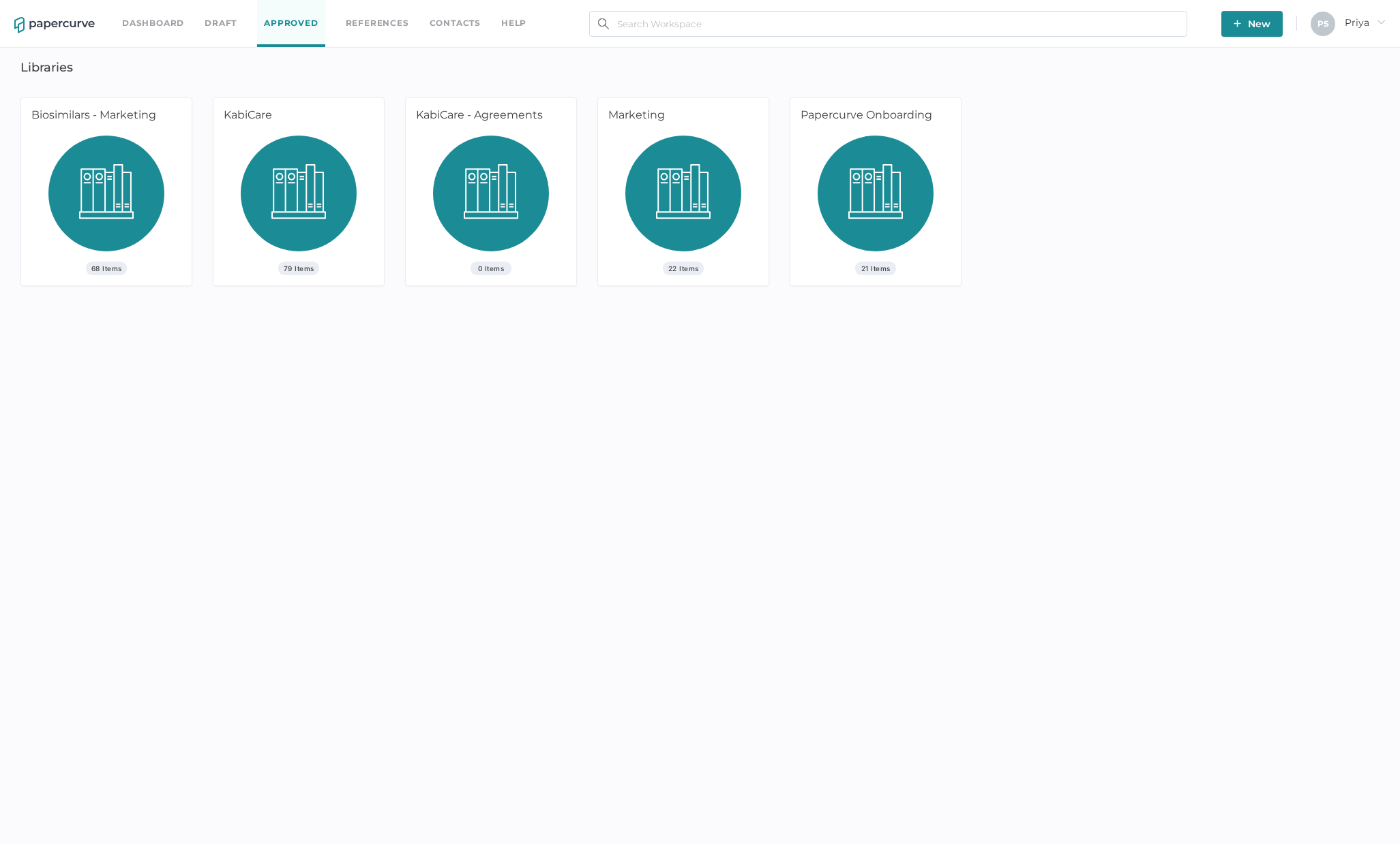
click at [131, 188] on img at bounding box center [107, 198] width 116 height 126
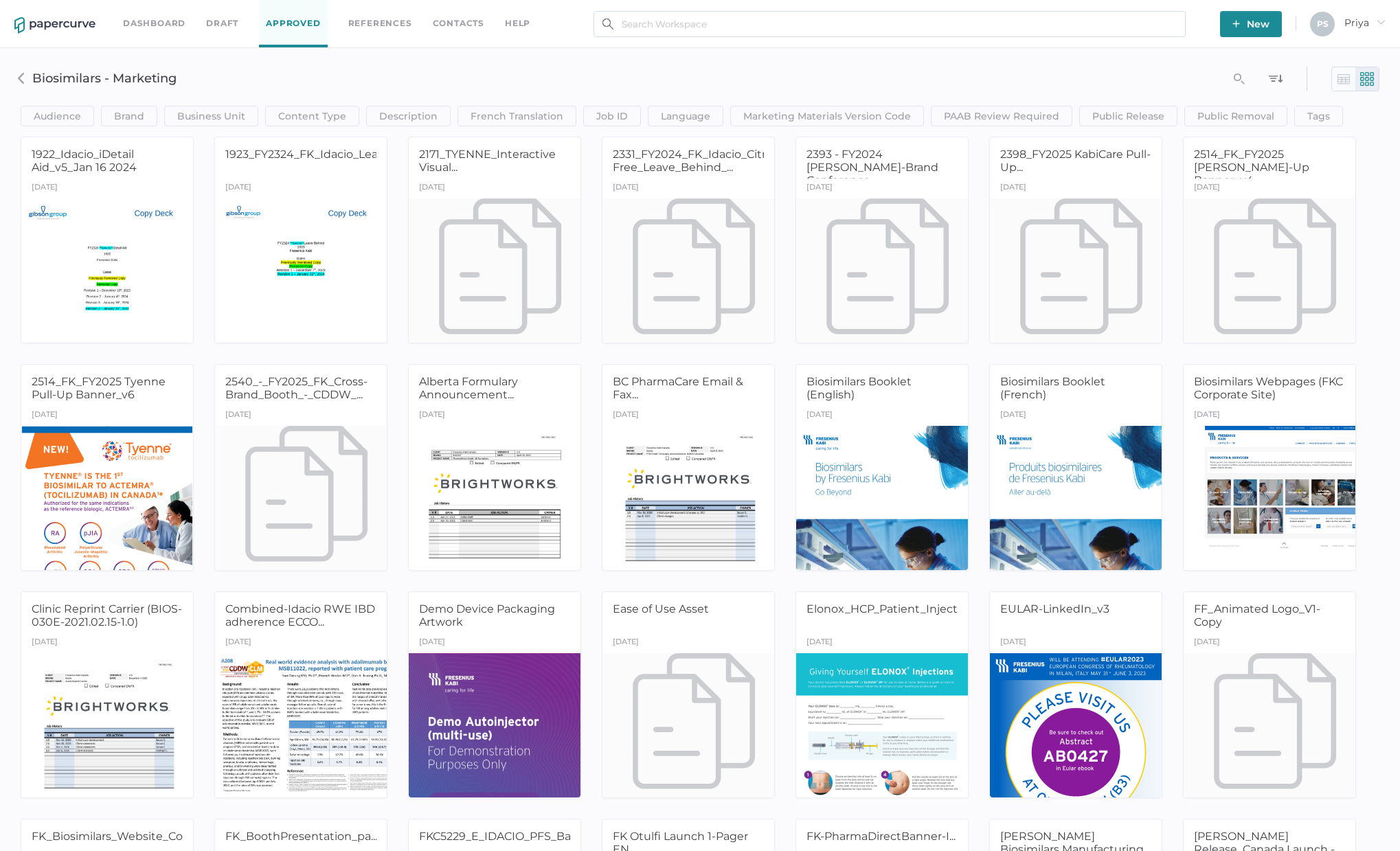
click at [736, 80] on h3 "Biosimilars - Marketing" at bounding box center [497, 78] width 931 height 15
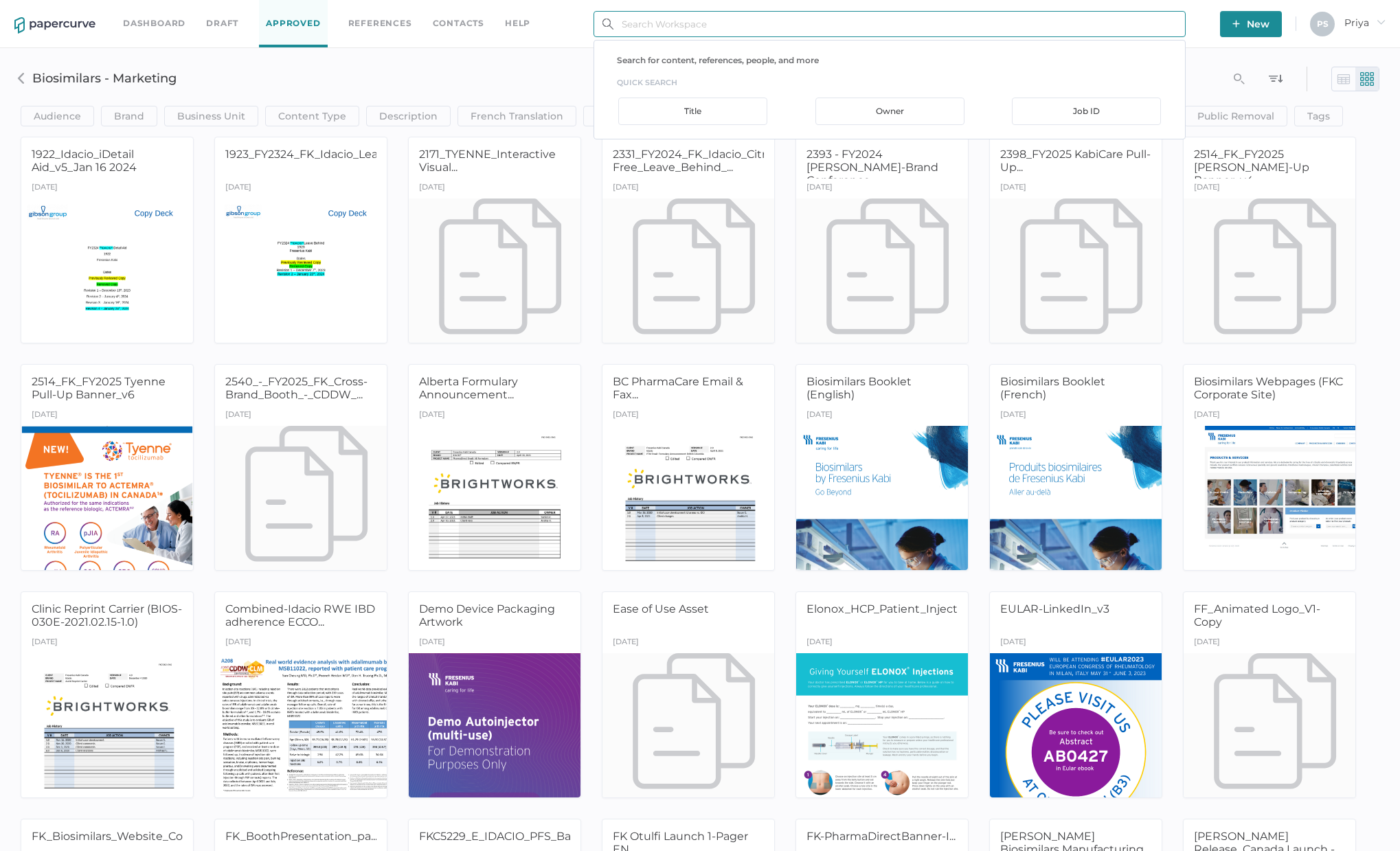
click at [715, 22] on input "text" at bounding box center [889, 25] width 593 height 26
click at [858, 67] on div "Search for content, references, people, and more quick search Title Owner Job ID" at bounding box center [889, 90] width 591 height 71
click at [791, 25] on input "Tyenne one pager" at bounding box center [889, 25] width 593 height 26
type input "Tyenne"
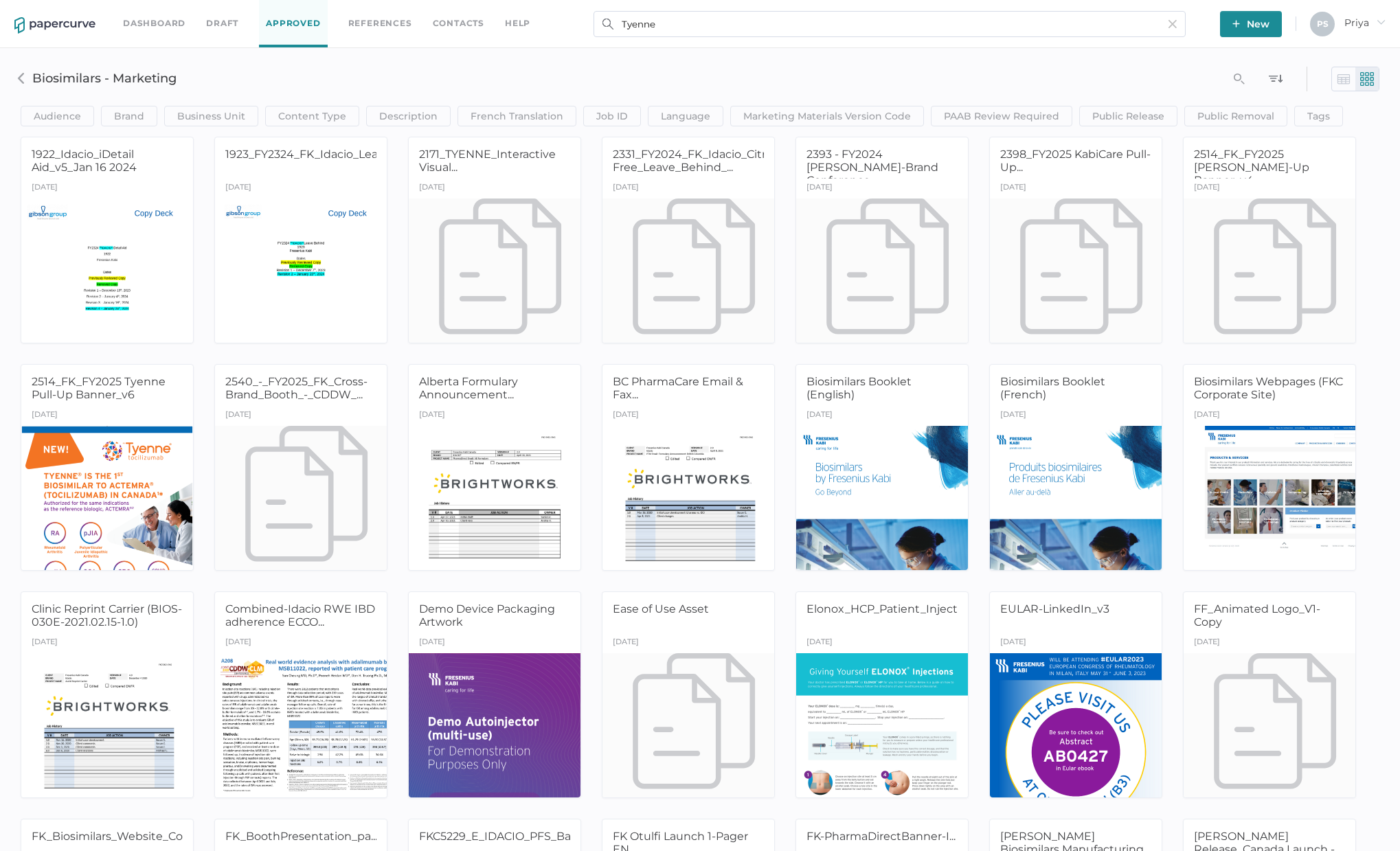
drag, startPoint x: 1201, startPoint y: 67, endPoint x: 1202, endPoint y: 57, distance: 10.0
click at [1201, 67] on div "Audience HCP Direct to Consumer Patient Internal clear Save Brand Brand Contain…" at bounding box center [700, 92] width 1379 height 68
click at [715, 20] on input "Tyenne" at bounding box center [889, 25] width 593 height 26
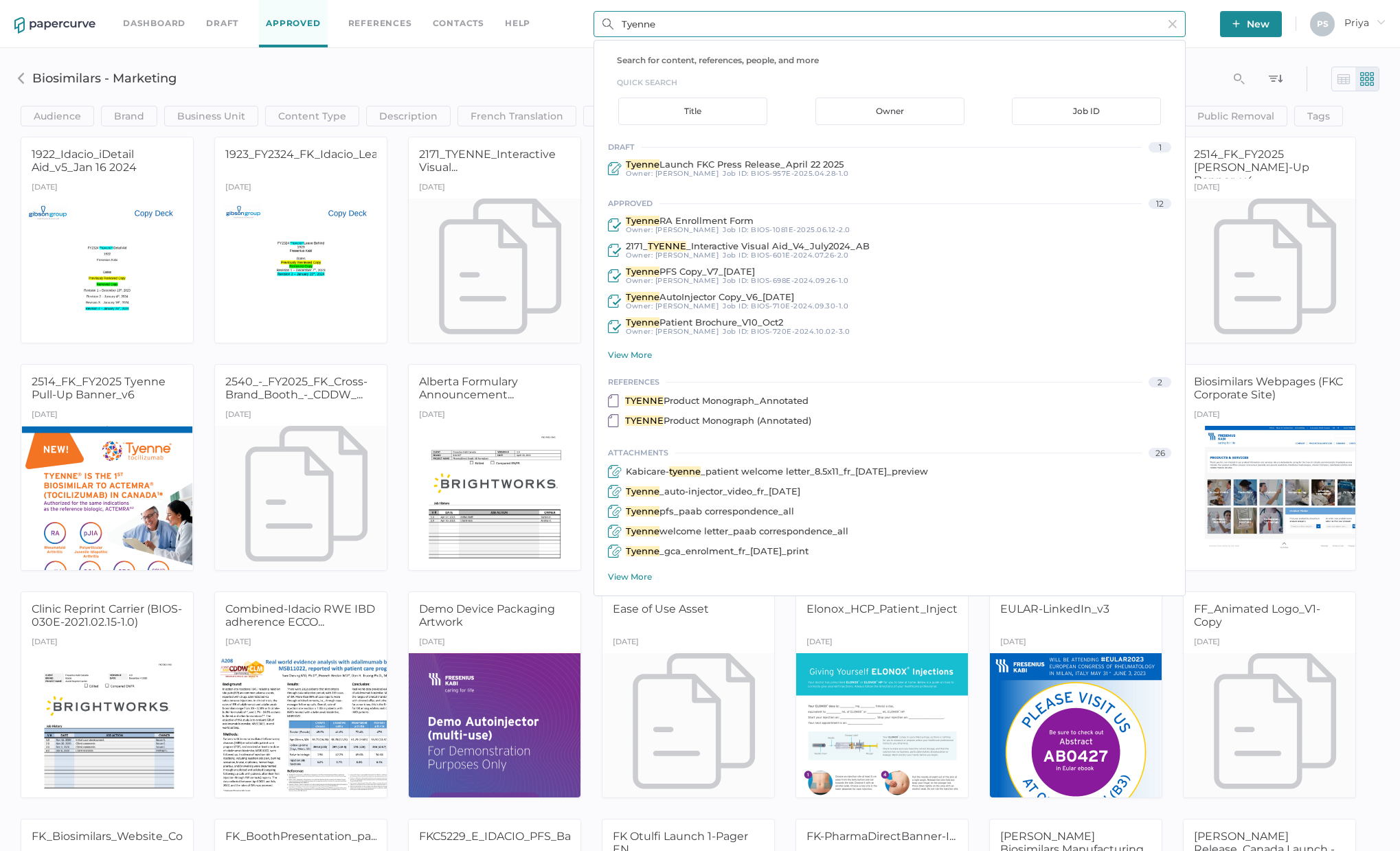
drag, startPoint x: 665, startPoint y: 22, endPoint x: 578, endPoint y: 24, distance: 87.0
click at [578, 24] on div "Dashboard Draft Approved References Contacts help Tyenne Search for content, re…" at bounding box center [700, 24] width 1400 height 48
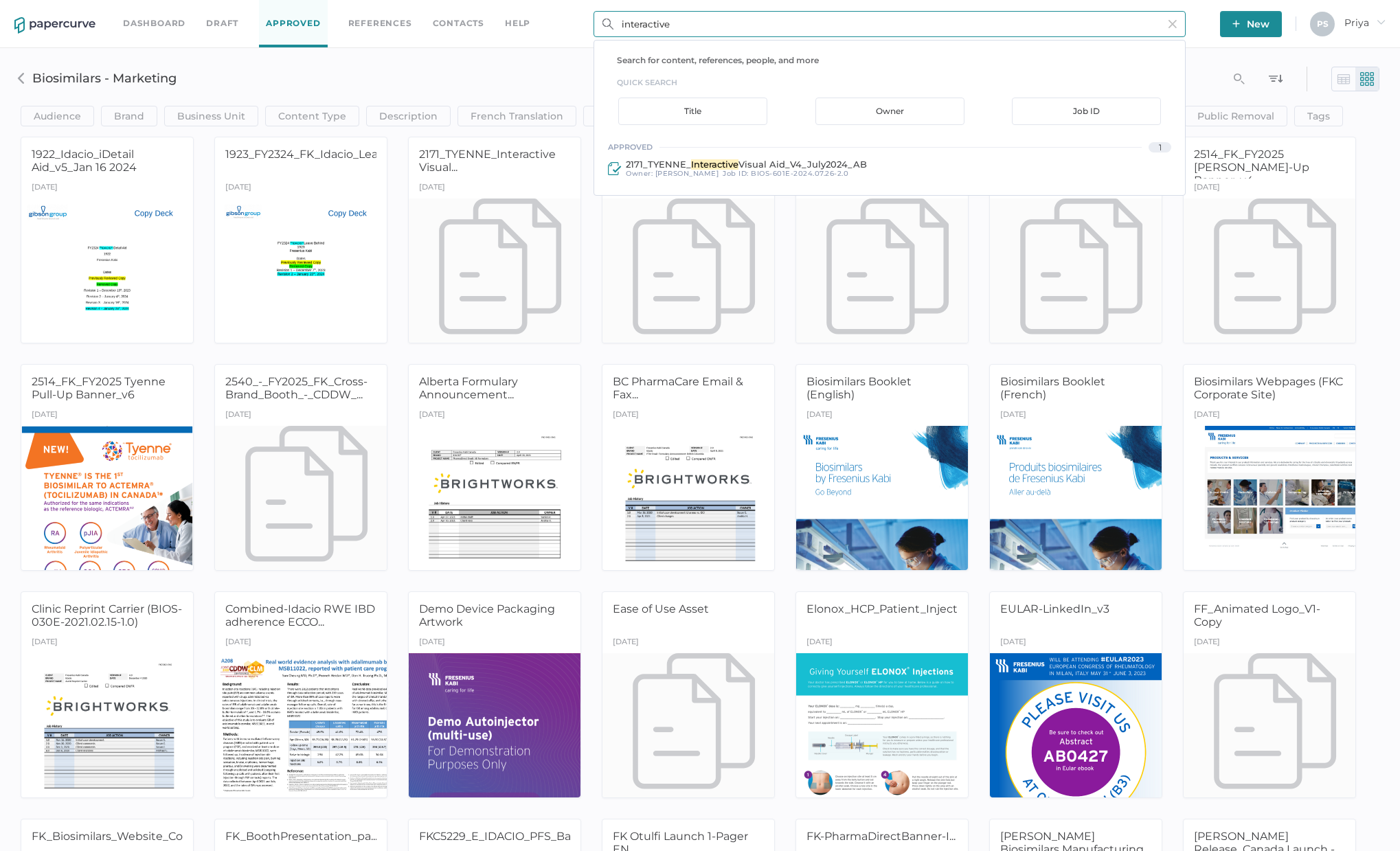
type input "interactive"
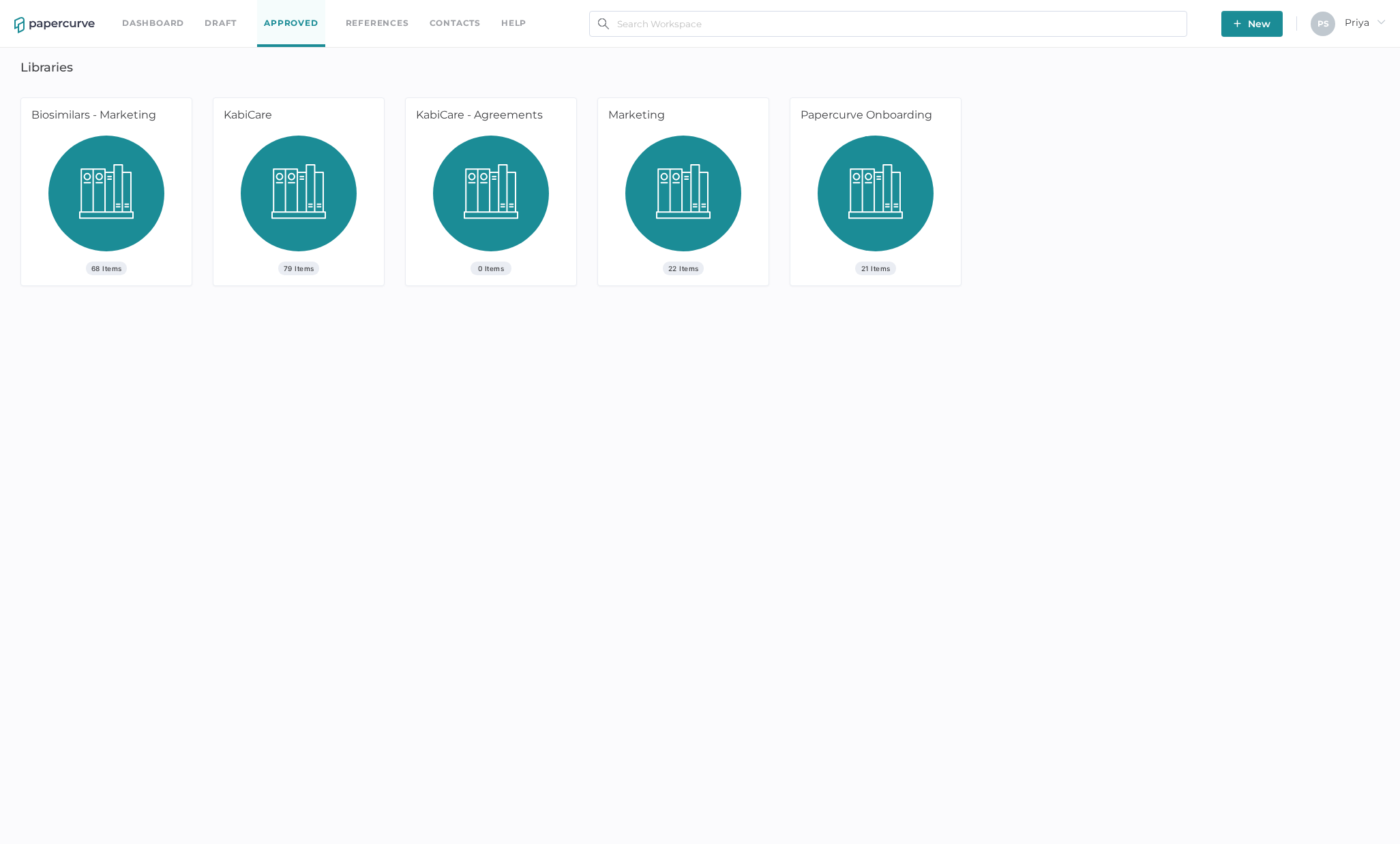
click at [120, 175] on img at bounding box center [107, 198] width 116 height 126
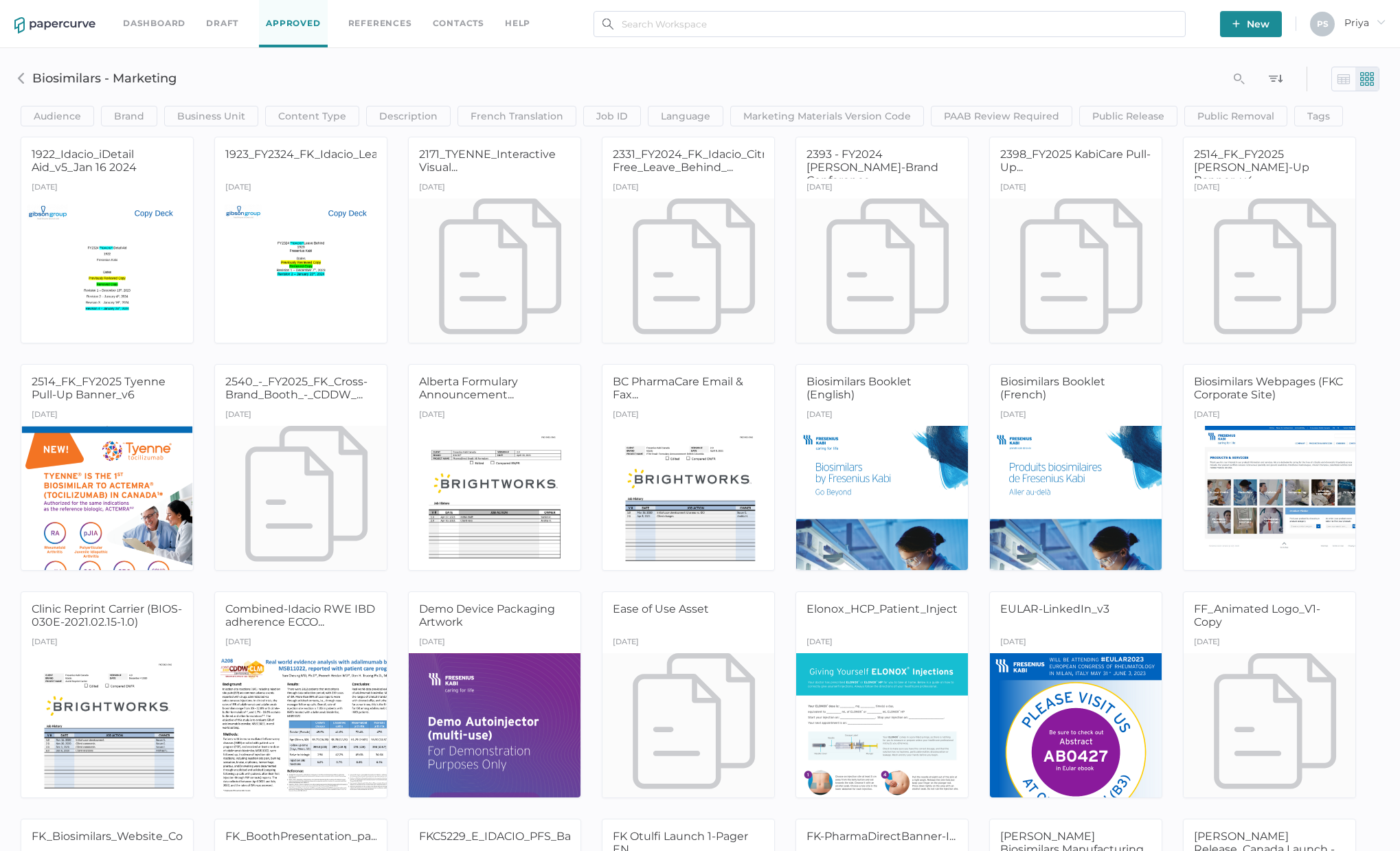
drag, startPoint x: 1001, startPoint y: 65, endPoint x: 955, endPoint y: 60, distance: 46.3
click at [1001, 65] on div "Audience HCP Direct to Consumer Patient Internal clear Save Brand Brand Contain…" at bounding box center [700, 92] width 1379 height 68
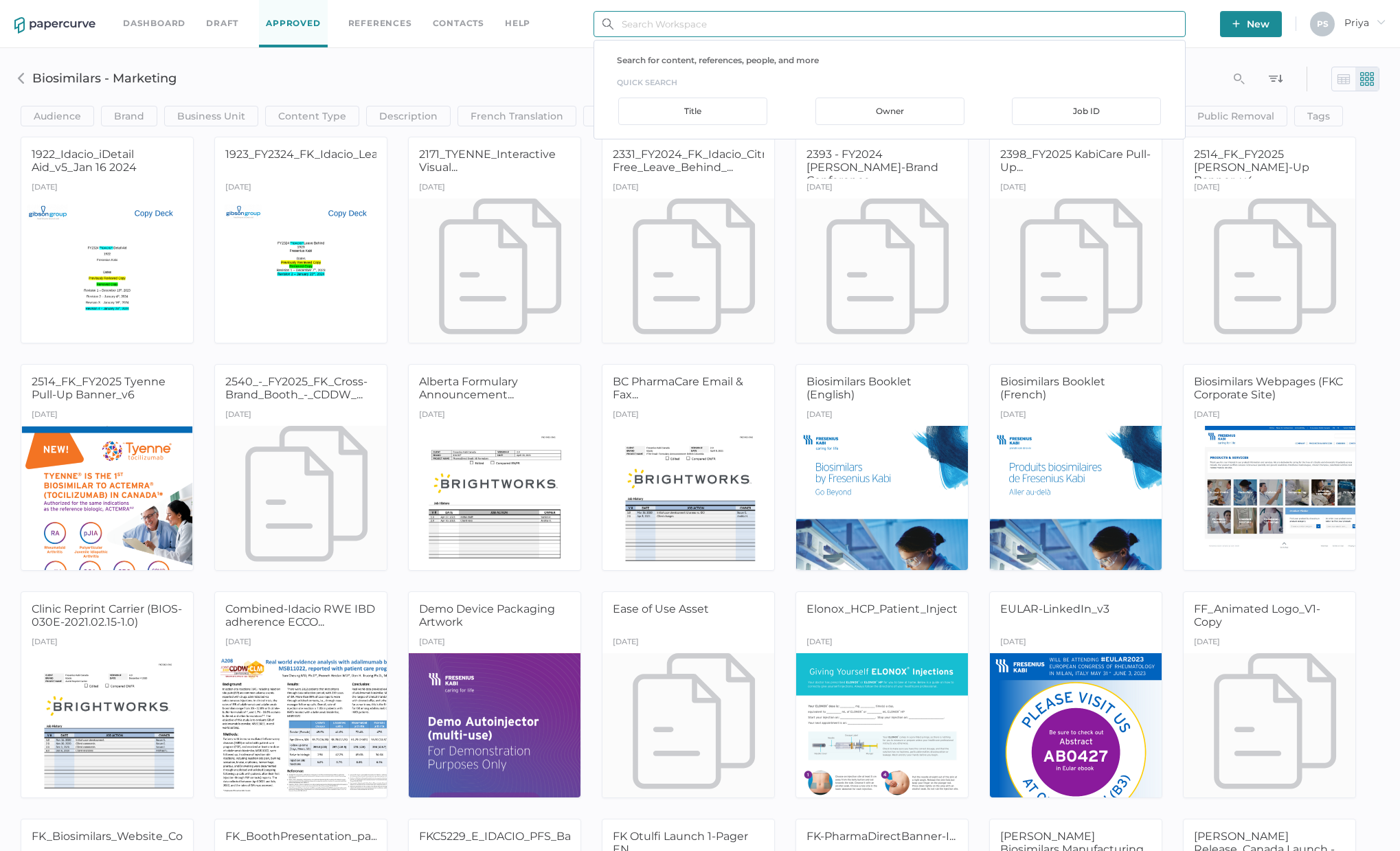
click at [864, 28] on input "text" at bounding box center [889, 25] width 593 height 26
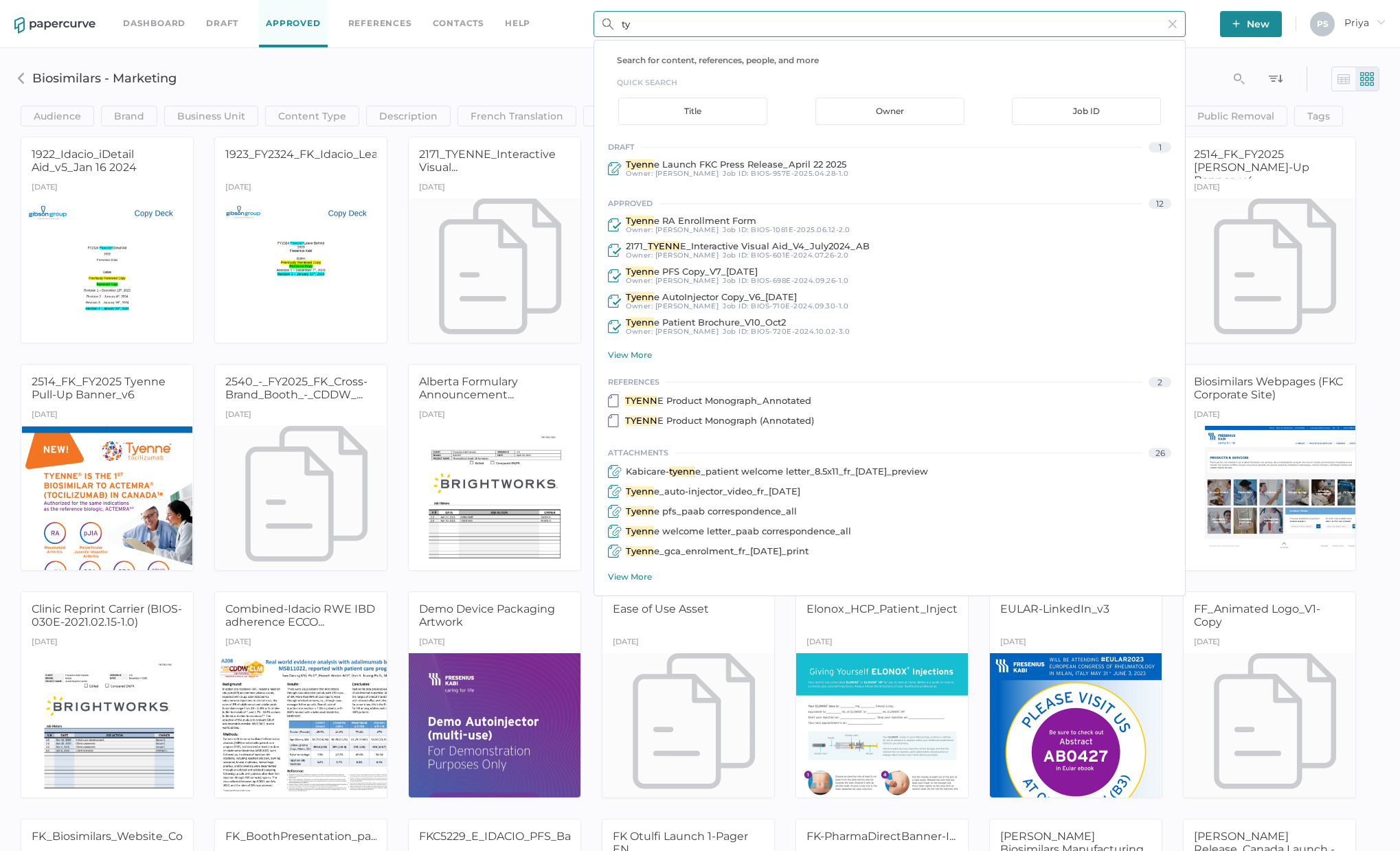
type input "t"
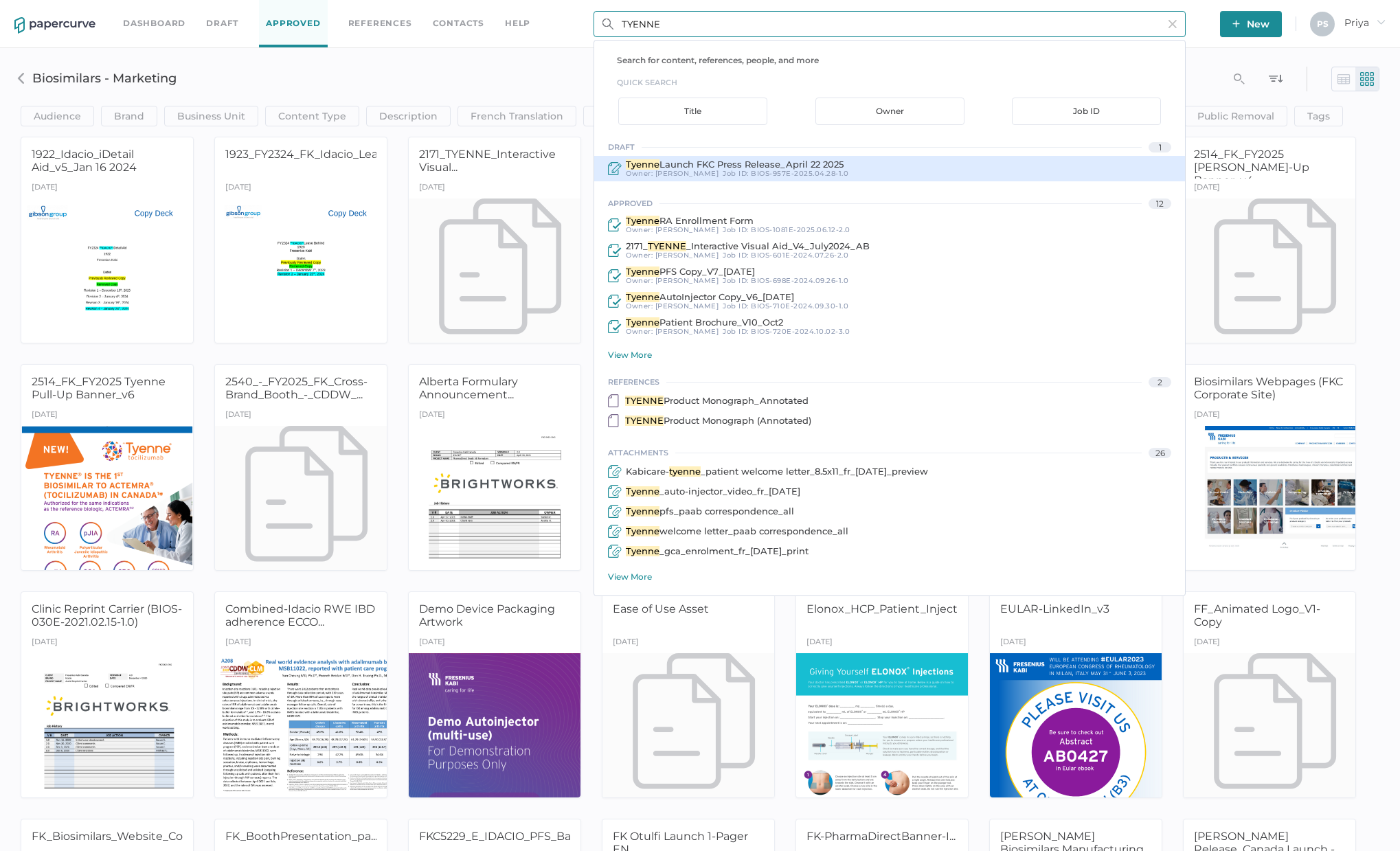
type input "TYENNE"
click at [1003, 157] on div "Tyenne Launch FKC Press Release_April 22 2025 Owner: [PERSON_NAME] Job ID : BIO…" at bounding box center [889, 169] width 591 height 25
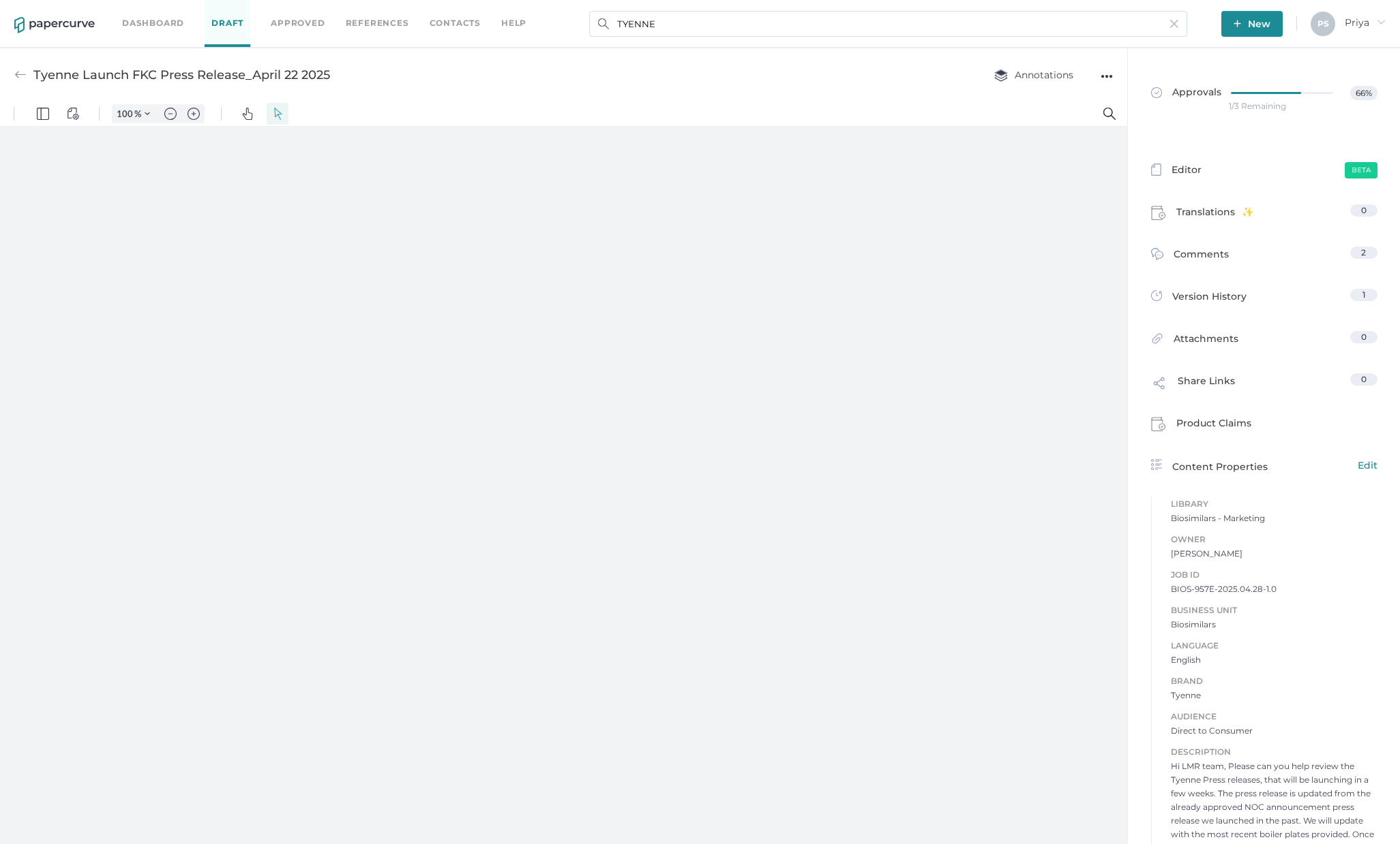
type input "29"
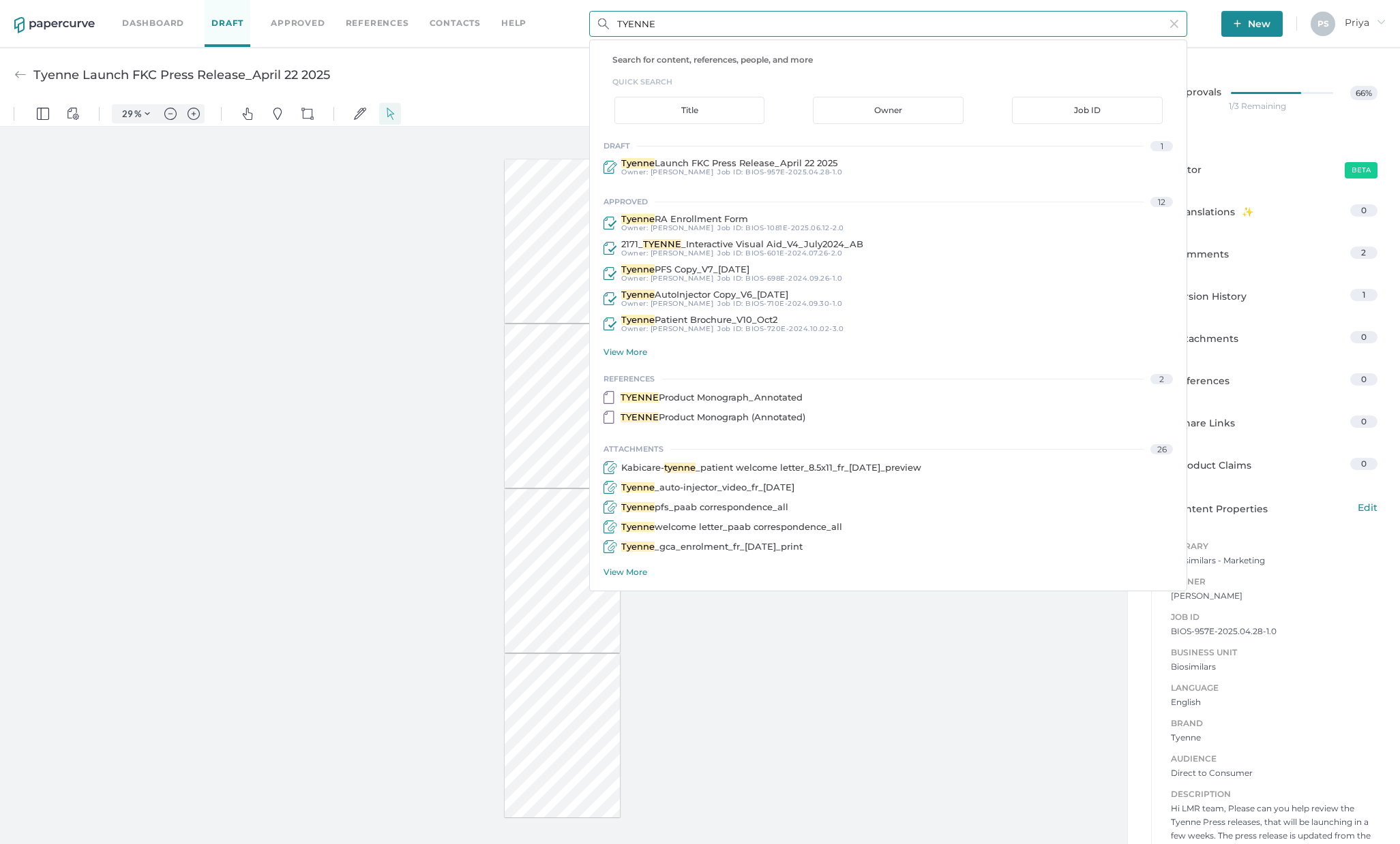
drag, startPoint x: 676, startPoint y: 24, endPoint x: 603, endPoint y: 24, distance: 73.0
click at [603, 24] on div "TYENNE Search for content, references, people, and more quick search Title Owne…" at bounding box center [888, 24] width 598 height 26
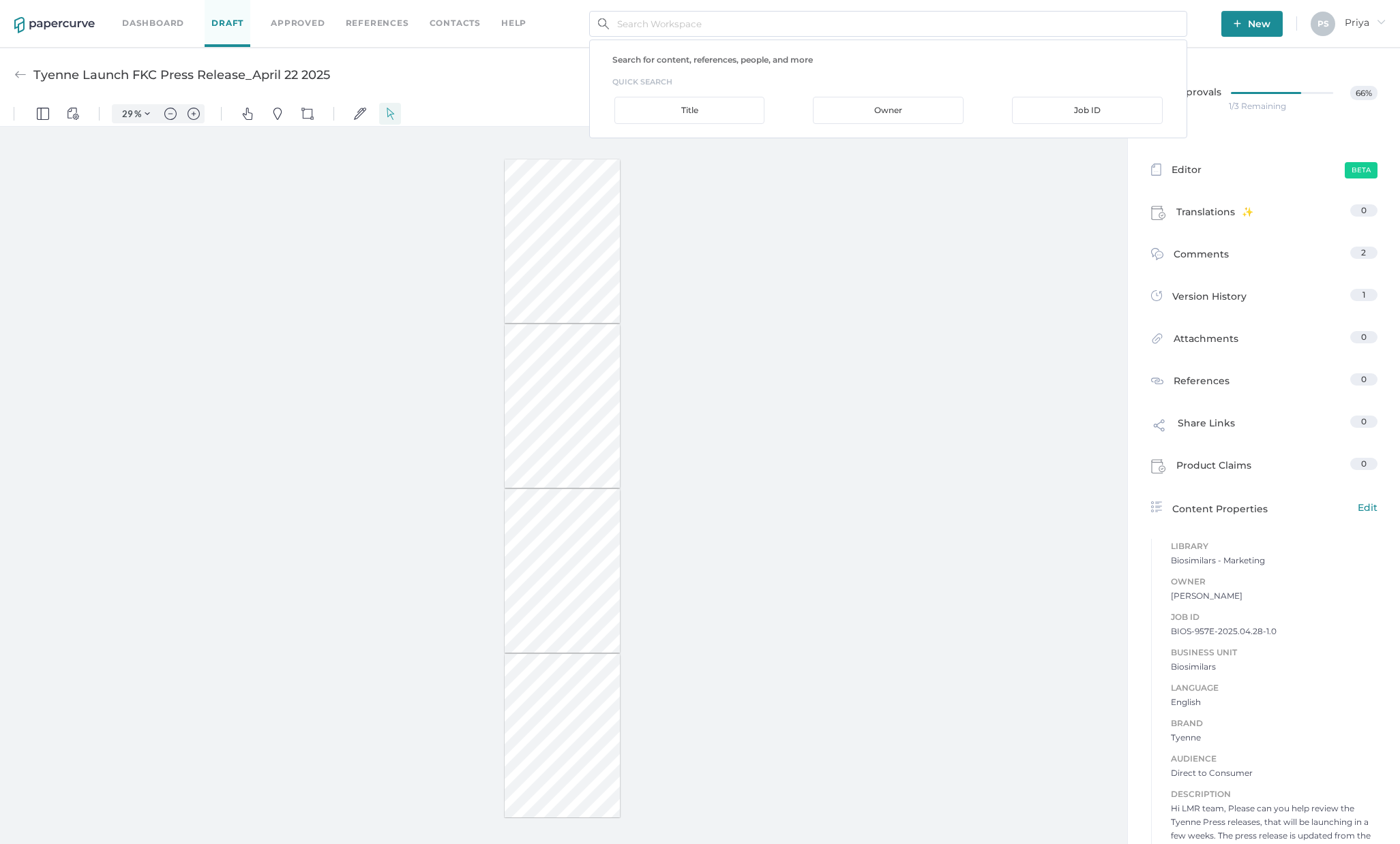
click at [305, 21] on link "Approved" at bounding box center [297, 23] width 54 height 15
